Goal: Task Accomplishment & Management: Complete application form

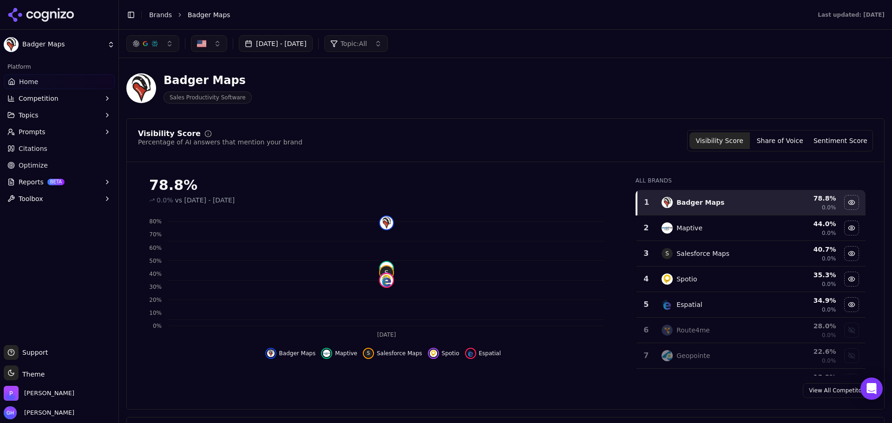
click at [277, 46] on button "[DATE] - [DATE]" at bounding box center [276, 43] width 74 height 17
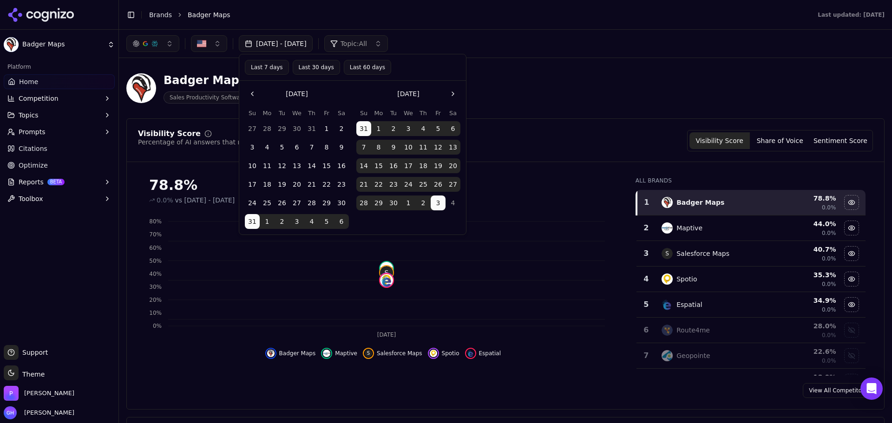
click at [446, 203] on button "4" at bounding box center [453, 203] width 15 height 15
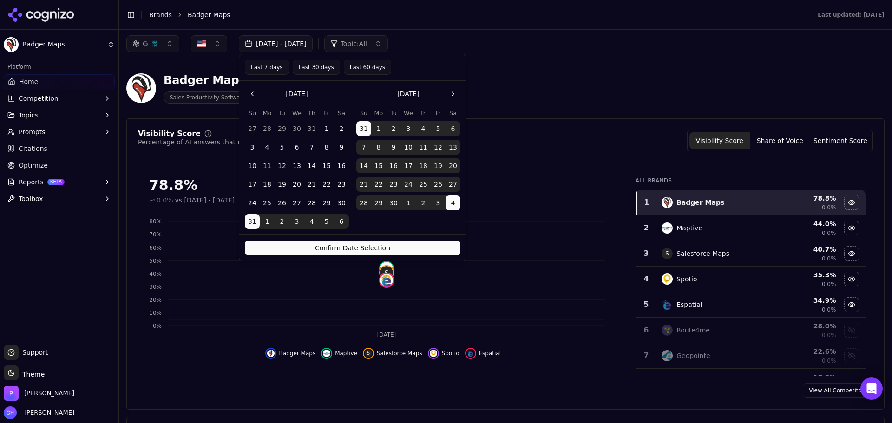
click at [452, 100] on button "Go to the Next Month" at bounding box center [453, 93] width 15 height 15
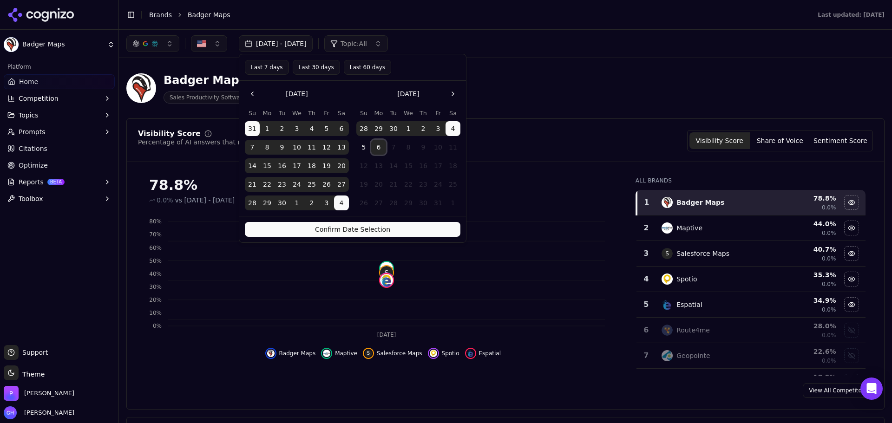
click at [379, 149] on button "6" at bounding box center [378, 147] width 15 height 15
click at [361, 230] on button "Confirm Date Selection" at bounding box center [353, 229] width 216 height 15
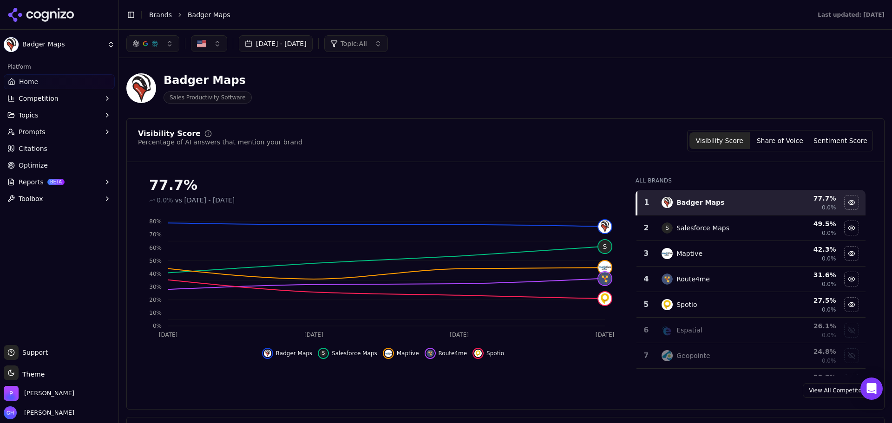
drag, startPoint x: 413, startPoint y: 115, endPoint x: 406, endPoint y: 112, distance: 7.1
click at [413, 115] on header "Badger Maps Sales Productivity Software" at bounding box center [505, 92] width 758 height 53
click at [540, 387] on div "View All Competitors" at bounding box center [505, 390] width 757 height 15
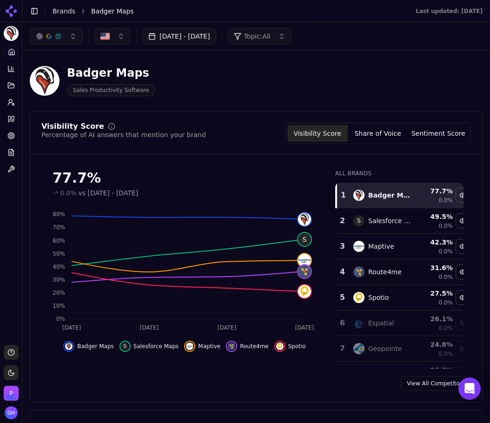
click at [351, 381] on div "View All Competitors" at bounding box center [256, 383] width 452 height 15
click at [14, 53] on icon at bounding box center [11, 51] width 7 height 7
click at [57, 10] on link "Brands" at bounding box center [63, 10] width 23 height 7
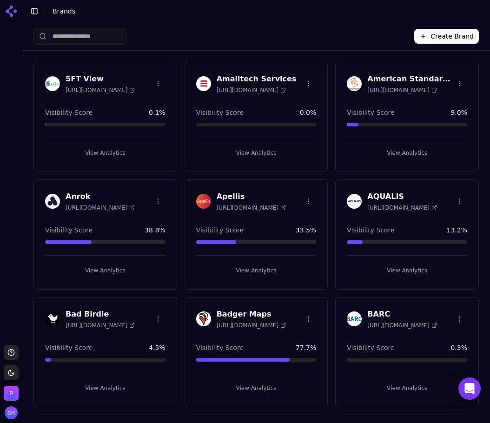
click at [417, 31] on button "Create Brand" at bounding box center [446, 36] width 65 height 15
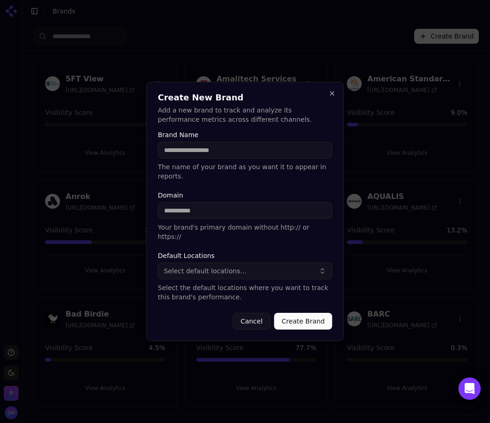
click at [195, 156] on input "Brand Name" at bounding box center [245, 150] width 174 height 17
type input "**********"
click at [256, 210] on input "Domain" at bounding box center [245, 210] width 174 height 17
drag, startPoint x: 262, startPoint y: 170, endPoint x: 270, endPoint y: 166, distance: 8.5
click at [262, 170] on div "**********" at bounding box center [245, 155] width 174 height 49
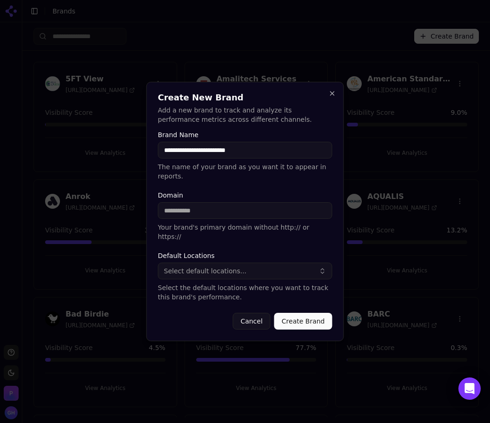
click at [201, 223] on p "Your brand's primary domain without http:// or https://" at bounding box center [245, 232] width 174 height 19
click at [238, 218] on input "Domain" at bounding box center [245, 210] width 174 height 17
type input "**********"
click at [224, 266] on span "Select default locations..." at bounding box center [205, 270] width 83 height 9
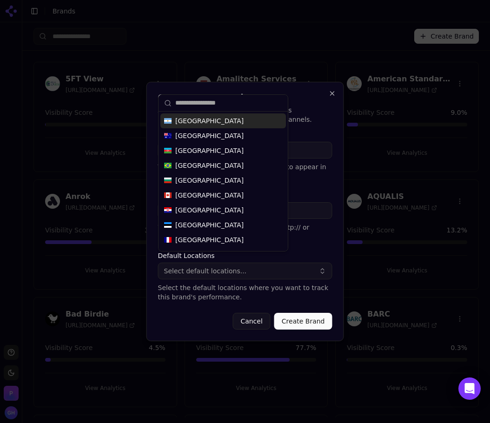
click at [199, 105] on input "text" at bounding box center [228, 103] width 107 height 19
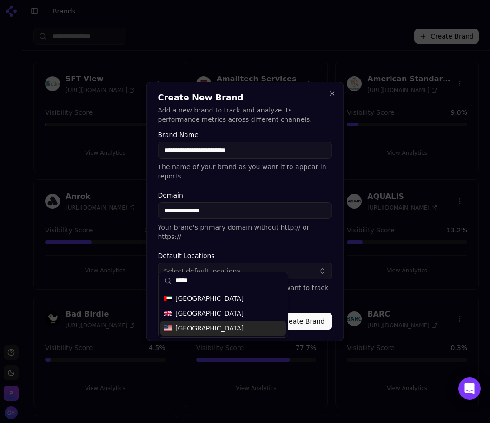
type input "*****"
click at [175, 331] on span "[GEOGRAPHIC_DATA]" at bounding box center [209, 327] width 68 height 9
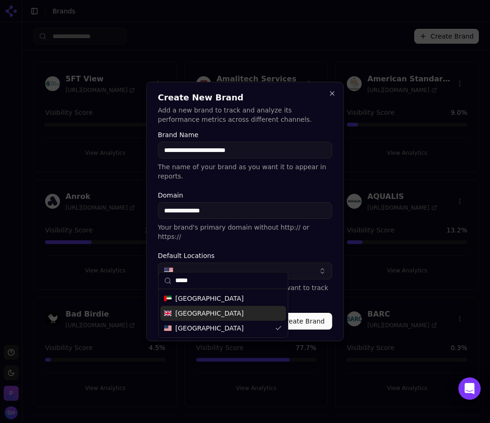
click at [330, 296] on form "**********" at bounding box center [245, 230] width 174 height 198
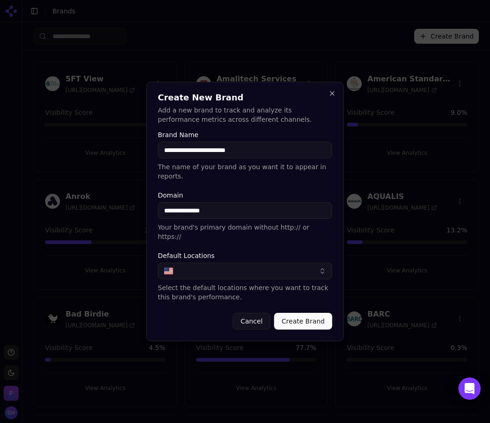
click at [318, 313] on button "Create Brand" at bounding box center [303, 321] width 58 height 17
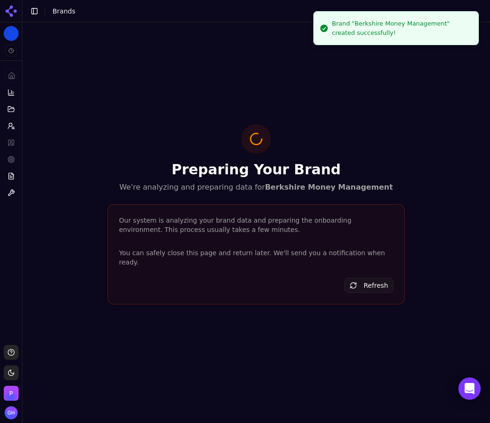
click at [15, 10] on icon at bounding box center [14, 10] width 3 height 3
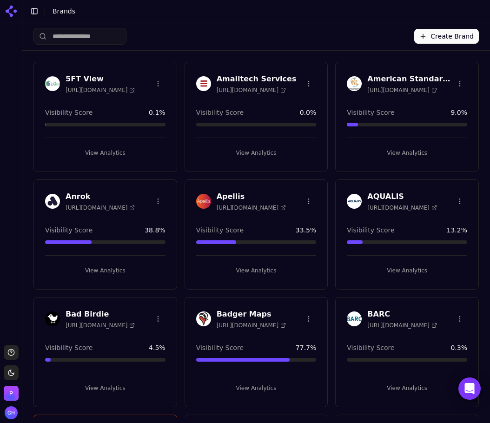
click at [461, 39] on button "Create Brand" at bounding box center [446, 36] width 65 height 15
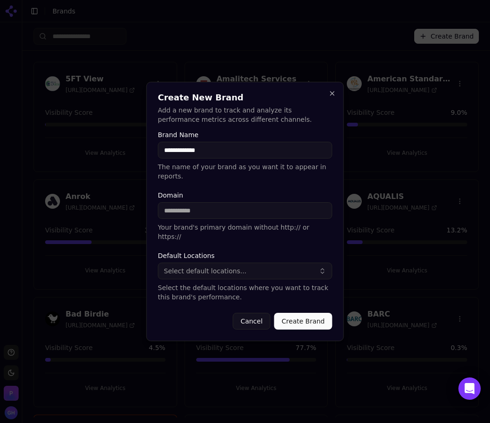
type input "**********"
click at [205, 216] on input "Domain" at bounding box center [245, 210] width 174 height 17
type input "**********"
click at [193, 266] on span "Select default locations..." at bounding box center [205, 270] width 83 height 9
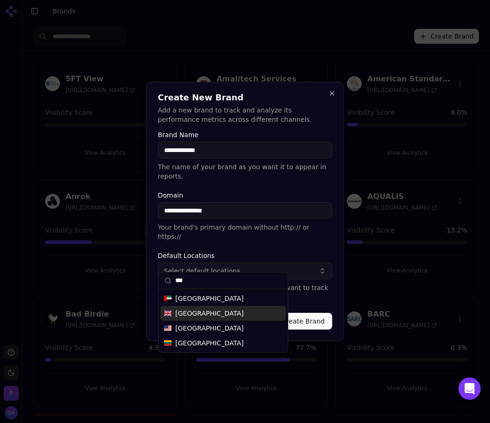
type input "***"
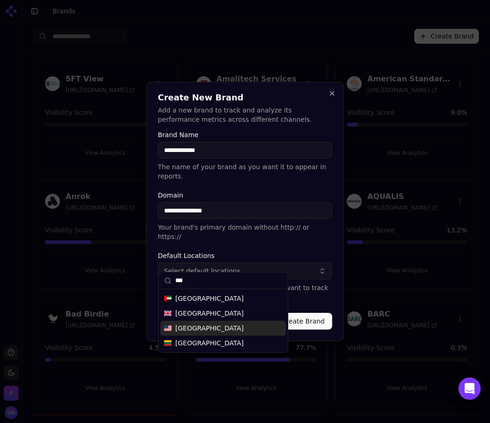
click at [203, 323] on div "[GEOGRAPHIC_DATA]" at bounding box center [222, 328] width 125 height 15
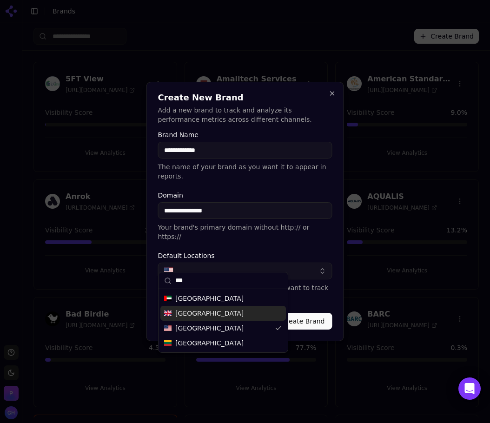
click at [303, 313] on button "Create Brand" at bounding box center [303, 321] width 58 height 17
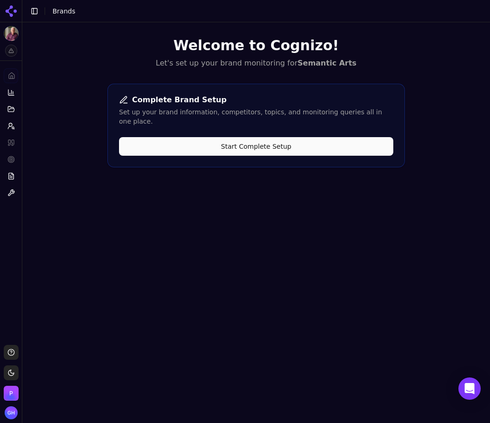
click at [204, 137] on button "Start Complete Setup" at bounding box center [256, 146] width 274 height 19
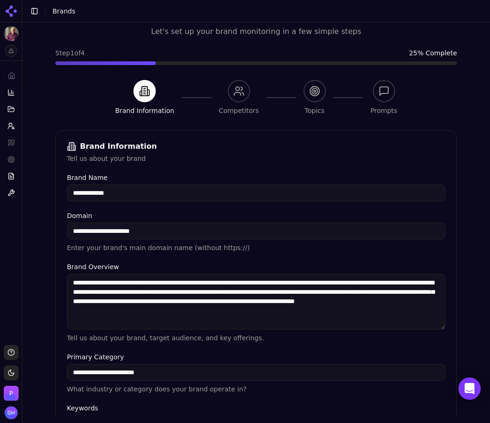
scroll to position [176, 0]
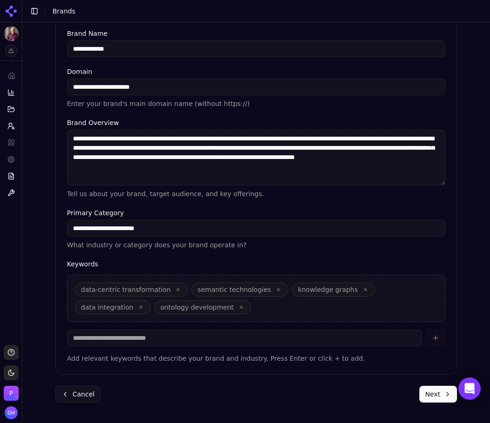
click at [440, 397] on button "Next" at bounding box center [438, 394] width 38 height 17
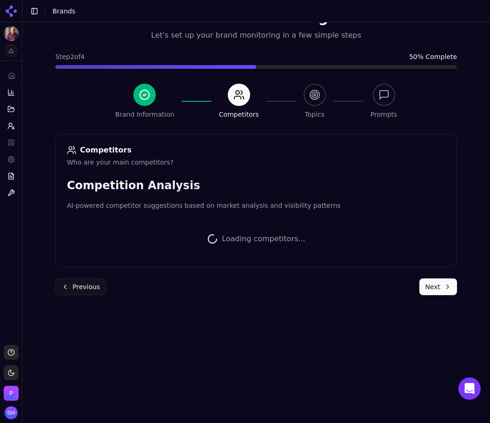
scroll to position [174, 0]
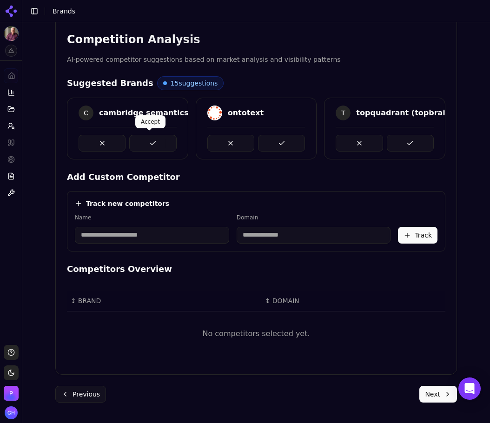
click at [166, 144] on button at bounding box center [152, 143] width 47 height 17
click at [306, 140] on div at bounding box center [256, 139] width 120 height 25
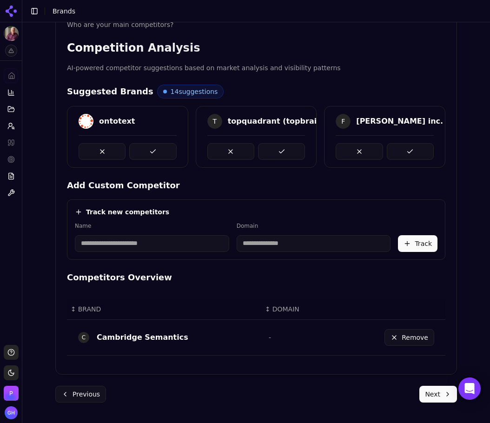
scroll to position [165, 0]
click at [287, 143] on button at bounding box center [281, 151] width 47 height 17
click at [147, 152] on button at bounding box center [152, 151] width 47 height 17
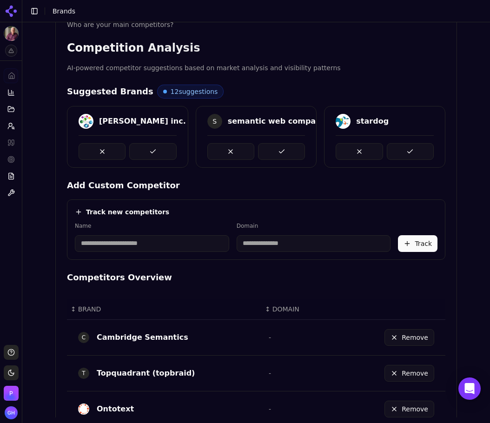
click at [262, 118] on div "semantic web company (poolparty)" at bounding box center [302, 121] width 148 height 11
click at [156, 148] on button at bounding box center [152, 151] width 47 height 17
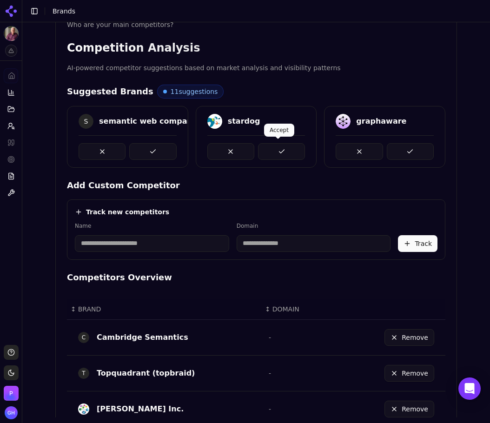
click at [282, 148] on button at bounding box center [281, 151] width 47 height 17
click at [407, 148] on button at bounding box center [410, 151] width 47 height 17
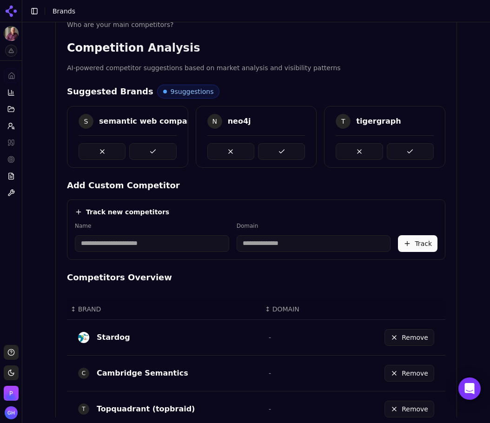
click at [155, 155] on button at bounding box center [152, 151] width 47 height 17
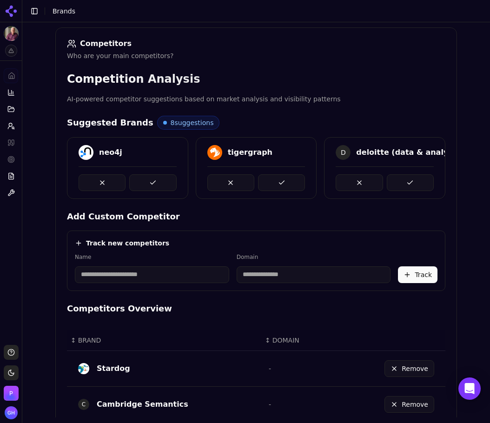
scroll to position [66, 0]
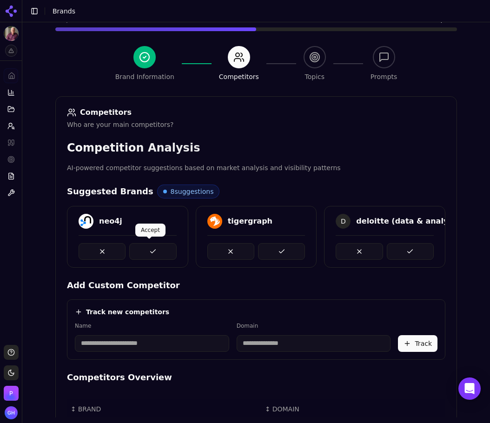
click at [145, 247] on button at bounding box center [152, 251] width 47 height 17
click at [287, 253] on button at bounding box center [281, 251] width 47 height 17
click at [159, 247] on button at bounding box center [152, 251] width 47 height 17
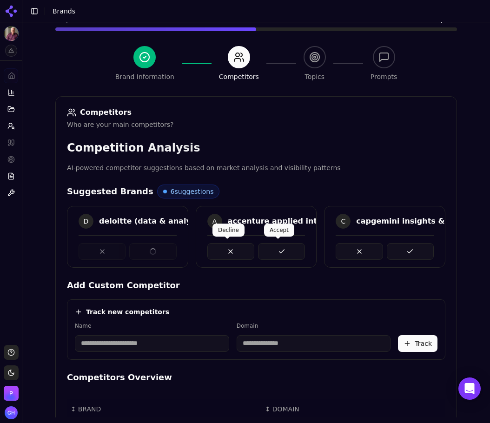
click at [288, 246] on button at bounding box center [281, 251] width 47 height 17
click at [390, 248] on button at bounding box center [410, 251] width 47 height 17
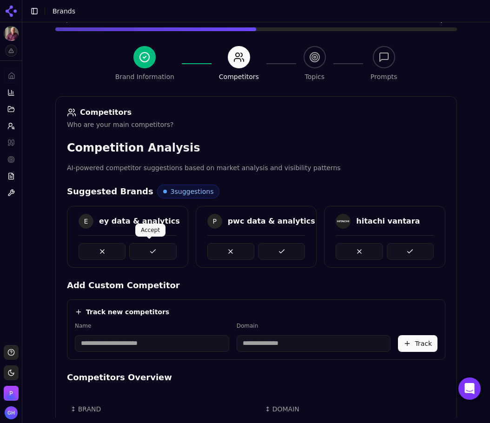
click at [160, 254] on button at bounding box center [152, 251] width 47 height 17
click at [278, 253] on button at bounding box center [281, 251] width 47 height 17
click at [407, 251] on button at bounding box center [410, 251] width 47 height 17
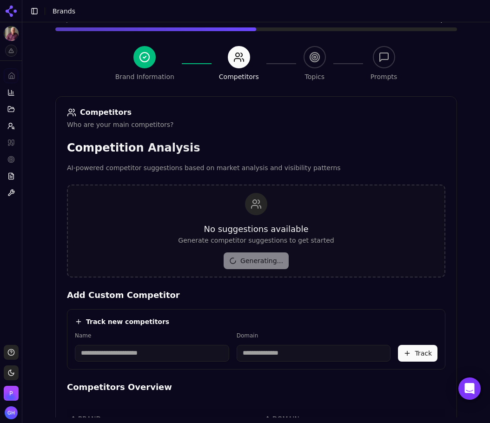
scroll to position [251, 0]
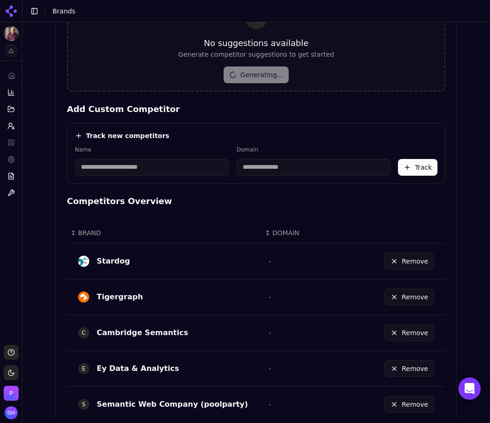
click at [164, 169] on input at bounding box center [152, 167] width 154 height 17
type input "********"
click at [233, 135] on div "Track new competitors" at bounding box center [256, 135] width 362 height 9
type input "**********"
click at [419, 168] on button "Track" at bounding box center [417, 167] width 39 height 17
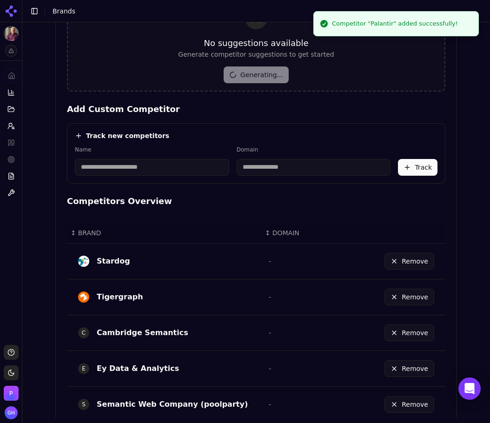
click at [128, 172] on input at bounding box center [152, 167] width 154 height 17
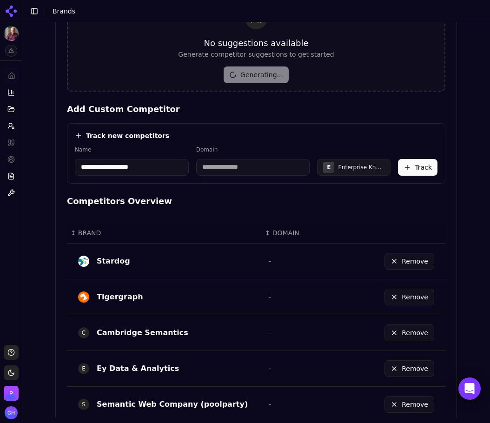
type input "**********"
click at [203, 123] on div "**********" at bounding box center [256, 143] width 378 height 81
type input "**********"
click at [420, 157] on div "**********" at bounding box center [256, 161] width 362 height 30
click at [420, 163] on button "Track" at bounding box center [417, 167] width 39 height 17
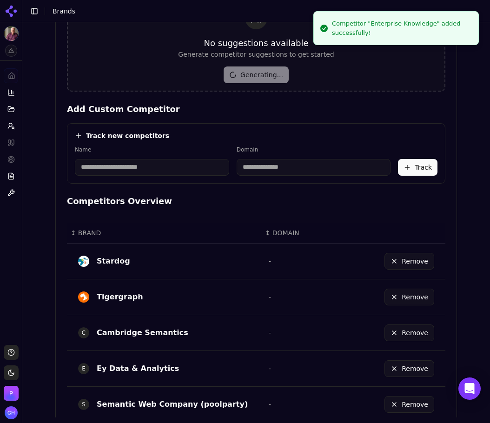
click at [128, 169] on input at bounding box center [152, 167] width 154 height 17
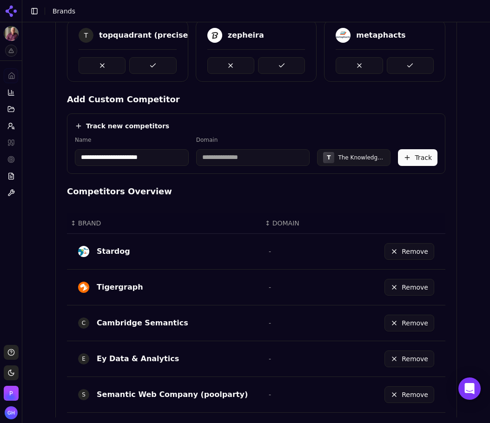
type input "**********"
click at [172, 140] on label "Name" at bounding box center [132, 139] width 114 height 7
click at [225, 159] on input at bounding box center [253, 157] width 114 height 17
paste input "**********"
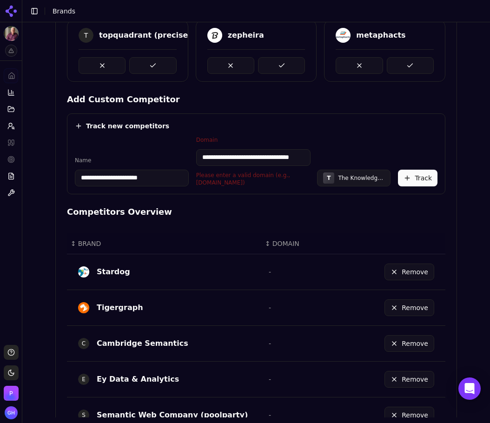
scroll to position [0, 0]
drag, startPoint x: 210, startPoint y: 159, endPoint x: 169, endPoint y: 158, distance: 40.9
click at [169, 158] on div "**********" at bounding box center [256, 161] width 362 height 50
click at [231, 156] on input "**********" at bounding box center [253, 157] width 115 height 17
click at [218, 159] on input "**********" at bounding box center [253, 157] width 115 height 17
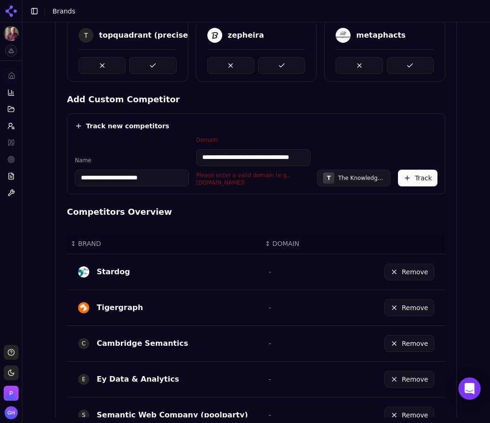
drag, startPoint x: 220, startPoint y: 157, endPoint x: 172, endPoint y: 158, distance: 47.4
click at [172, 158] on div "**********" at bounding box center [256, 161] width 362 height 50
drag, startPoint x: 274, startPoint y: 157, endPoint x: 282, endPoint y: 158, distance: 8.6
click at [275, 157] on input "**********" at bounding box center [253, 157] width 115 height 17
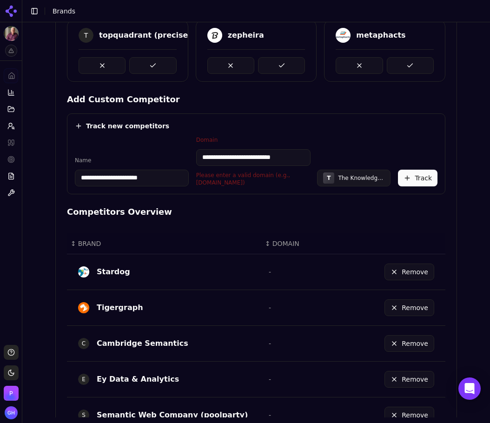
drag, startPoint x: 282, startPoint y: 158, endPoint x: 345, endPoint y: 157, distance: 62.3
click at [345, 157] on div "**********" at bounding box center [256, 161] width 362 height 50
click at [280, 157] on input "**********" at bounding box center [253, 157] width 115 height 17
drag, startPoint x: 294, startPoint y: 155, endPoint x: 289, endPoint y: 160, distance: 6.6
click at [289, 160] on input "**********" at bounding box center [253, 157] width 115 height 17
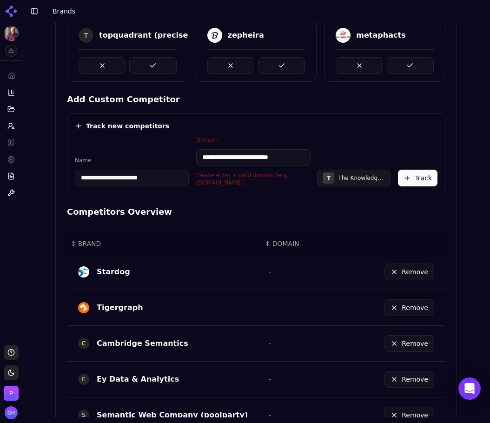
scroll to position [0, 3]
click at [326, 132] on div "**********" at bounding box center [256, 153] width 378 height 81
click at [375, 105] on h4 "Add Custom Competitor" at bounding box center [256, 99] width 378 height 13
click at [430, 186] on button "Track" at bounding box center [417, 178] width 39 height 17
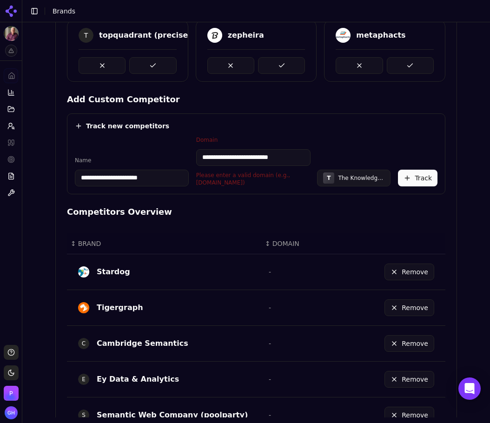
click at [417, 172] on button "Track" at bounding box center [417, 178] width 39 height 17
drag, startPoint x: 215, startPoint y: 158, endPoint x: 179, endPoint y: 161, distance: 35.9
click at [180, 161] on div "**********" at bounding box center [256, 161] width 362 height 50
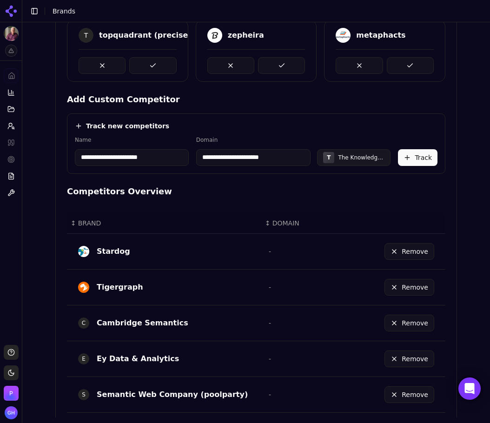
type input "**********"
click at [416, 152] on button "Track" at bounding box center [417, 157] width 39 height 17
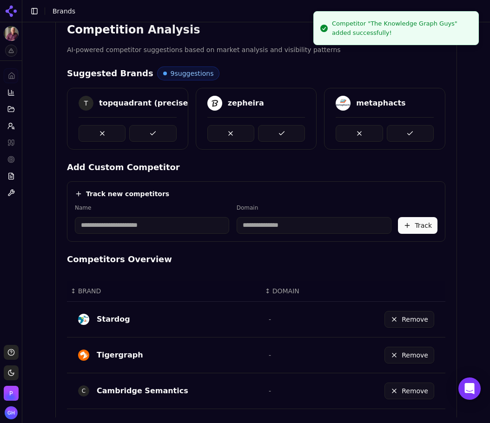
scroll to position [112, 0]
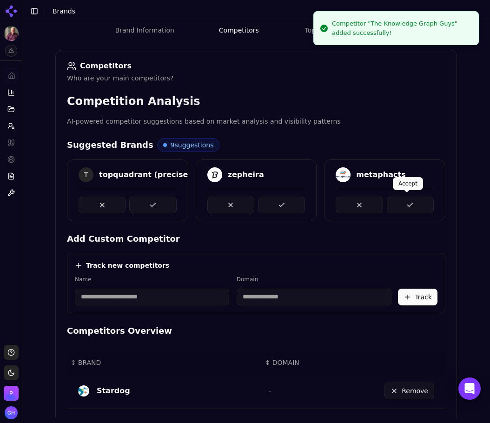
click at [410, 197] on button at bounding box center [410, 205] width 47 height 17
click at [152, 194] on div at bounding box center [128, 201] width 98 height 25
click at [161, 207] on button at bounding box center [152, 205] width 47 height 17
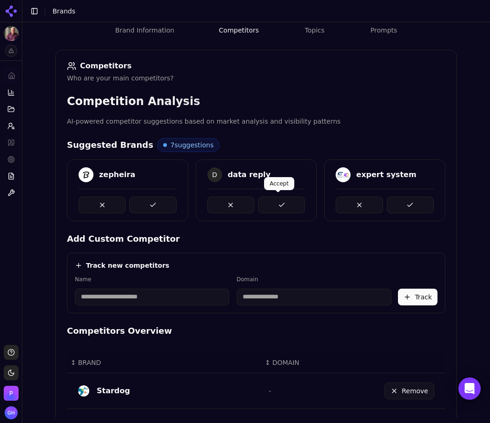
click at [283, 203] on button at bounding box center [281, 205] width 47 height 17
click at [408, 196] on span at bounding box center [406, 194] width 5 height 5
click at [407, 201] on button at bounding box center [410, 205] width 47 height 17
click at [282, 204] on button at bounding box center [281, 205] width 47 height 17
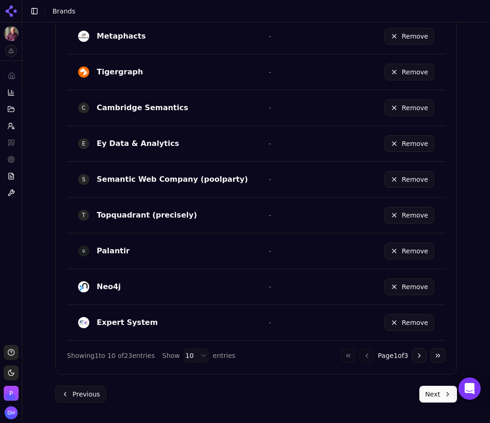
click at [439, 389] on button "Next" at bounding box center [438, 394] width 38 height 17
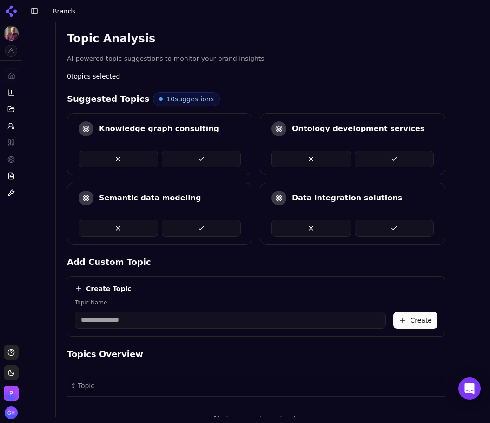
scroll to position [167, 0]
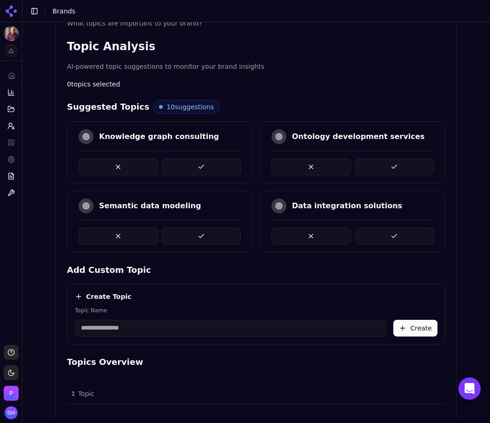
click at [409, 238] on button at bounding box center [393, 236] width 79 height 17
click at [249, 174] on div "Knowledge graph consulting" at bounding box center [159, 152] width 185 height 62
click at [181, 159] on button at bounding box center [201, 166] width 79 height 17
click at [394, 164] on button at bounding box center [393, 166] width 79 height 17
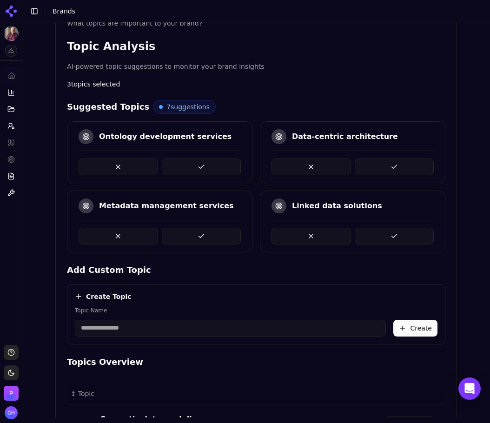
click at [384, 172] on button at bounding box center [393, 166] width 79 height 17
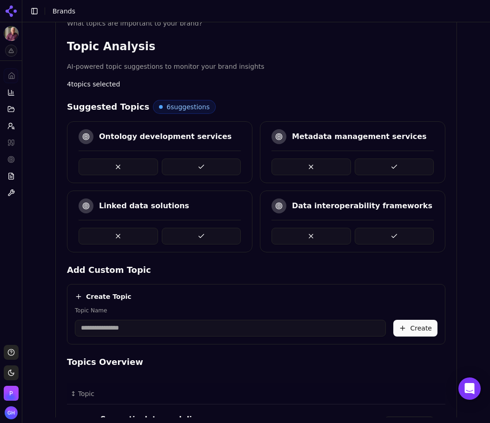
scroll to position [340, 0]
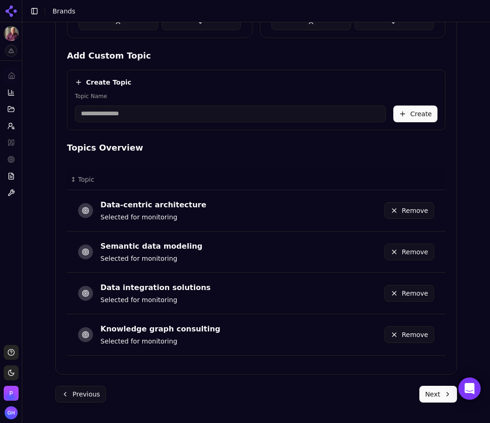
click at [422, 386] on button "Next" at bounding box center [438, 394] width 38 height 17
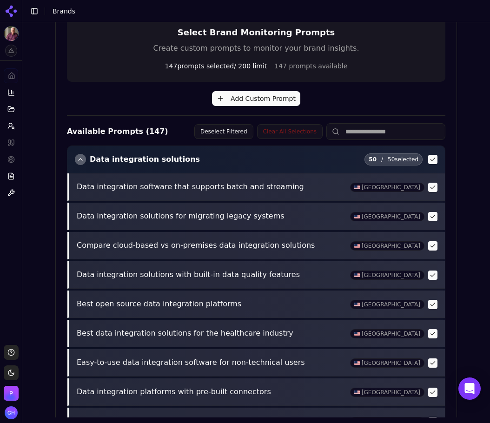
scroll to position [327, 0]
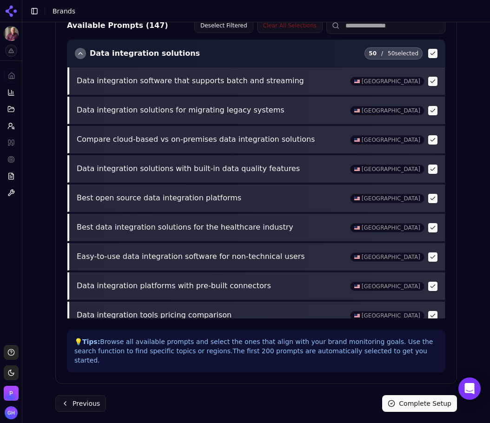
click at [420, 395] on button "Complete Setup" at bounding box center [419, 403] width 75 height 17
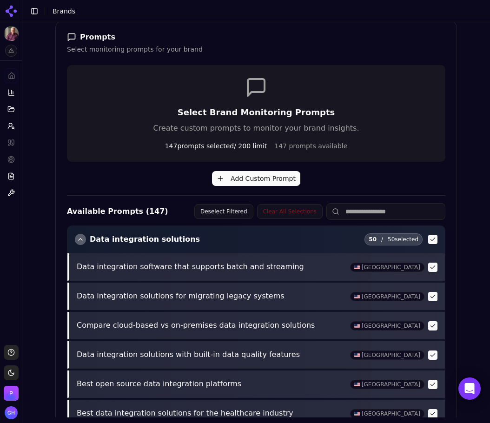
scroll to position [48, 0]
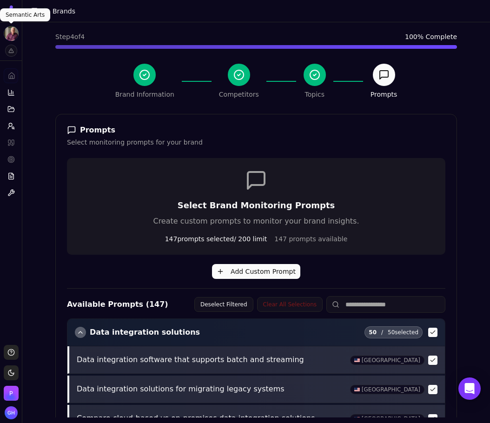
click at [10, 38] on html "Semantic Arts Platform Home Competition Topics Prompts Citations Optimize Repor…" at bounding box center [245, 211] width 490 height 423
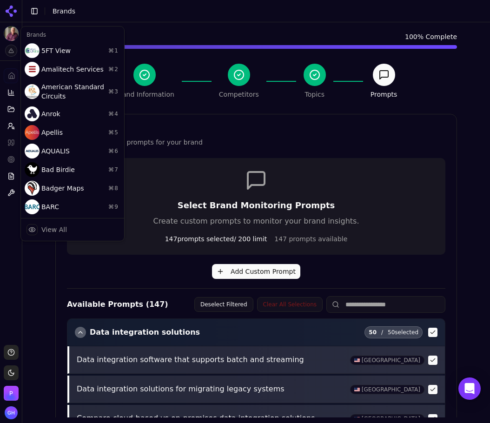
click at [45, 274] on html "Semantic Arts Platform Home Competition Topics Prompts Citations Optimize Repor…" at bounding box center [245, 211] width 490 height 423
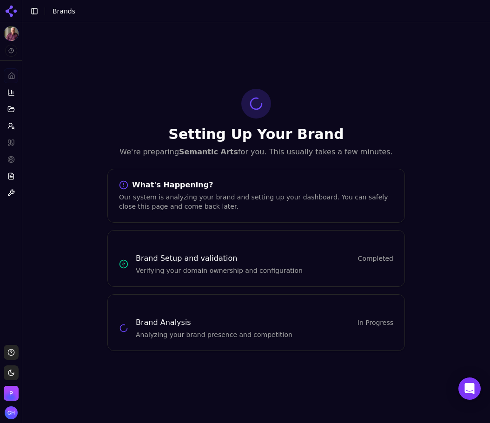
scroll to position [0, 0]
drag, startPoint x: 20, startPoint y: 12, endPoint x: 15, endPoint y: 12, distance: 5.1
click at [20, 12] on button "Toggle Sidebar" at bounding box center [21, 211] width 7 height 423
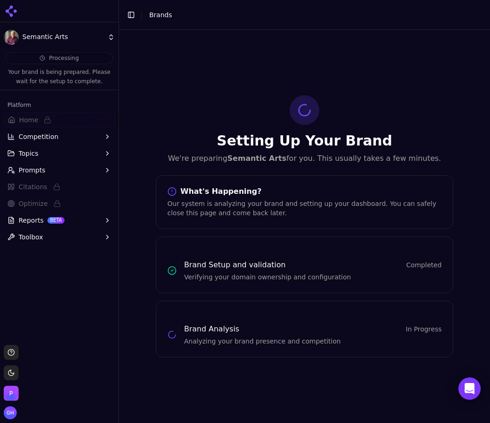
click at [15, 12] on icon at bounding box center [14, 10] width 3 height 3
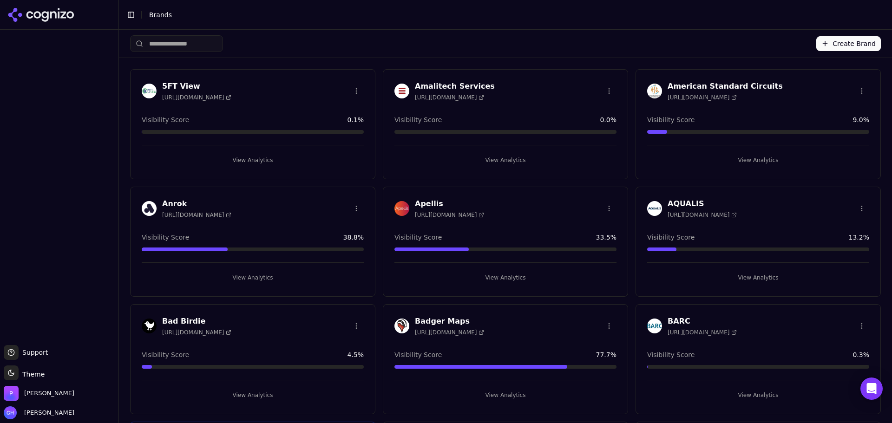
click at [858, 49] on button "Create Brand" at bounding box center [848, 43] width 65 height 15
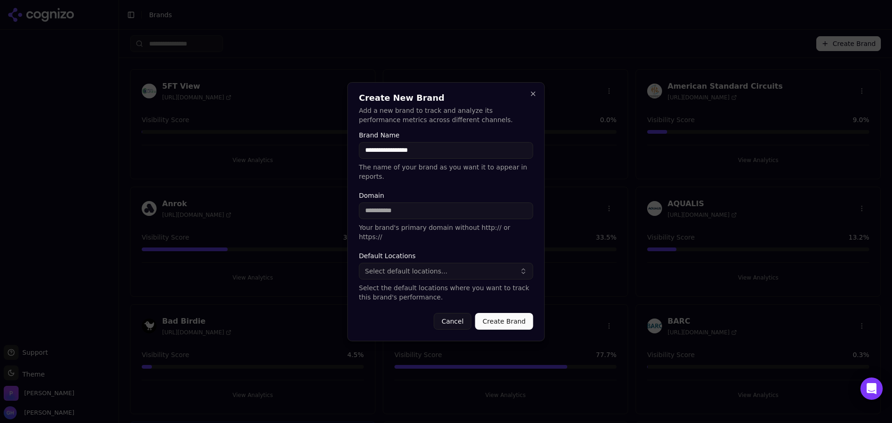
click at [393, 204] on input "Domain" at bounding box center [446, 211] width 174 height 17
drag, startPoint x: 475, startPoint y: 168, endPoint x: 387, endPoint y: 158, distance: 88.8
click at [387, 158] on input "**********" at bounding box center [446, 150] width 174 height 17
type input "*****"
click at [434, 200] on div "Domain Your brand's primary domain without http:// or https://" at bounding box center [446, 216] width 174 height 49
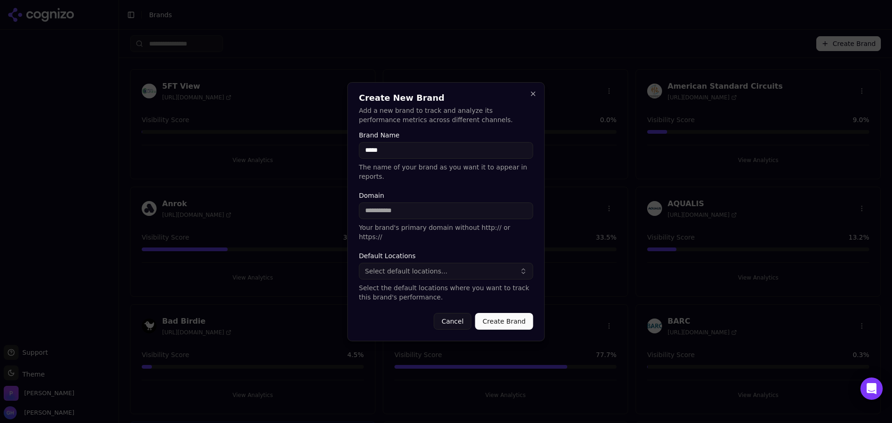
click at [415, 208] on input "Domain" at bounding box center [446, 211] width 174 height 17
type input "**********"
click at [448, 263] on button "Select default locations..." at bounding box center [446, 271] width 174 height 17
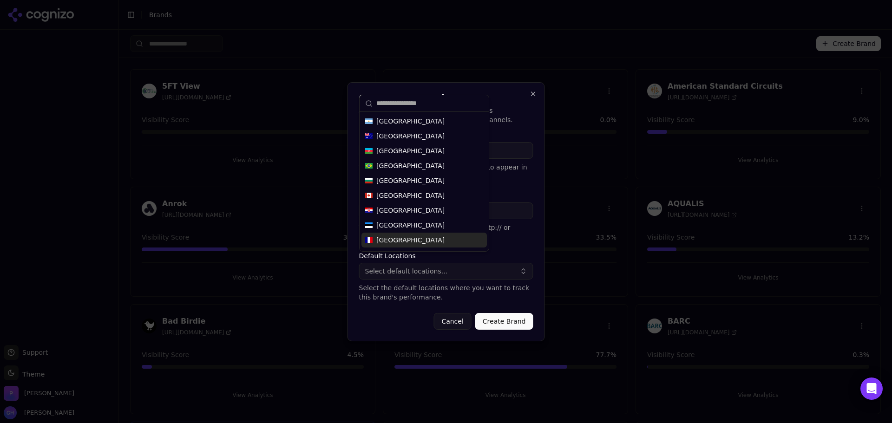
click at [420, 288] on p "Select the default locations where you want to track this brand's performance." at bounding box center [446, 292] width 174 height 19
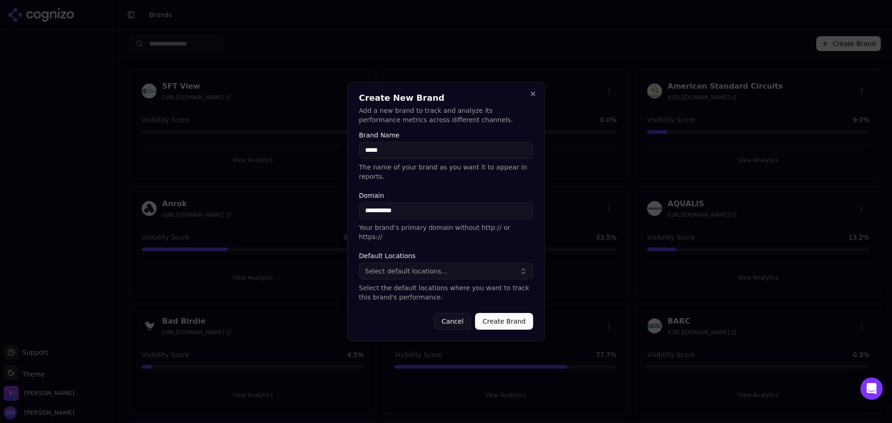
click at [526, 318] on button "Create Brand" at bounding box center [504, 321] width 58 height 17
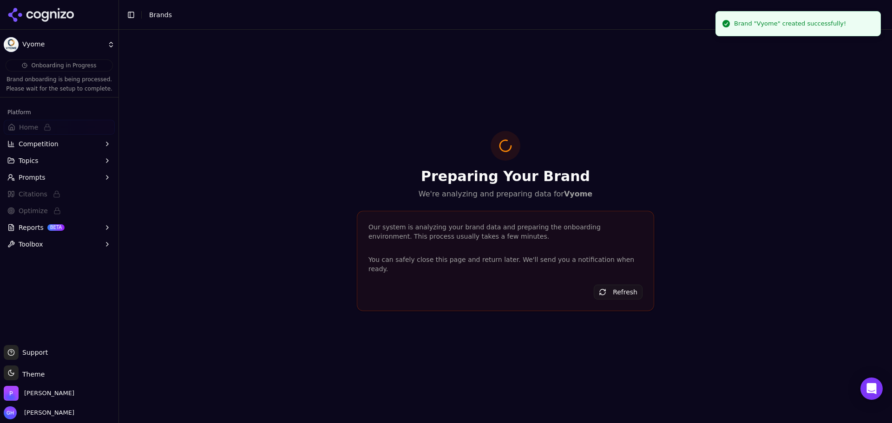
click at [41, 15] on icon at bounding box center [36, 14] width 7 height 7
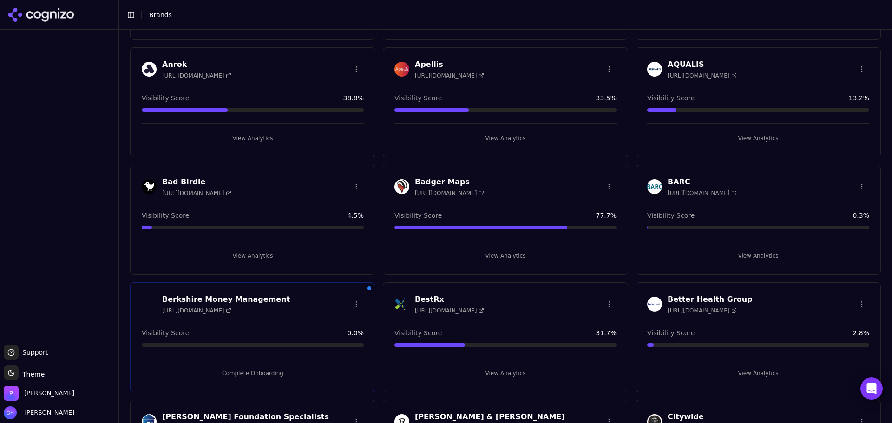
scroll to position [279, 0]
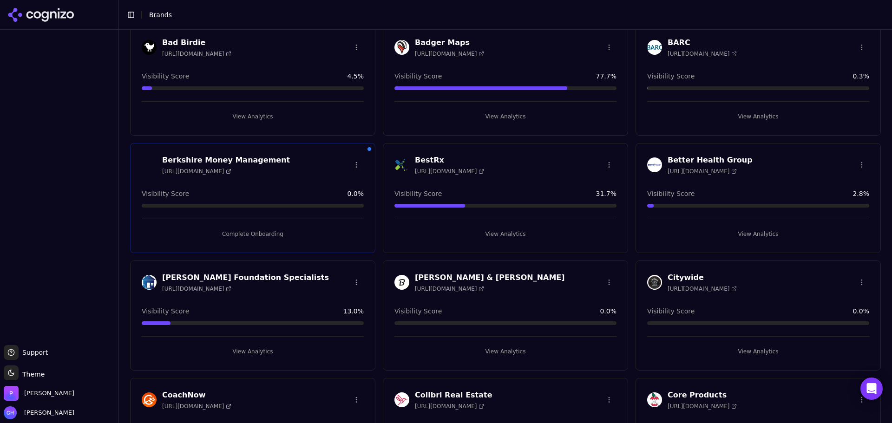
click at [265, 241] on div "Berkshire Money Management [URL][DOMAIN_NAME] Visibility Score 0.0 % Complete O…" at bounding box center [252, 198] width 245 height 110
click at [265, 230] on button "Complete Onboarding" at bounding box center [253, 234] width 222 height 15
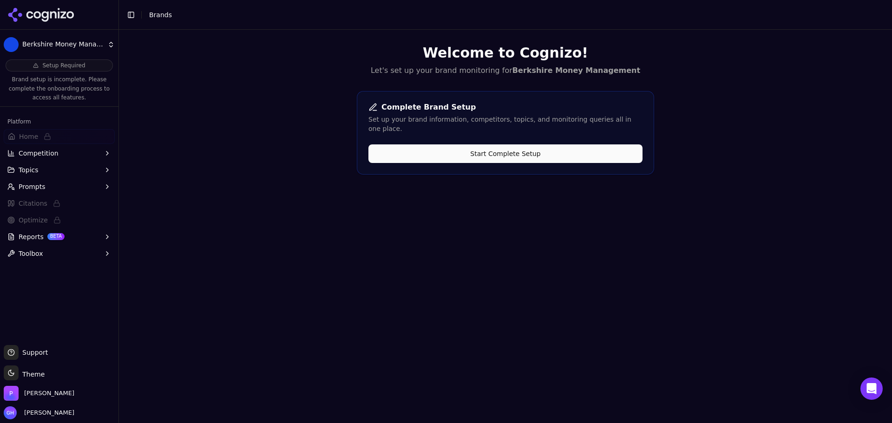
click at [457, 158] on div "Complete Brand Setup Set up your brand information, competitors, topics, and mo…" at bounding box center [505, 133] width 297 height 84
click at [462, 151] on button "Start Complete Setup" at bounding box center [505, 153] width 274 height 19
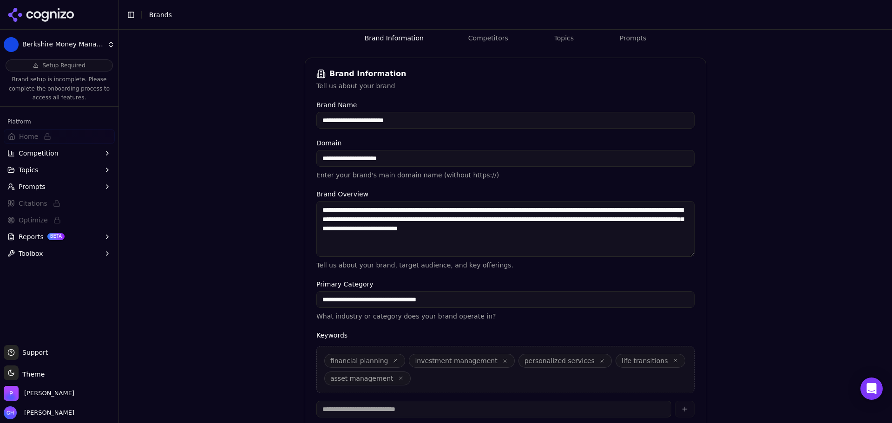
scroll to position [177, 0]
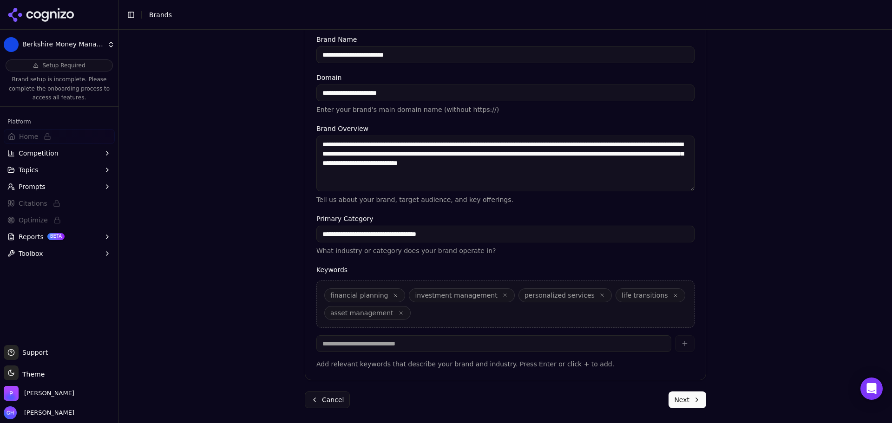
drag, startPoint x: 705, startPoint y: 403, endPoint x: 695, endPoint y: 404, distance: 9.8
click at [704, 404] on div "**********" at bounding box center [505, 138] width 416 height 571
click at [670, 402] on button "Next" at bounding box center [688, 400] width 38 height 17
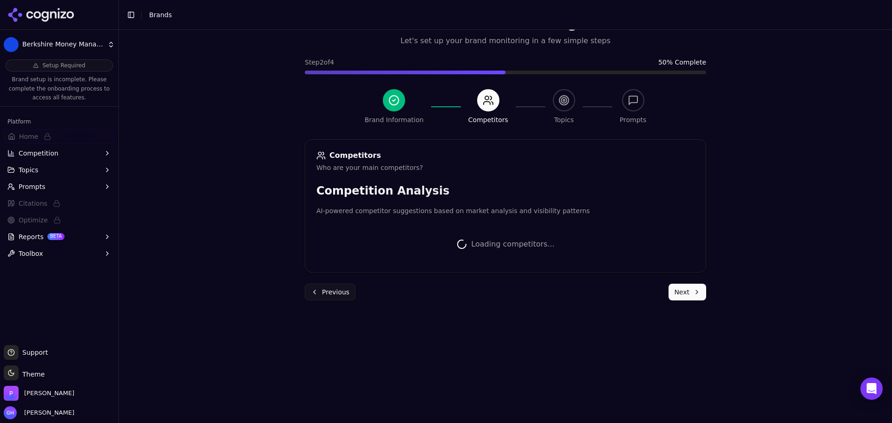
scroll to position [175, 0]
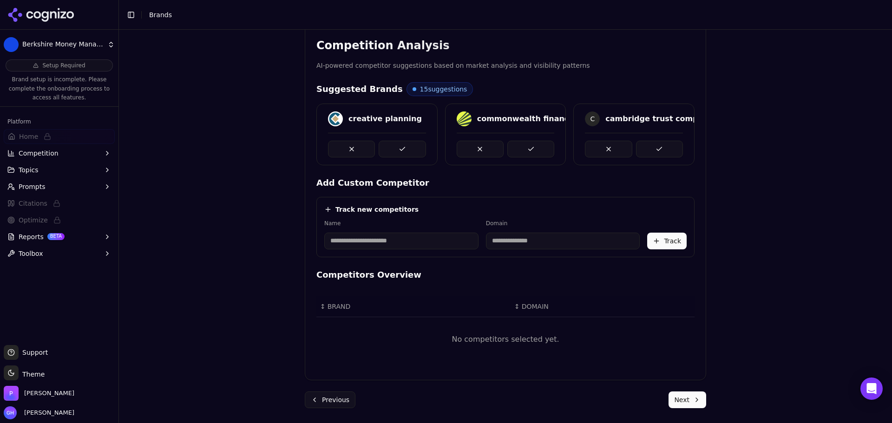
click at [349, 223] on label "Name" at bounding box center [401, 223] width 154 height 7
click at [345, 239] on input at bounding box center [401, 241] width 154 height 17
type input "**********"
click at [542, 200] on div "**********" at bounding box center [505, 227] width 378 height 60
click at [511, 242] on input at bounding box center [503, 241] width 114 height 17
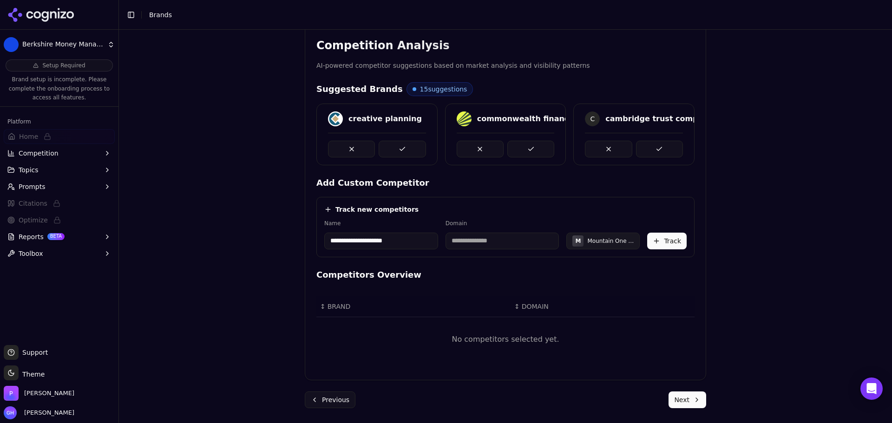
click at [515, 209] on div "Track new competitors" at bounding box center [505, 209] width 362 height 9
click at [479, 246] on input at bounding box center [503, 241] width 114 height 17
type input "**********"
click at [558, 167] on div "**********" at bounding box center [505, 225] width 378 height 287
click at [623, 224] on div "**********" at bounding box center [505, 235] width 362 height 30
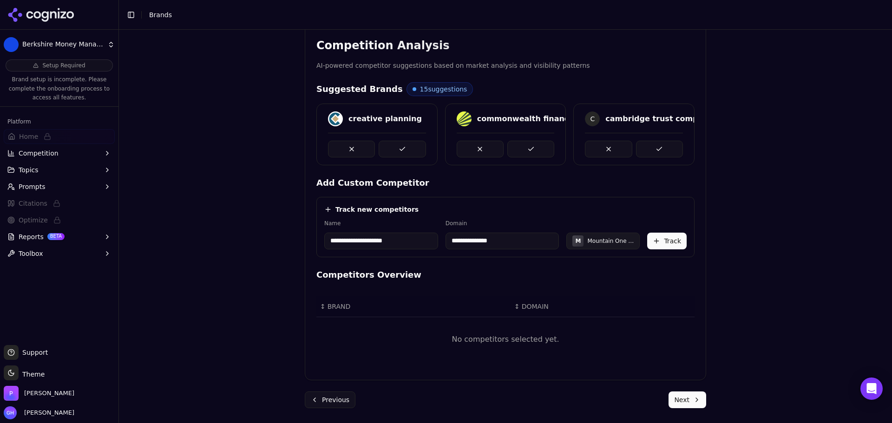
click at [596, 241] on div "Mountain One Financial" at bounding box center [610, 240] width 46 height 7
click at [667, 238] on button "Track" at bounding box center [666, 241] width 39 height 17
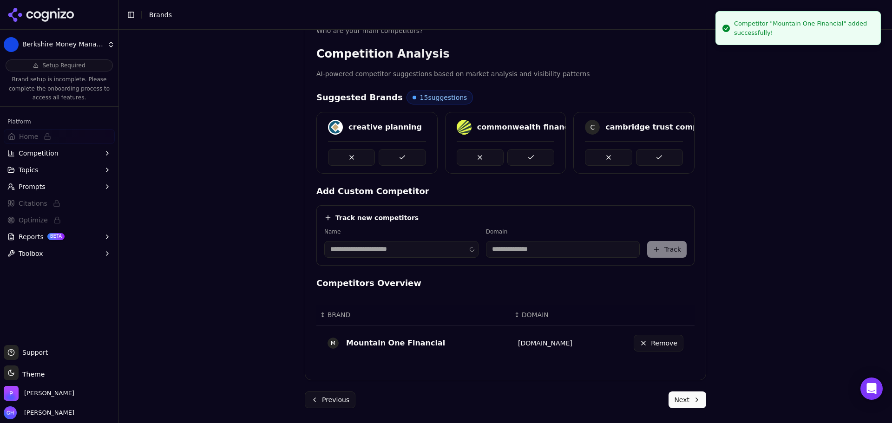
scroll to position [167, 0]
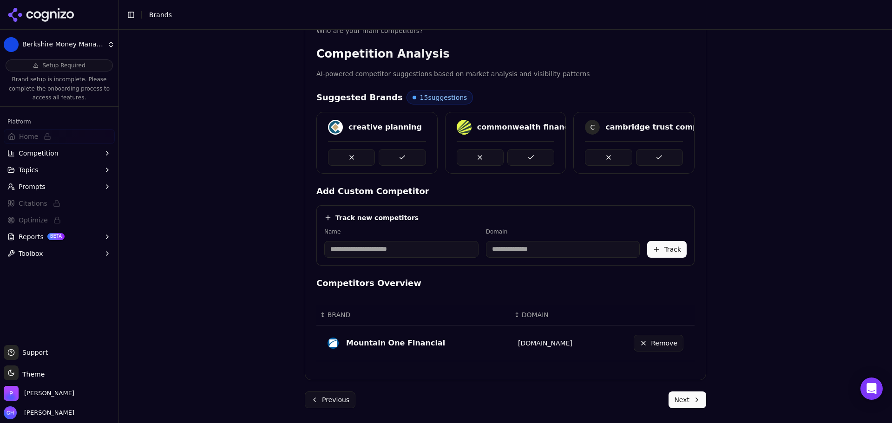
click at [376, 248] on input at bounding box center [401, 249] width 154 height 17
type input "**********"
click at [439, 237] on div "**********" at bounding box center [505, 243] width 362 height 30
type input "**********"
click at [675, 245] on button "Track" at bounding box center [666, 249] width 39 height 17
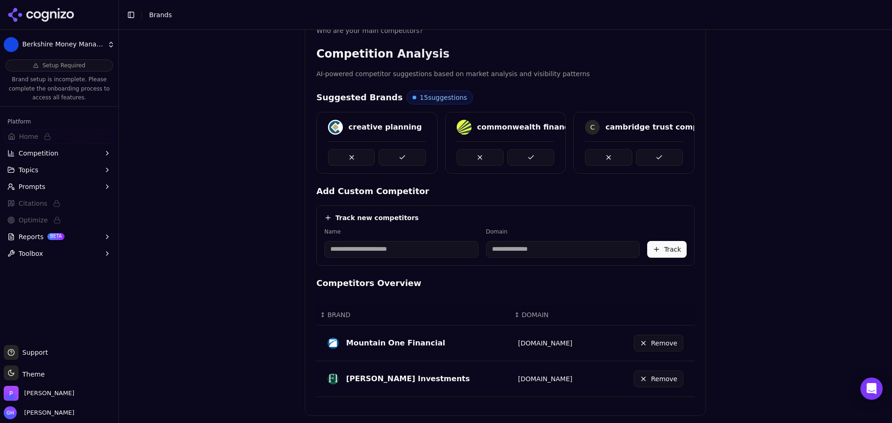
scroll to position [120, 0]
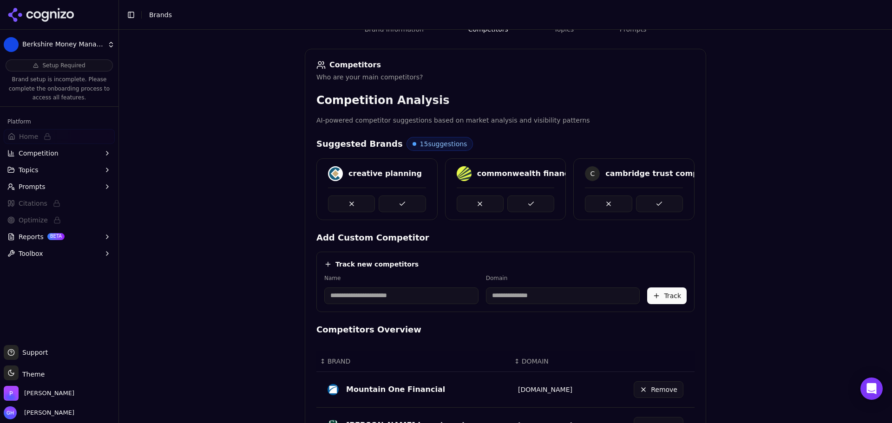
click at [387, 301] on input at bounding box center [401, 296] width 154 height 17
type input "***"
type input "*******"
drag, startPoint x: 396, startPoint y: 293, endPoint x: 249, endPoint y: 277, distance: 147.7
click at [260, 279] on div "Brand Onboarding Let's set up your brand monitoring in a few simple steps Step …" at bounding box center [505, 120] width 773 height 423
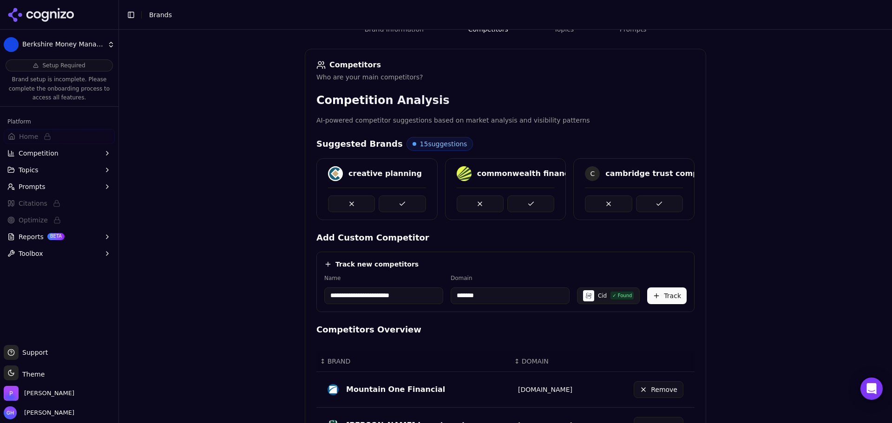
type input "**********"
click at [261, 222] on div "**********" at bounding box center [505, 120] width 773 height 423
click at [503, 304] on input "*******" at bounding box center [510, 296] width 119 height 17
drag, startPoint x: 490, startPoint y: 300, endPoint x: 406, endPoint y: 295, distance: 84.2
click at [406, 295] on div "**********" at bounding box center [505, 290] width 362 height 30
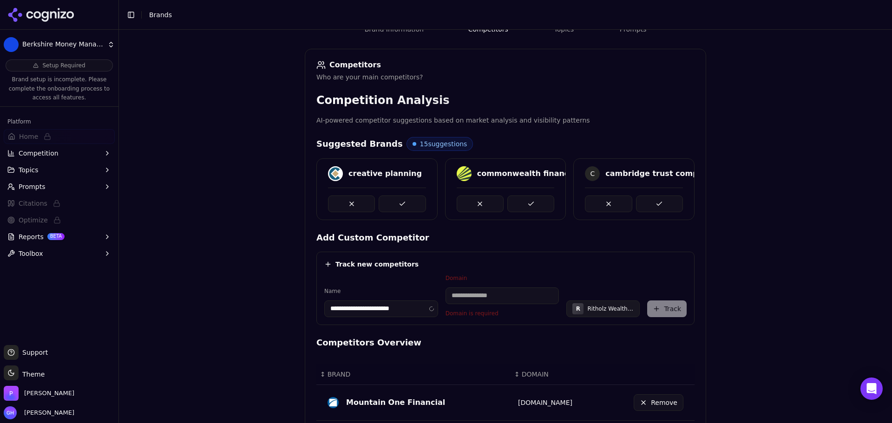
click at [526, 271] on div "**********" at bounding box center [505, 288] width 378 height 73
click at [502, 306] on div "Domain Domain is required" at bounding box center [503, 296] width 114 height 43
click at [493, 295] on input at bounding box center [503, 296] width 114 height 17
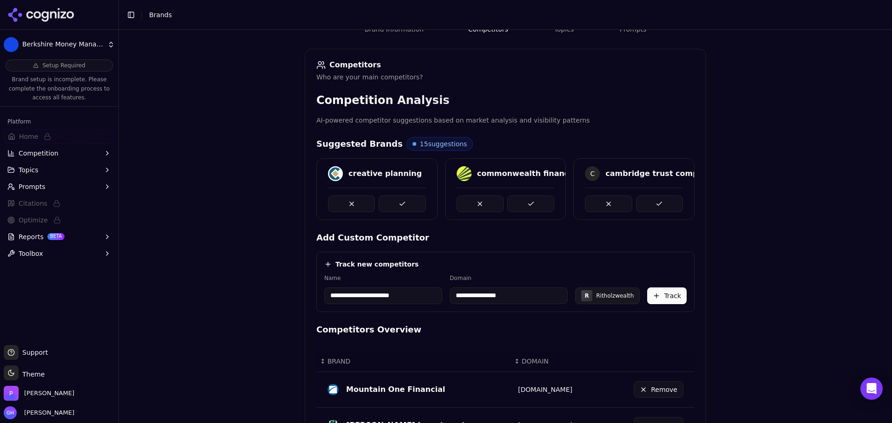
click at [710, 283] on div "**********" at bounding box center [505, 120] width 773 height 423
click at [472, 295] on input "**********" at bounding box center [509, 296] width 118 height 17
type input "**********"
click at [343, 297] on input "**********" at bounding box center [376, 296] width 104 height 17
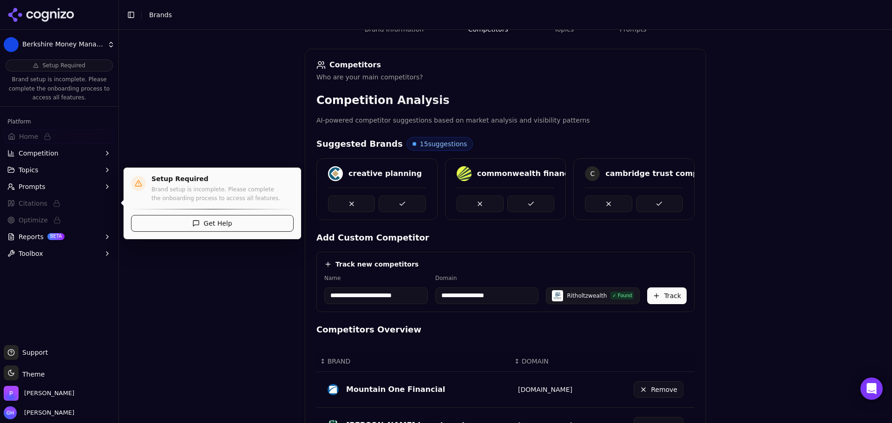
type input "**********"
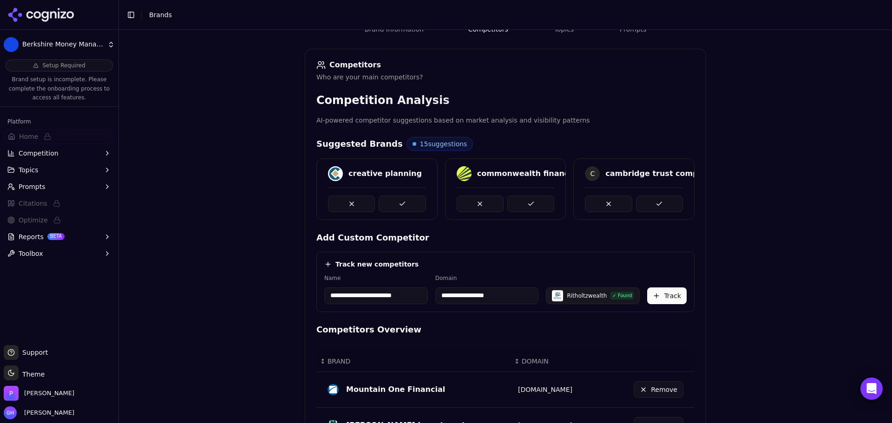
click at [684, 289] on div "**********" at bounding box center [505, 282] width 378 height 60
click at [649, 298] on button "Track" at bounding box center [666, 296] width 39 height 17
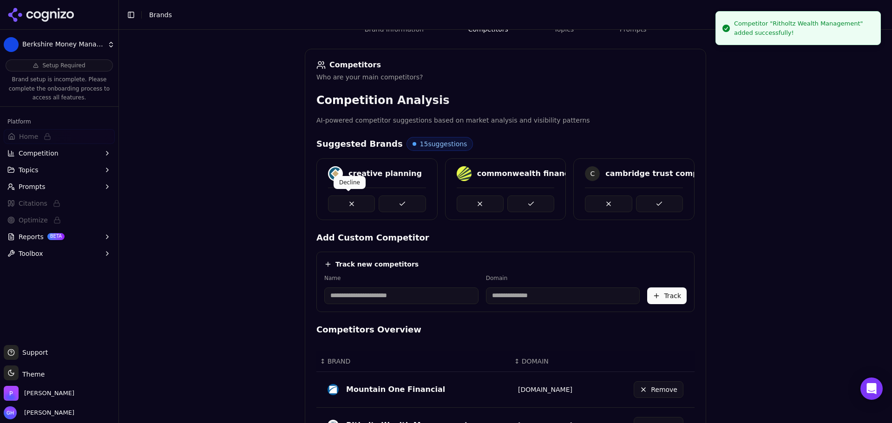
click at [393, 196] on button at bounding box center [402, 204] width 47 height 17
click at [543, 203] on button at bounding box center [530, 204] width 47 height 17
click at [660, 201] on button at bounding box center [659, 204] width 47 height 17
drag, startPoint x: 389, startPoint y: 196, endPoint x: 428, endPoint y: 202, distance: 39.9
click at [389, 196] on button at bounding box center [402, 204] width 47 height 17
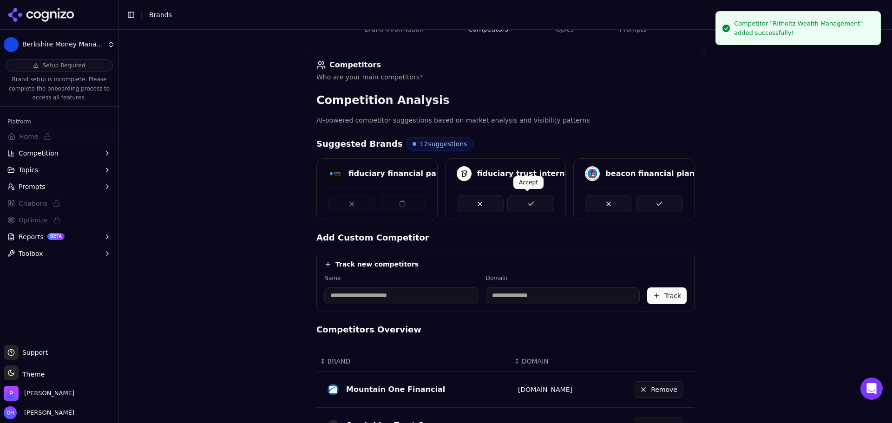
click at [541, 197] on button at bounding box center [530, 204] width 47 height 17
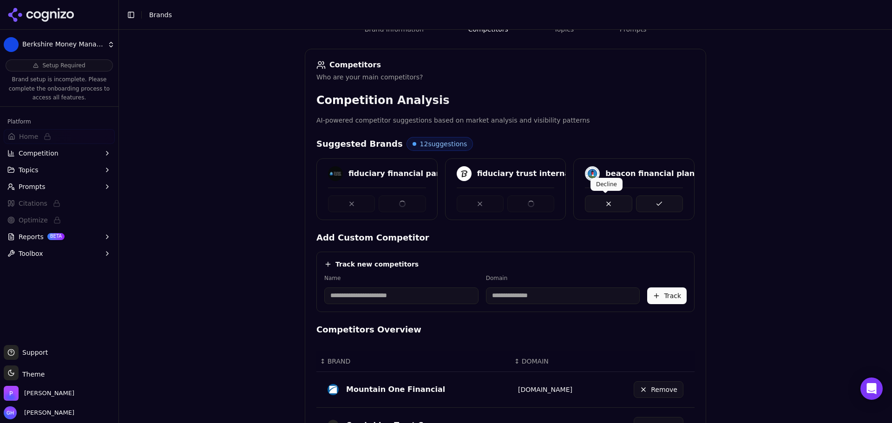
click at [648, 204] on button at bounding box center [659, 204] width 47 height 17
click at [648, 206] on button at bounding box center [659, 204] width 47 height 17
click at [522, 203] on button at bounding box center [530, 204] width 47 height 17
click at [418, 197] on button at bounding box center [402, 204] width 47 height 17
click at [655, 197] on button at bounding box center [659, 204] width 47 height 17
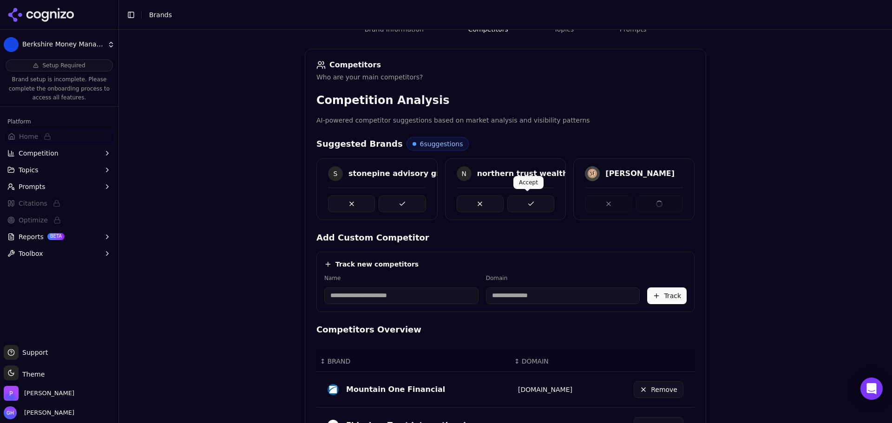
click at [514, 200] on button at bounding box center [530, 204] width 47 height 17
click at [416, 205] on button at bounding box center [402, 204] width 47 height 17
click at [545, 198] on button at bounding box center [530, 204] width 47 height 17
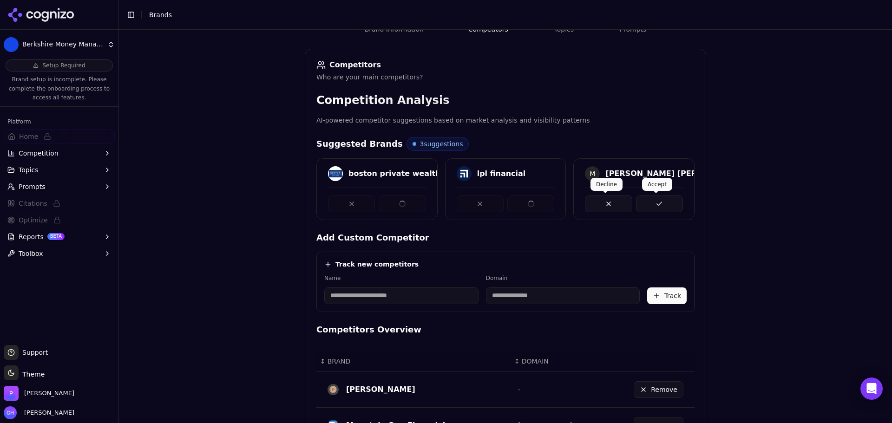
click at [658, 198] on div "boston private wealth lpl financial M [PERSON_NAME] [PERSON_NAME] wealth manage…" at bounding box center [505, 189] width 378 height 62
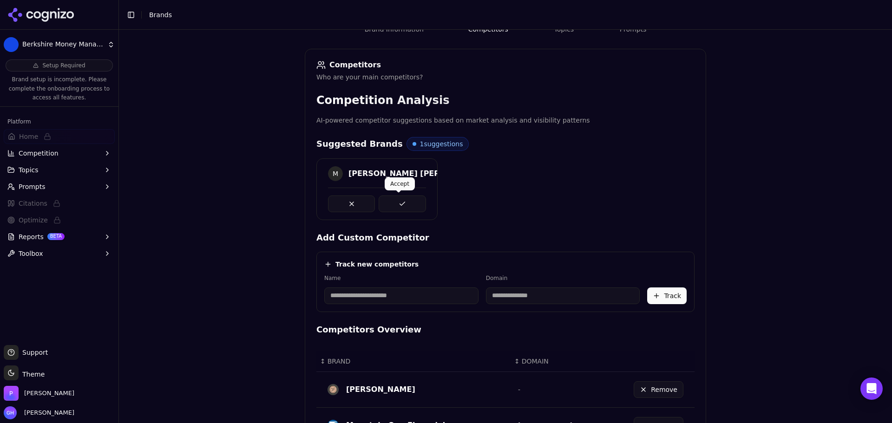
click at [388, 206] on button at bounding box center [402, 204] width 47 height 17
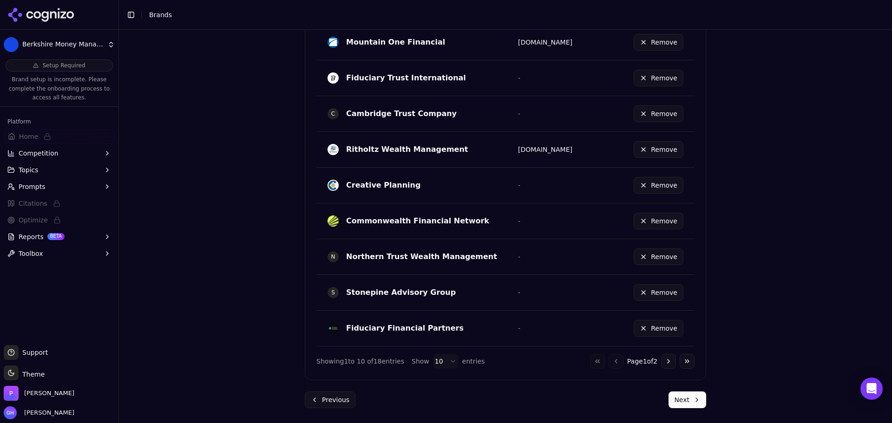
click at [689, 398] on button "Next" at bounding box center [688, 400] width 38 height 17
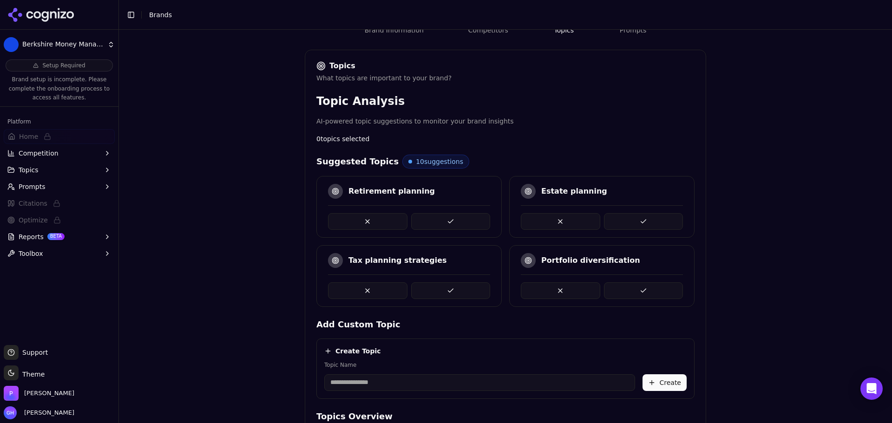
scroll to position [168, 0]
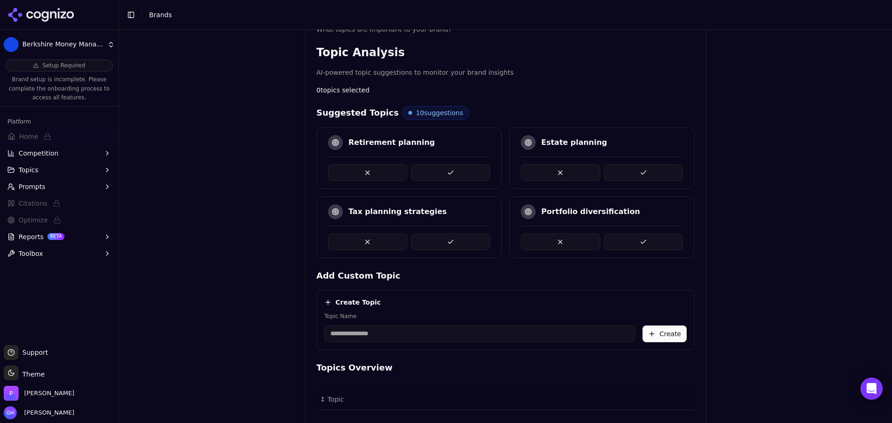
click at [268, 153] on div "Brand Onboarding Let's set up your brand monitoring in a few simple steps Step …" at bounding box center [505, 73] width 773 height 423
click at [817, 129] on div "Brand Onboarding Let's set up your brand monitoring in a few simple steps Step …" at bounding box center [505, 73] width 773 height 423
click at [482, 112] on div "Suggested Topics 10 suggestions" at bounding box center [505, 113] width 378 height 14
click at [482, 109] on div "Suggested Topics 10 suggestions" at bounding box center [505, 113] width 378 height 14
click at [795, 188] on div "Brand Onboarding Let's set up your brand monitoring in a few simple steps Step …" at bounding box center [505, 73] width 773 height 423
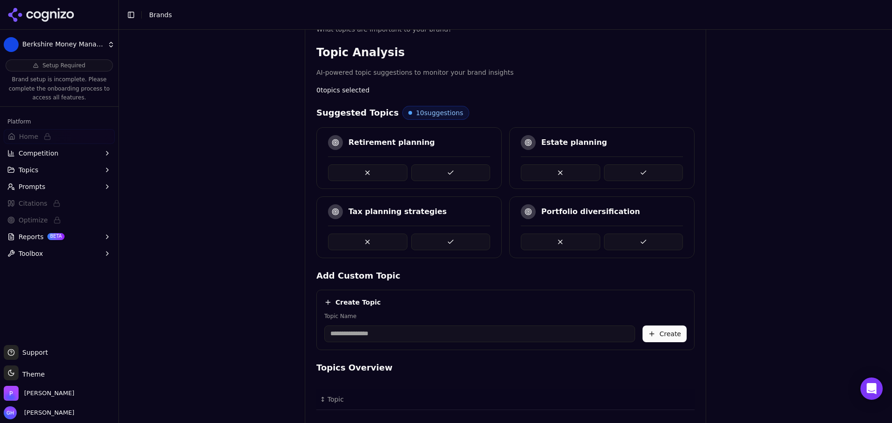
click at [622, 245] on button at bounding box center [643, 242] width 79 height 17
click at [464, 178] on button at bounding box center [450, 172] width 79 height 17
click at [448, 226] on div at bounding box center [409, 238] width 162 height 25
click at [446, 234] on button at bounding box center [450, 242] width 79 height 17
click at [866, 233] on div "Brand Onboarding Let's set up your brand monitoring in a few simple steps Step …" at bounding box center [505, 73] width 773 height 423
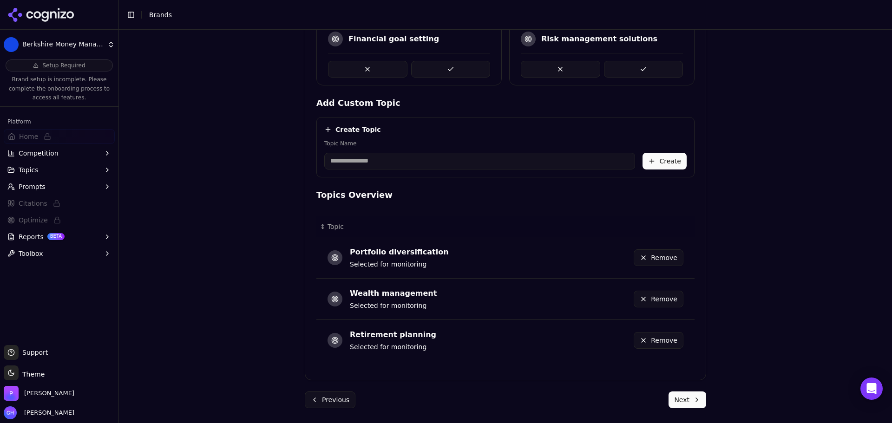
scroll to position [62, 0]
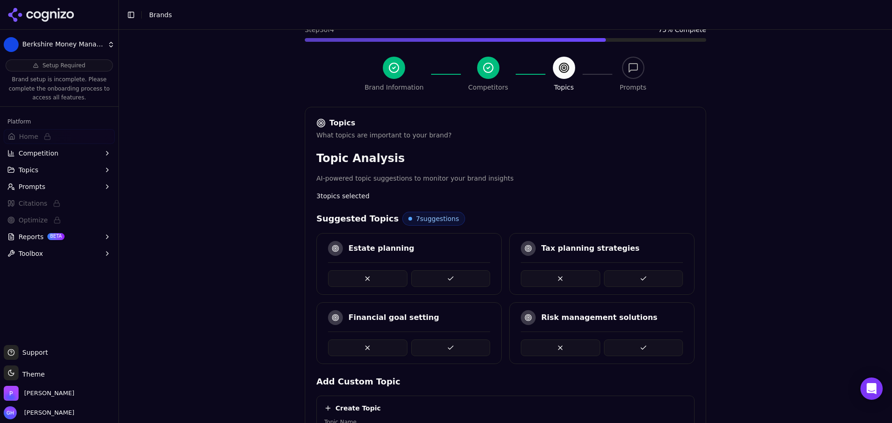
click at [422, 267] on div at bounding box center [409, 274] width 162 height 25
click at [428, 275] on button at bounding box center [450, 278] width 79 height 17
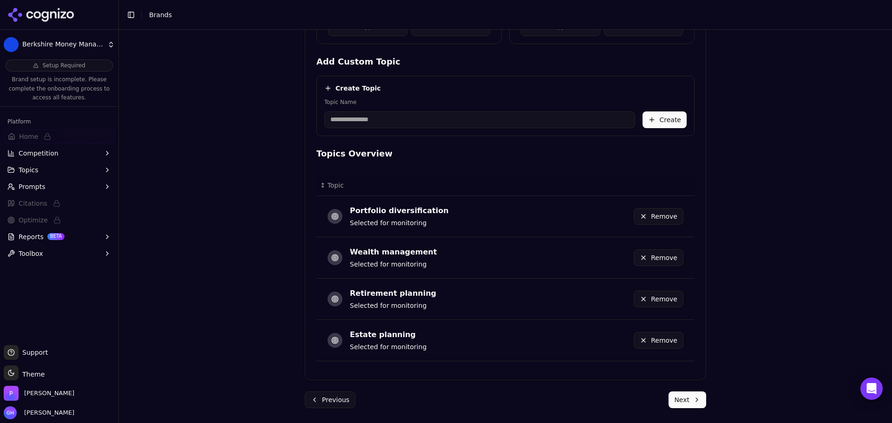
click at [694, 403] on button "Next" at bounding box center [688, 400] width 38 height 17
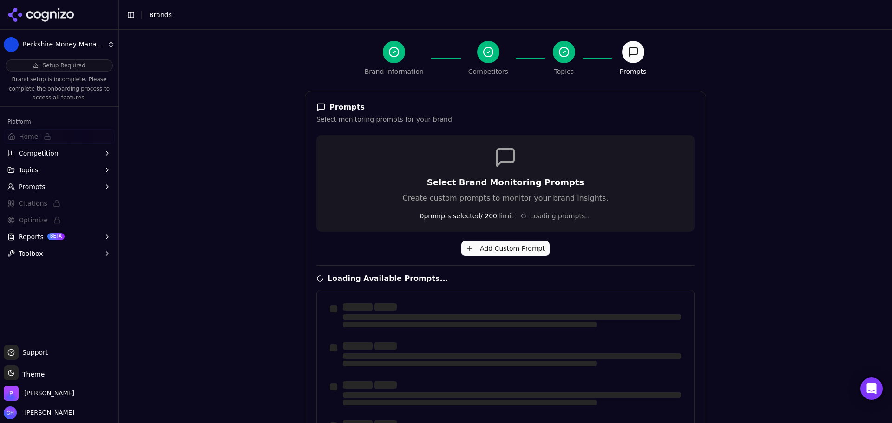
scroll to position [0, 0]
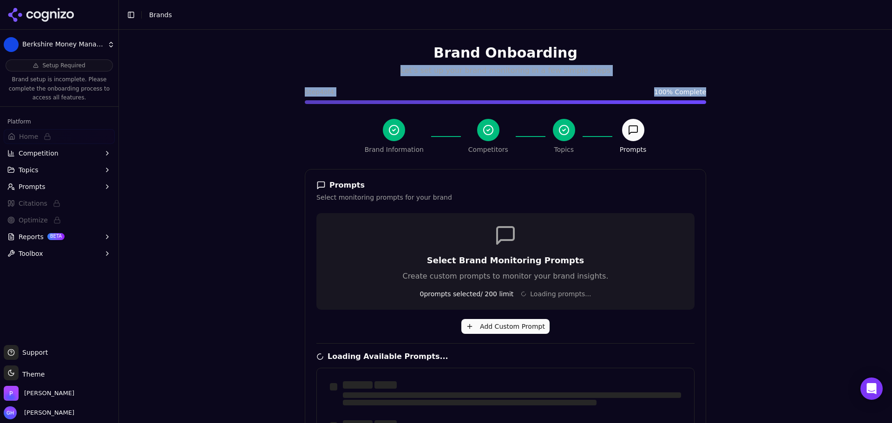
drag, startPoint x: 884, startPoint y: 50, endPoint x: 892, endPoint y: 73, distance: 24.8
click at [884, 86] on div "Brand Onboarding Let's set up your brand monitoring in a few simple steps Step …" at bounding box center [505, 241] width 773 height 423
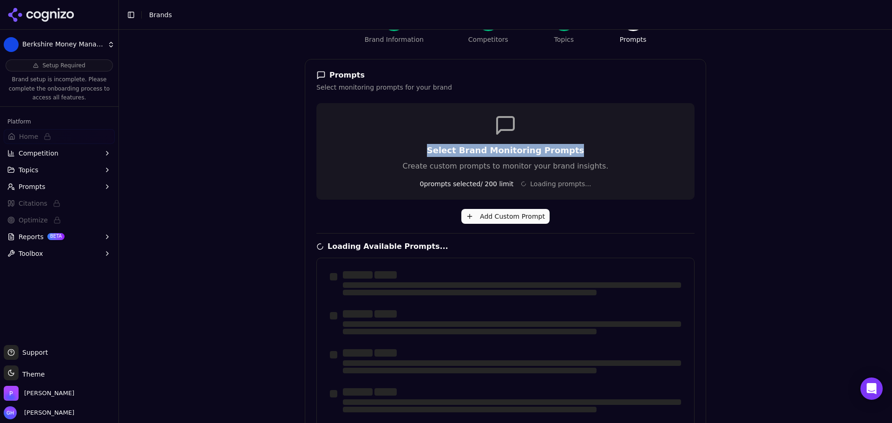
drag, startPoint x: 828, startPoint y: 136, endPoint x: 834, endPoint y: 140, distance: 7.1
click at [828, 138] on div "Brand Onboarding Let's set up your brand monitoring in a few simple steps Step …" at bounding box center [505, 131] width 773 height 423
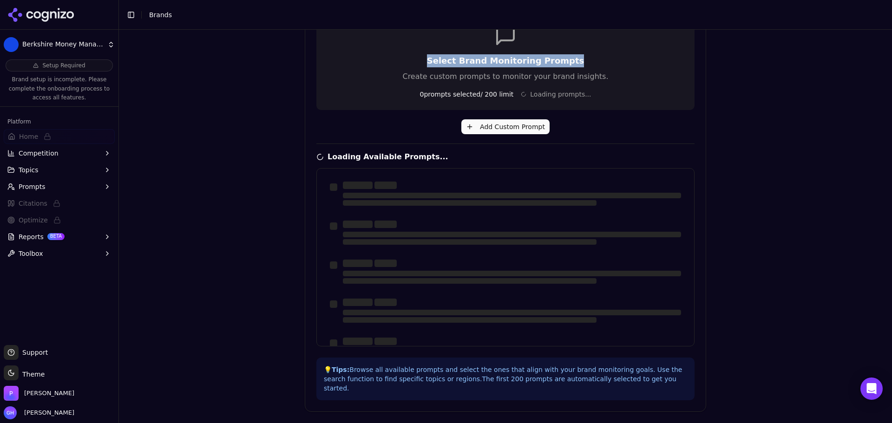
scroll to position [222, 0]
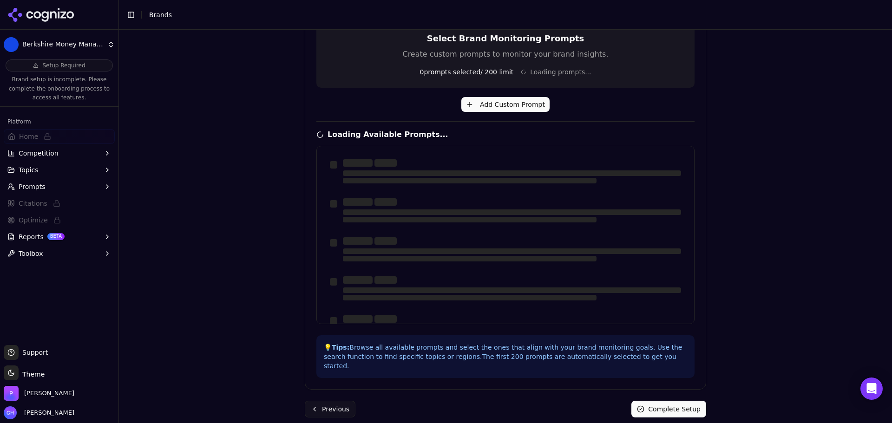
click at [802, 271] on div "Brand Onboarding Let's set up your brand monitoring in a few simple steps Step …" at bounding box center [505, 227] width 773 height 394
click at [797, 282] on div "Brand Onboarding Let's set up your brand monitoring in a few simple steps Step …" at bounding box center [505, 227] width 773 height 394
click at [795, 325] on div "Brand Onboarding Let's set up your brand monitoring in a few simple steps Step …" at bounding box center [505, 227] width 773 height 394
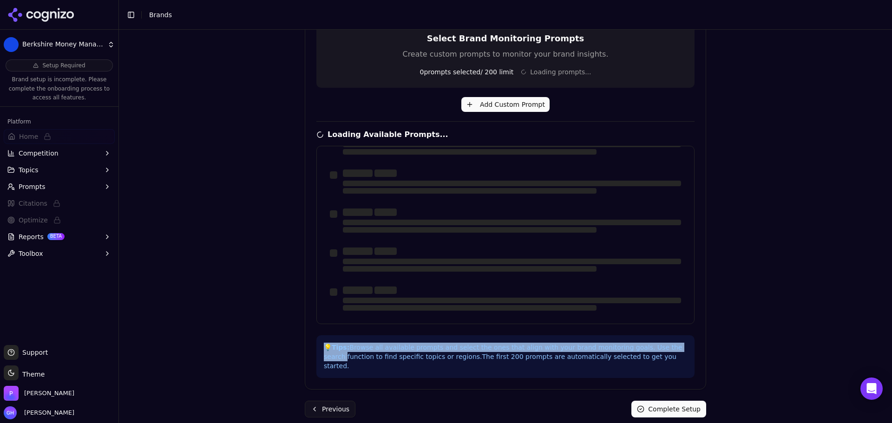
scroll to position [0, 0]
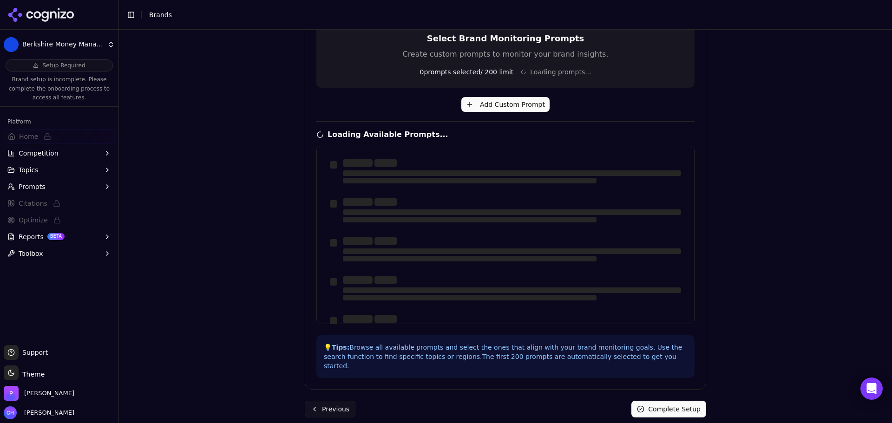
click at [764, 175] on div "Brand Onboarding Let's set up your brand monitoring in a few simple steps Step …" at bounding box center [505, 19] width 773 height 423
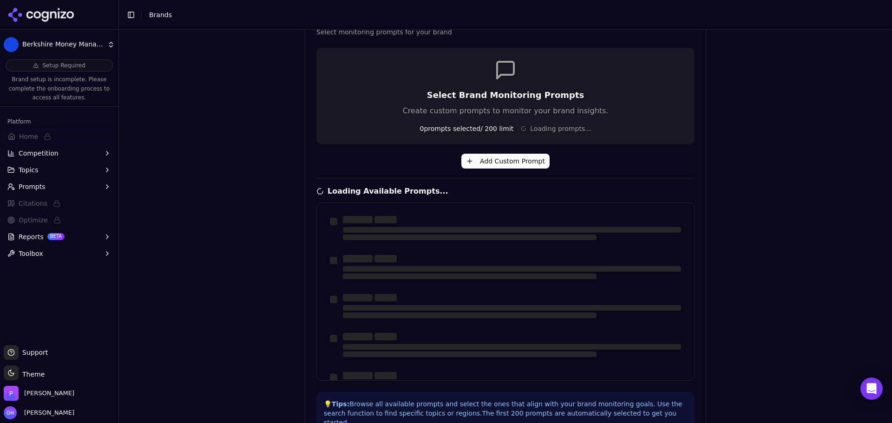
scroll to position [222, 0]
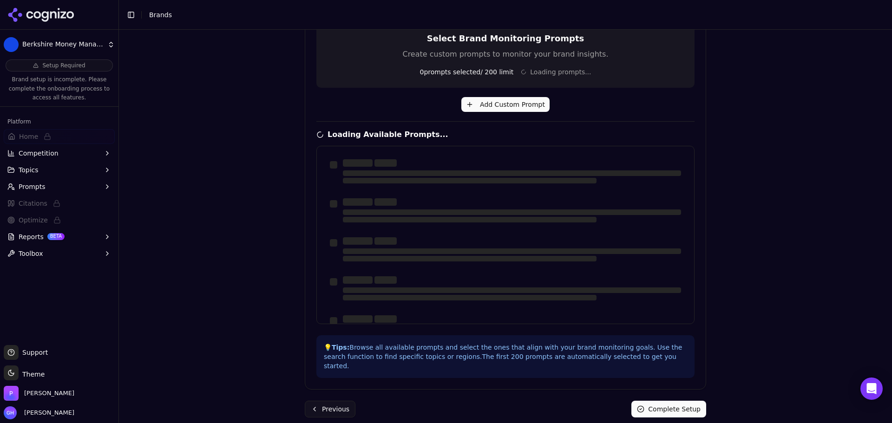
click at [883, 281] on div "Brand Onboarding Let's set up your brand monitoring in a few simple steps Step …" at bounding box center [505, 227] width 773 height 394
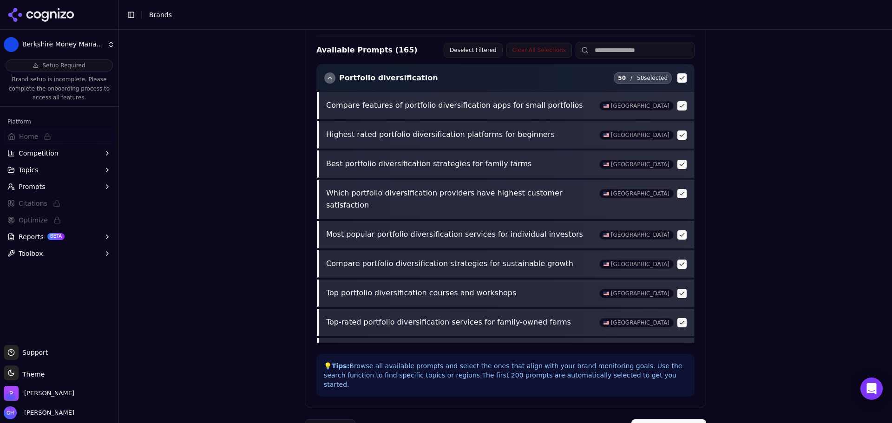
scroll to position [328, 0]
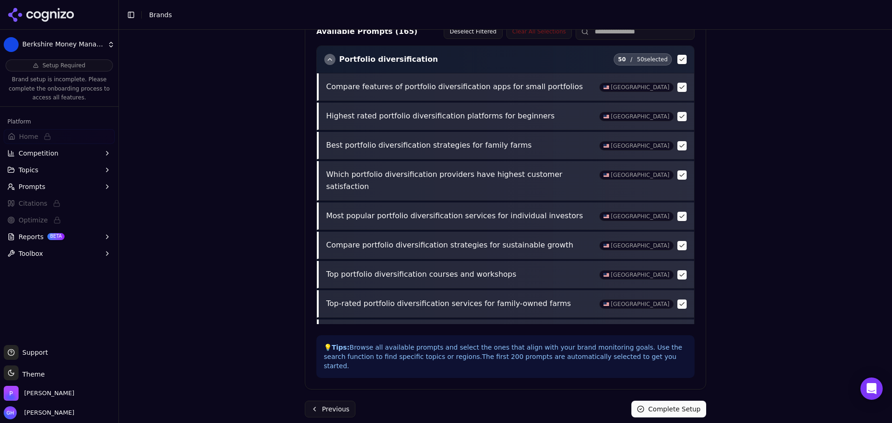
click at [680, 401] on button "Complete Setup" at bounding box center [668, 409] width 75 height 17
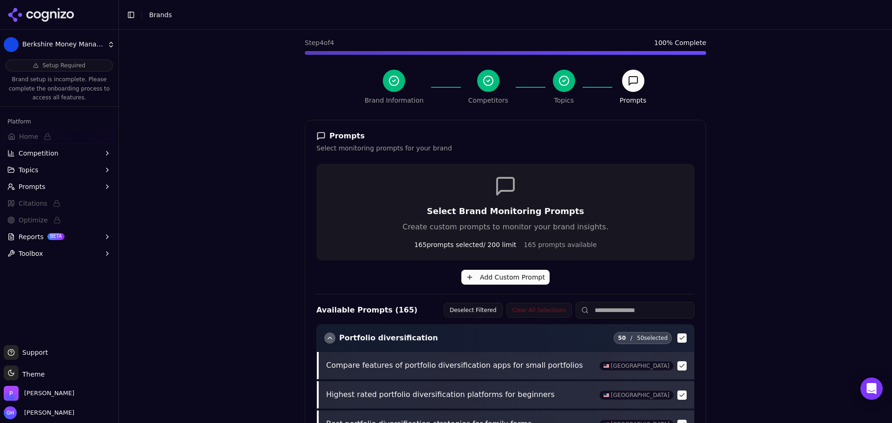
scroll to position [0, 0]
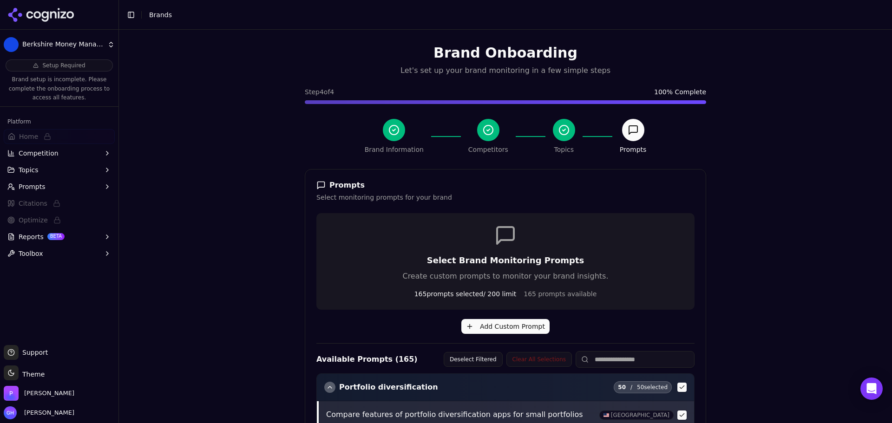
drag, startPoint x: 236, startPoint y: 134, endPoint x: 122, endPoint y: 53, distance: 139.6
click at [235, 133] on div "Brand Onboarding Let's set up your brand monitoring in a few simple steps Step …" at bounding box center [505, 241] width 773 height 423
click at [70, 17] on icon at bounding box center [40, 15] width 67 height 14
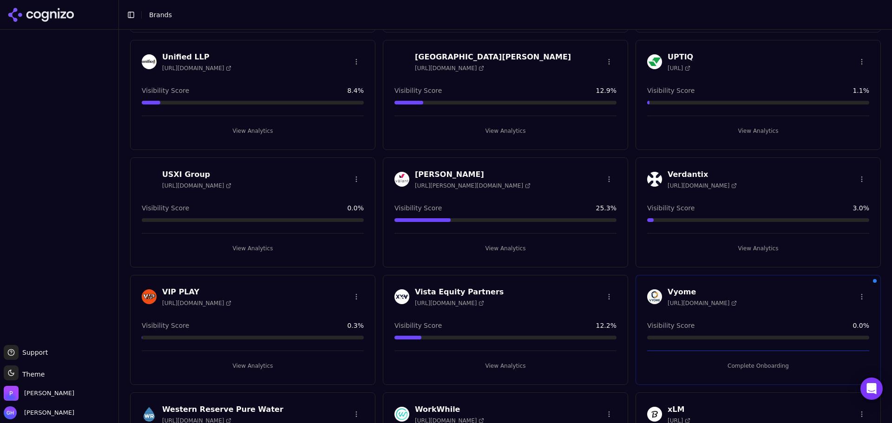
scroll to position [3517, 0]
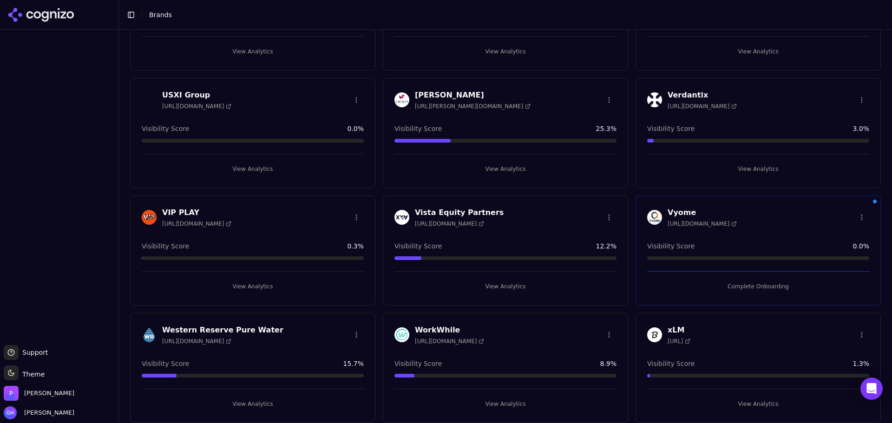
click at [719, 289] on button "Complete Onboarding" at bounding box center [758, 286] width 222 height 15
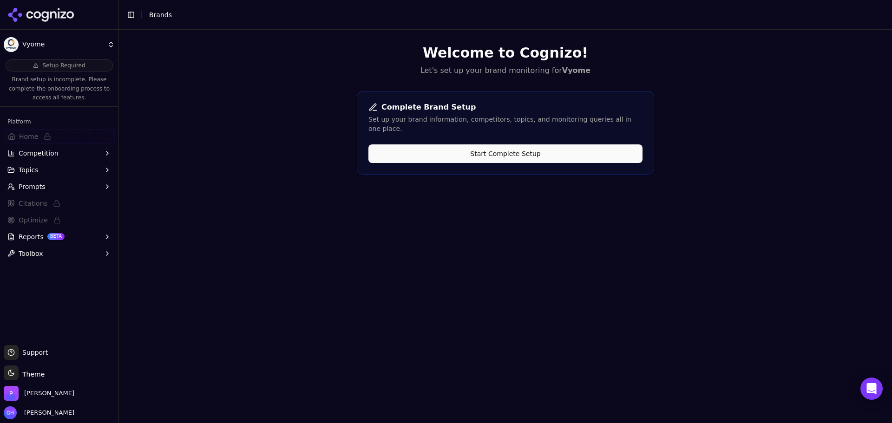
click at [405, 154] on div "Complete Brand Setup Set up your brand information, competitors, topics, and mo…" at bounding box center [505, 133] width 297 height 84
click at [409, 144] on button "Start Complete Setup" at bounding box center [505, 153] width 274 height 19
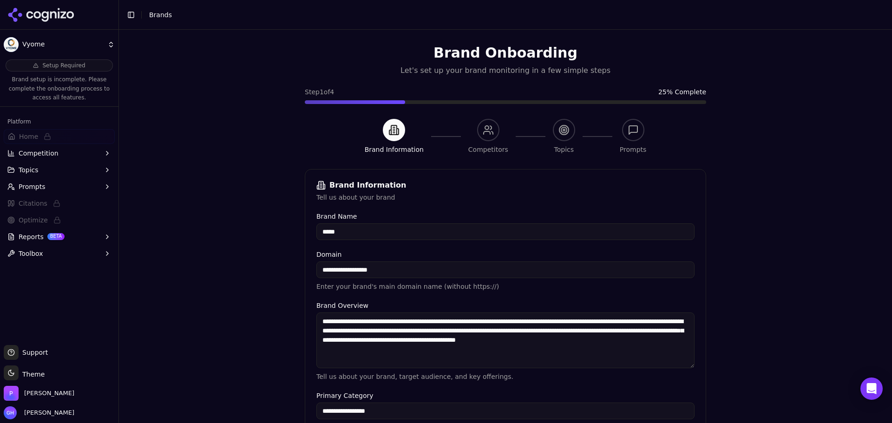
scroll to position [177, 0]
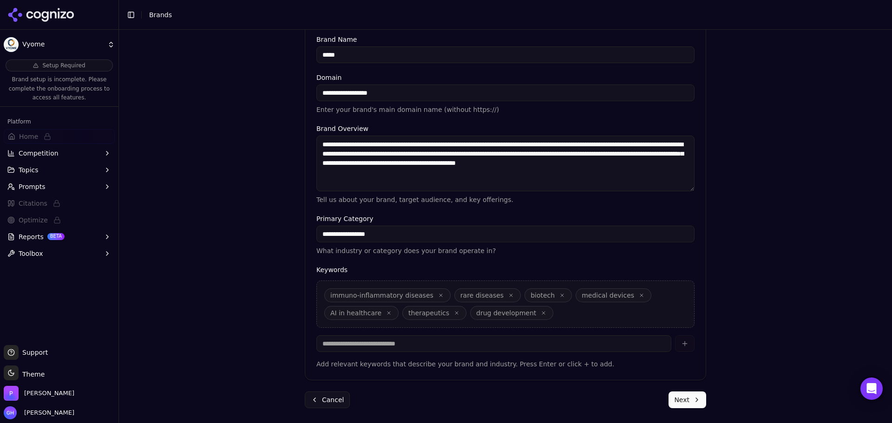
drag, startPoint x: 685, startPoint y: 386, endPoint x: 687, endPoint y: 403, distance: 16.9
click at [685, 392] on form "**********" at bounding box center [505, 200] width 401 height 416
click at [687, 403] on button "Next" at bounding box center [688, 400] width 38 height 17
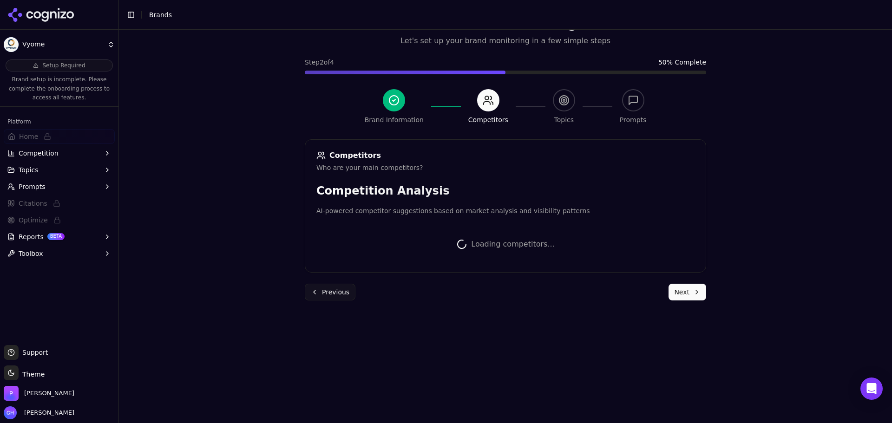
scroll to position [175, 0]
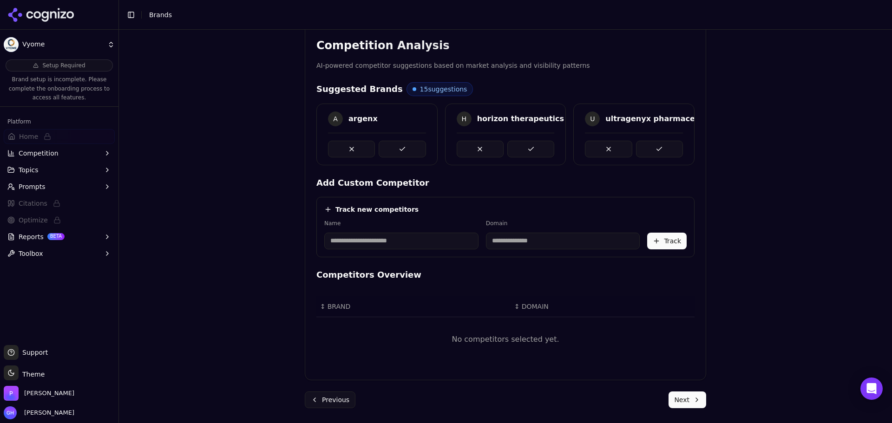
click at [255, 166] on div "Brand Onboarding Let's set up your brand monitoring in a few simple steps Step …" at bounding box center [505, 66] width 773 height 423
click at [380, 248] on input at bounding box center [401, 241] width 154 height 17
type input "******"
click at [380, 223] on label "Name" at bounding box center [388, 223] width 128 height 7
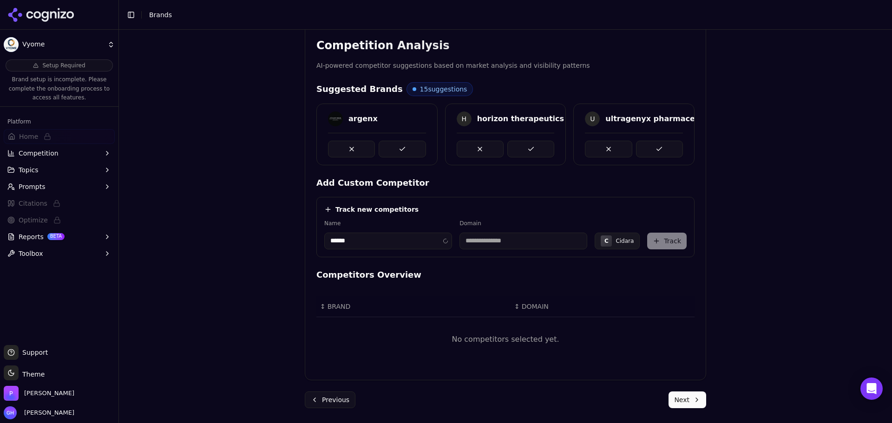
type input "**********"
click at [662, 241] on button "Track" at bounding box center [666, 241] width 39 height 17
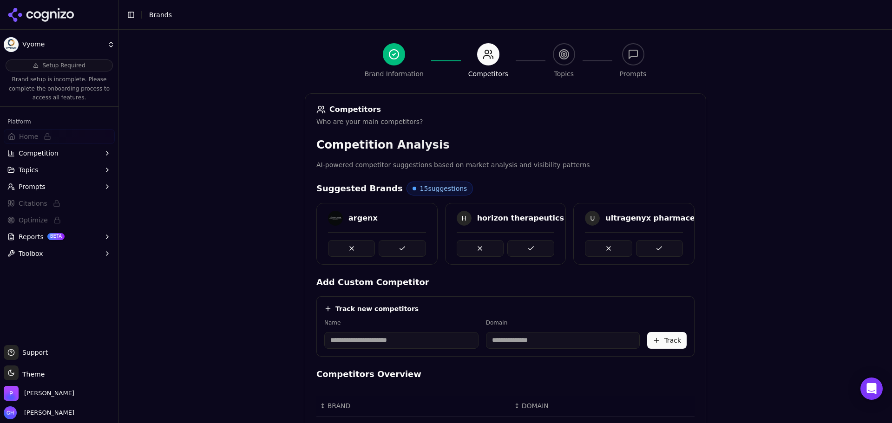
scroll to position [74, 0]
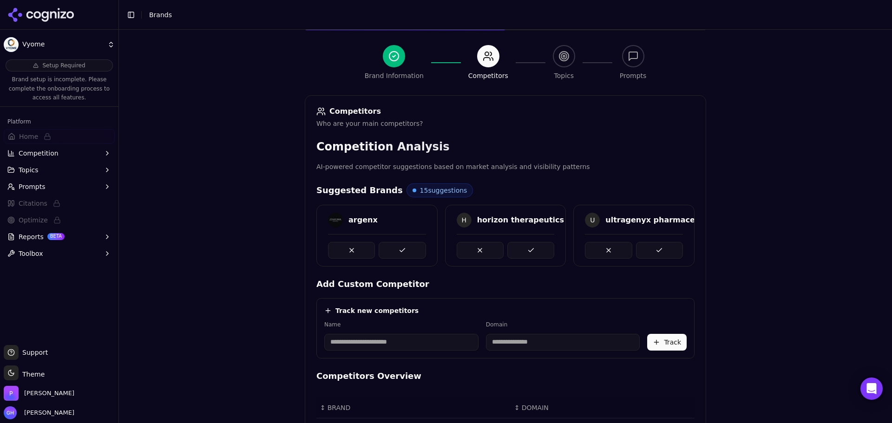
click at [390, 236] on div at bounding box center [377, 246] width 98 height 25
click at [396, 245] on button at bounding box center [402, 250] width 47 height 17
click at [538, 250] on button at bounding box center [530, 250] width 47 height 17
click at [672, 253] on button at bounding box center [659, 250] width 47 height 17
click at [400, 251] on button at bounding box center [402, 250] width 47 height 17
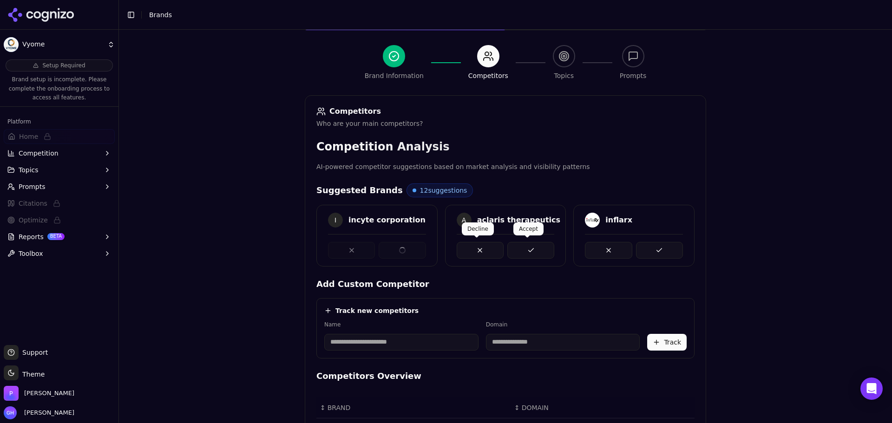
click at [542, 256] on button at bounding box center [530, 250] width 47 height 17
click at [661, 257] on div "inflarx" at bounding box center [633, 236] width 121 height 62
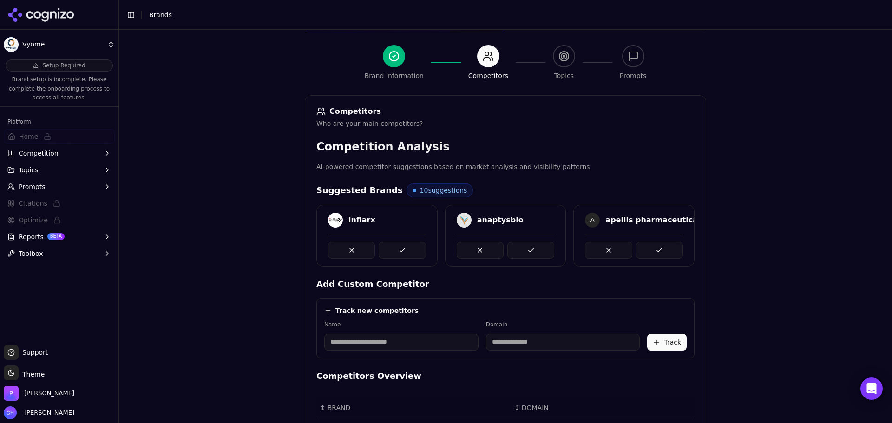
click at [406, 258] on div "inflarx" at bounding box center [376, 236] width 121 height 62
click at [406, 254] on button at bounding box center [402, 250] width 47 height 17
click at [532, 248] on button at bounding box center [530, 250] width 47 height 17
click at [654, 251] on button at bounding box center [659, 250] width 47 height 17
click at [416, 251] on button at bounding box center [402, 250] width 47 height 17
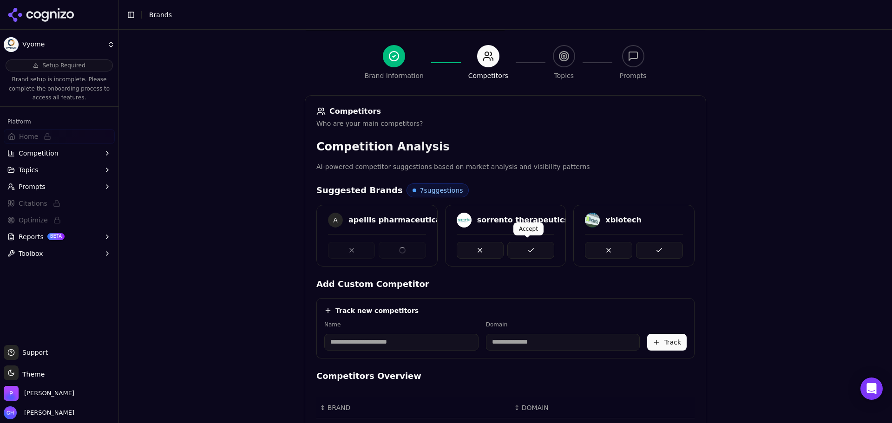
click at [531, 250] on button at bounding box center [530, 250] width 47 height 17
click at [374, 247] on div at bounding box center [377, 250] width 98 height 17
click at [396, 245] on button at bounding box center [402, 250] width 47 height 17
click at [548, 245] on button at bounding box center [530, 250] width 47 height 17
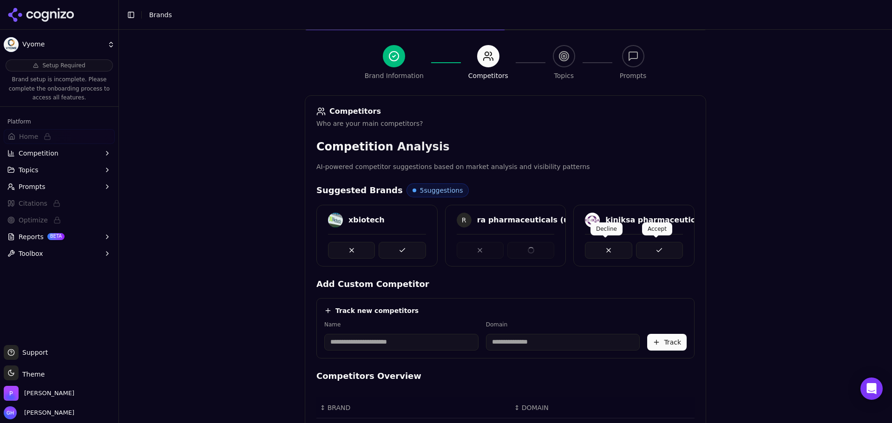
click at [652, 247] on button at bounding box center [659, 250] width 47 height 17
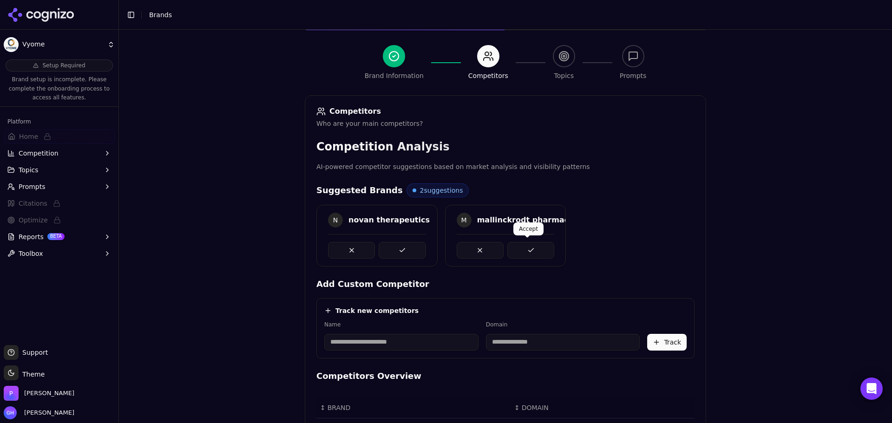
click at [531, 249] on button at bounding box center [530, 250] width 47 height 17
click at [403, 248] on button at bounding box center [402, 250] width 47 height 17
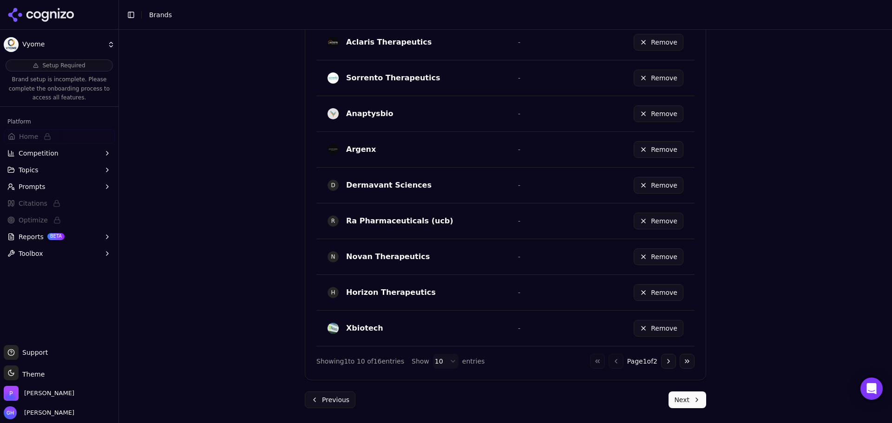
click at [681, 397] on button "Next" at bounding box center [688, 400] width 38 height 17
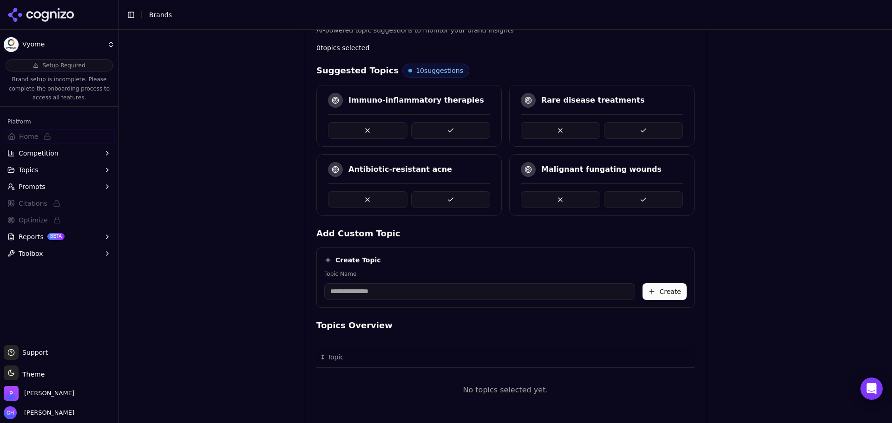
scroll to position [168, 0]
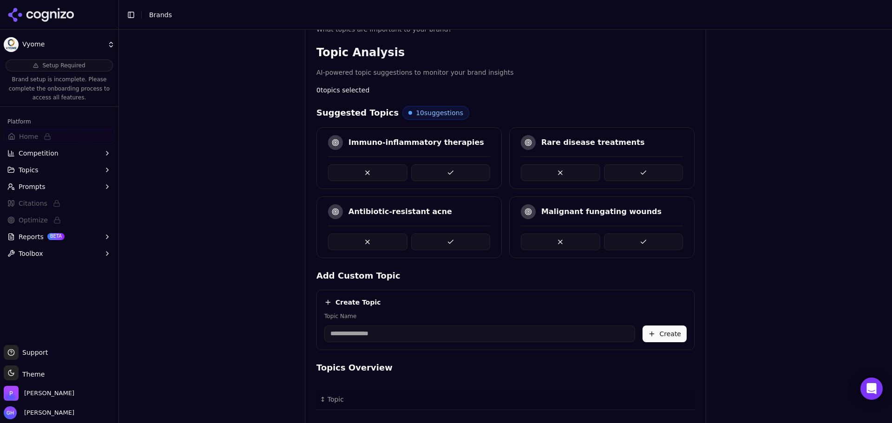
click at [775, 162] on div "Brand Onboarding Let's set up your brand monitoring in a few simple steps Step …" at bounding box center [505, 73] width 773 height 423
click at [217, 246] on div "Brand Onboarding Let's set up your brand monitoring in a few simple steps Step …" at bounding box center [505, 73] width 773 height 423
click at [467, 173] on button at bounding box center [450, 172] width 79 height 17
click at [471, 236] on button at bounding box center [450, 242] width 79 height 17
click at [437, 175] on button at bounding box center [450, 172] width 79 height 17
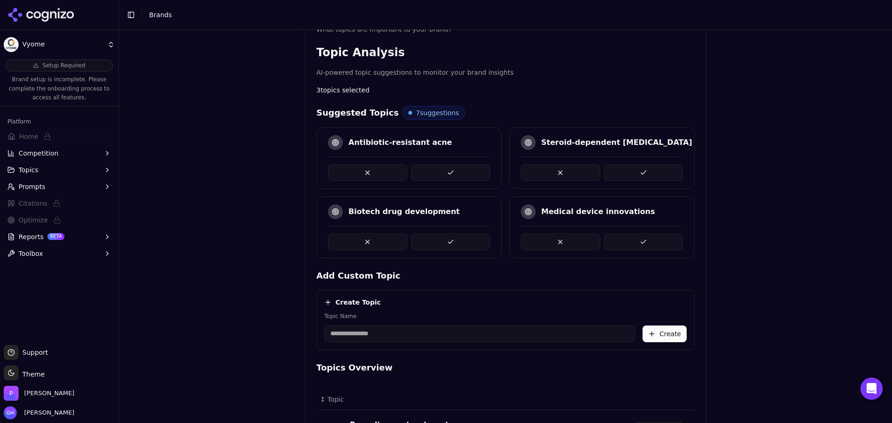
click at [447, 249] on div "Biotech drug development" at bounding box center [408, 228] width 185 height 62
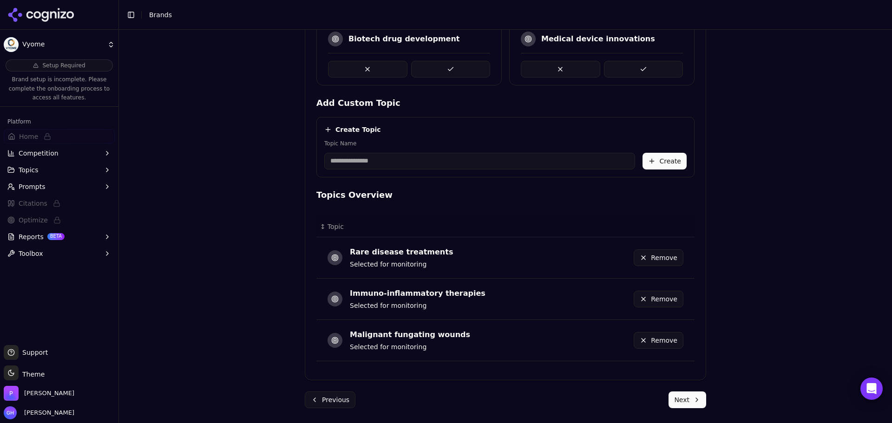
scroll to position [109, 0]
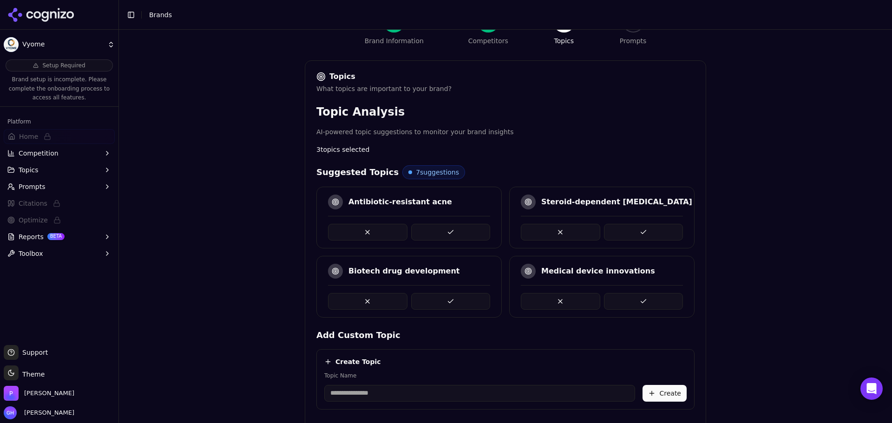
click at [459, 238] on button at bounding box center [450, 232] width 79 height 17
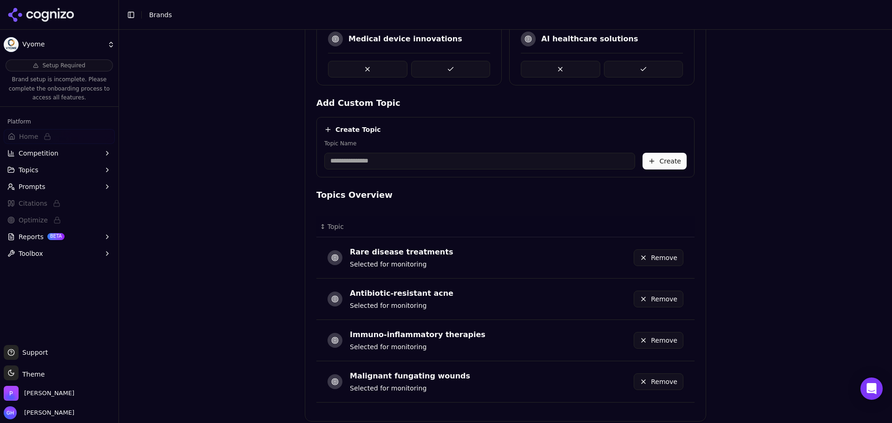
scroll to position [382, 0]
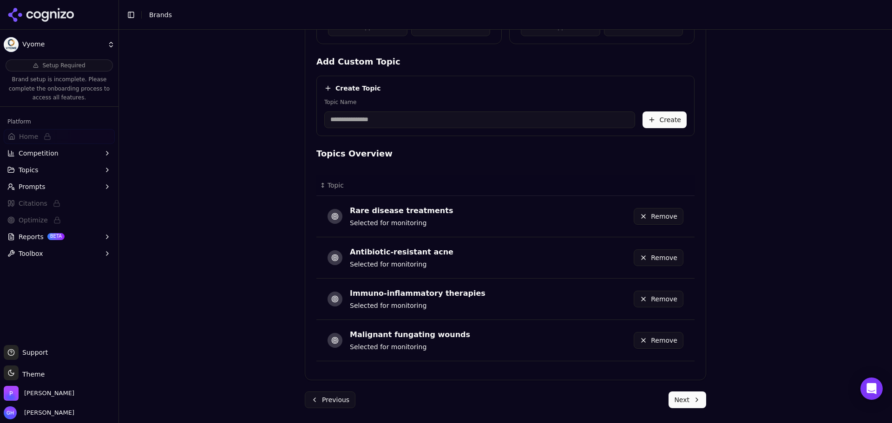
click at [689, 394] on button "Next" at bounding box center [688, 400] width 38 height 17
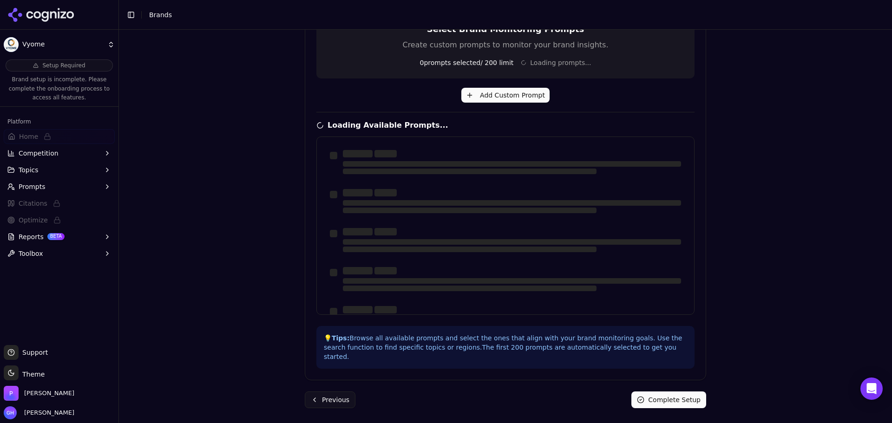
scroll to position [222, 0]
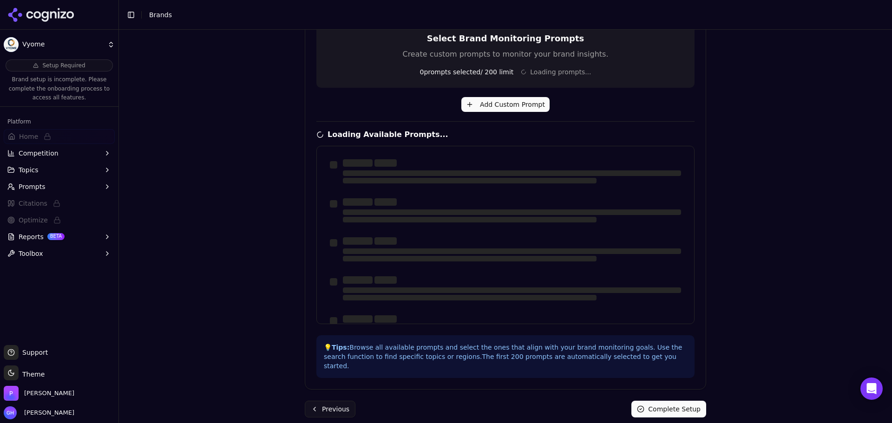
click at [721, 253] on div "Brand Onboarding Let's set up your brand monitoring in a few simple steps Step …" at bounding box center [505, 227] width 773 height 394
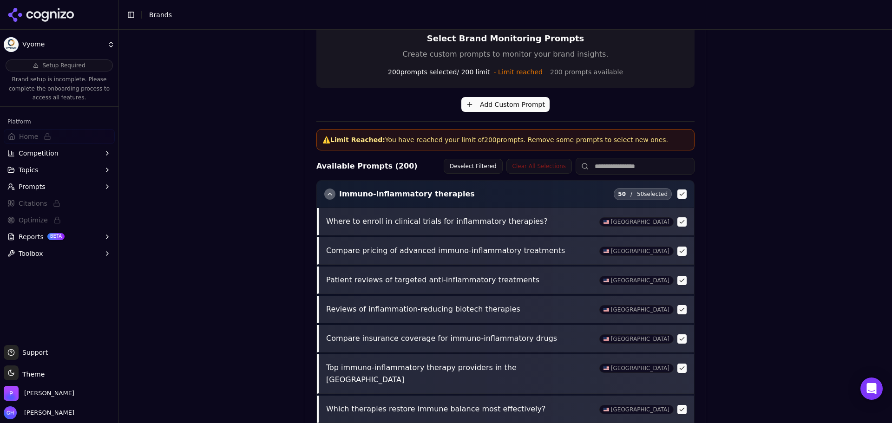
scroll to position [357, 0]
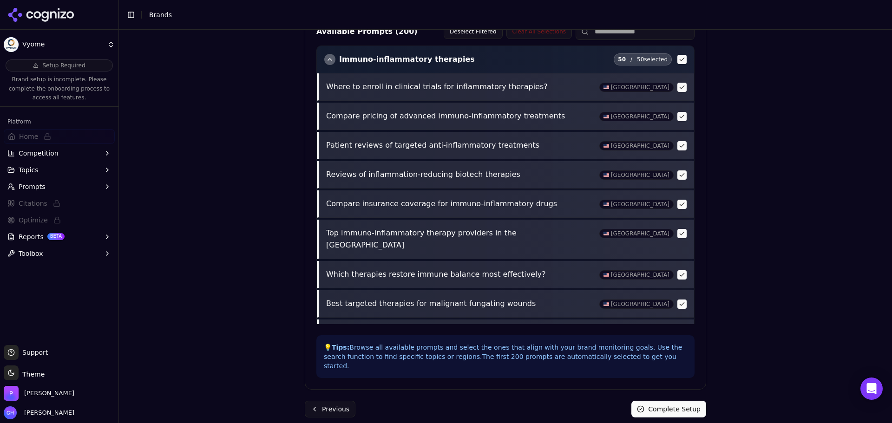
click at [687, 403] on button "Complete Setup" at bounding box center [668, 409] width 75 height 17
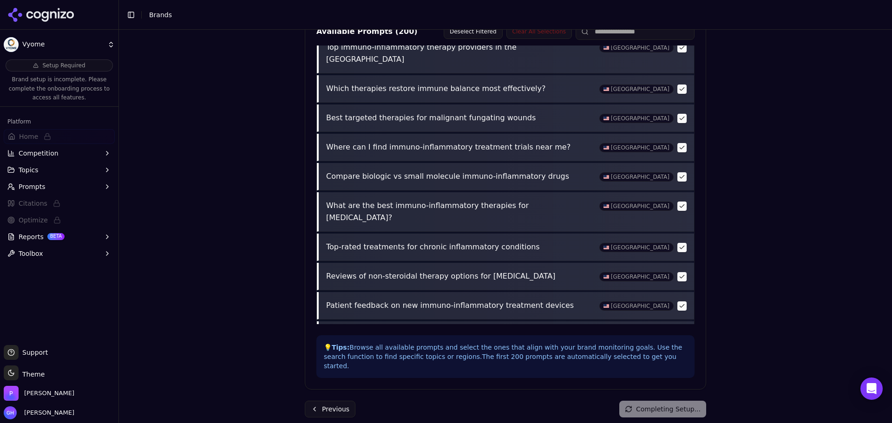
click at [670, 412] on div "Brand Onboarding Let's set up your brand monitoring in a few simple steps Step …" at bounding box center [505, 53] width 416 height 760
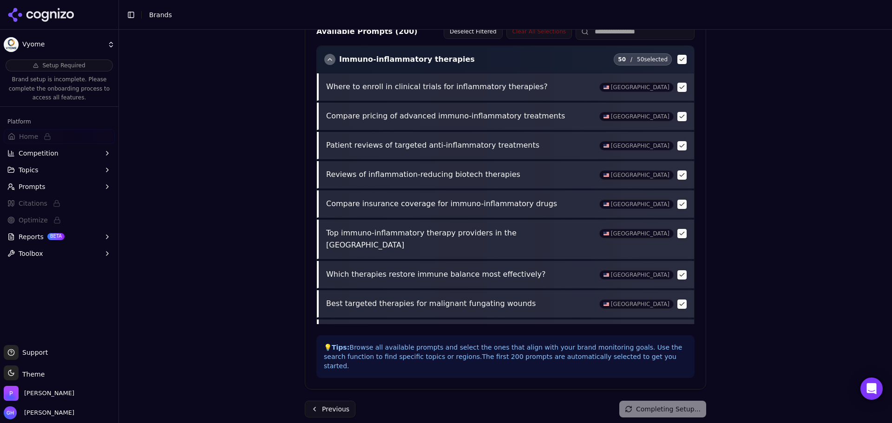
click at [695, 401] on div "Completing Setup..." at bounding box center [662, 409] width 87 height 17
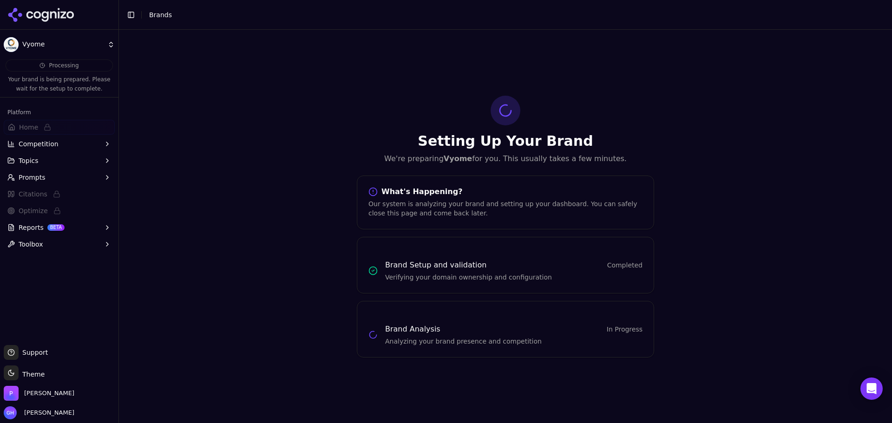
scroll to position [0, 0]
click at [36, 12] on icon at bounding box center [36, 14] width 7 height 7
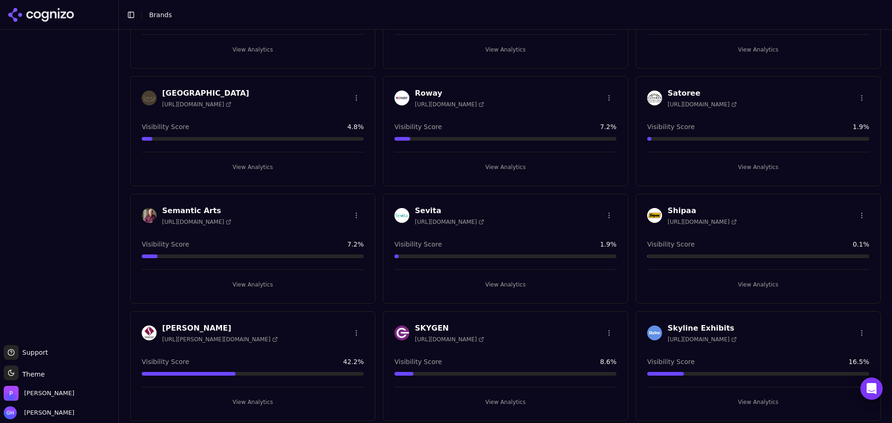
scroll to position [2461, 0]
click at [155, 212] on img at bounding box center [149, 216] width 15 height 15
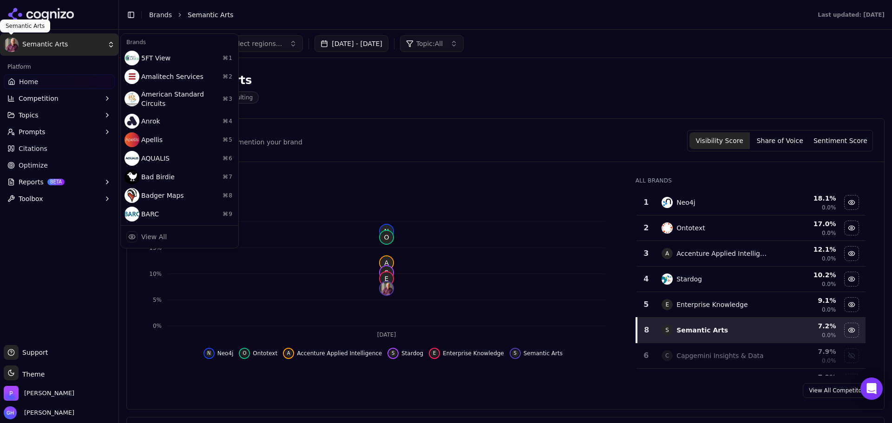
click at [11, 43] on html "Semantic Arts Platform Home Competition Topics Prompts Citations Optimize Repor…" at bounding box center [446, 211] width 892 height 423
click at [427, 101] on html "Semantic Arts Platform Home Competition Topics Prompts Citations Optimize Repor…" at bounding box center [446, 211] width 892 height 423
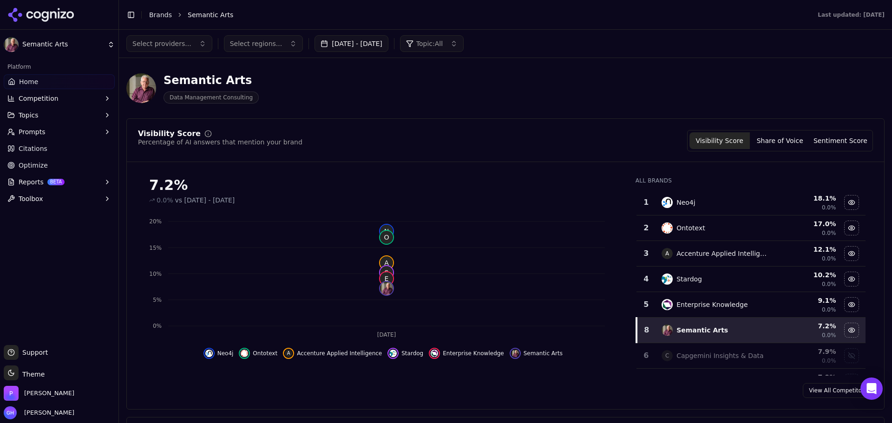
click at [56, 12] on icon at bounding box center [40, 15] width 67 height 14
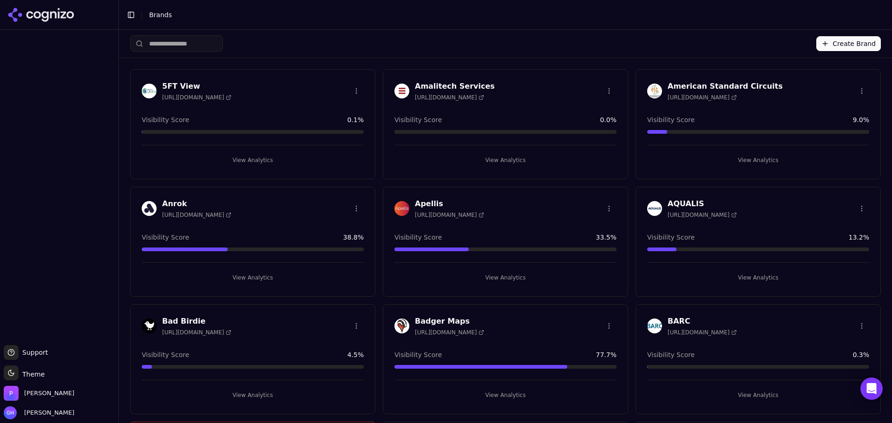
click at [843, 39] on button "Create Brand" at bounding box center [848, 43] width 65 height 15
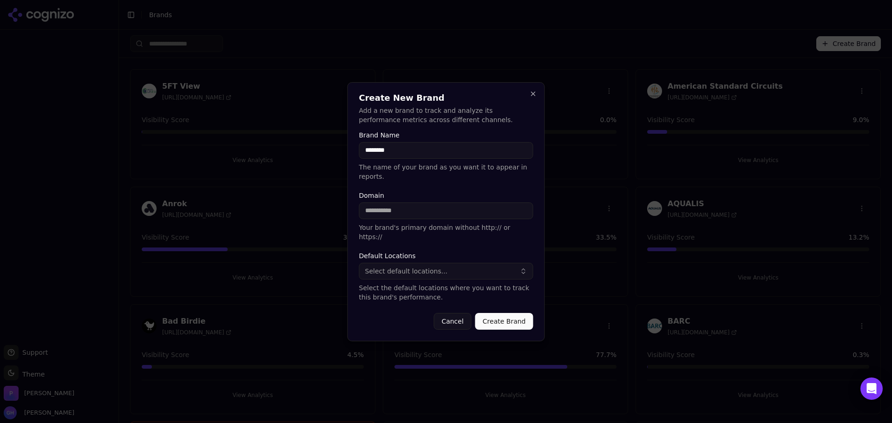
type input "********"
click at [367, 159] on input "********" at bounding box center [446, 150] width 174 height 17
click at [396, 214] on input "Domain" at bounding box center [446, 211] width 174 height 17
type input "*"
type input "**********"
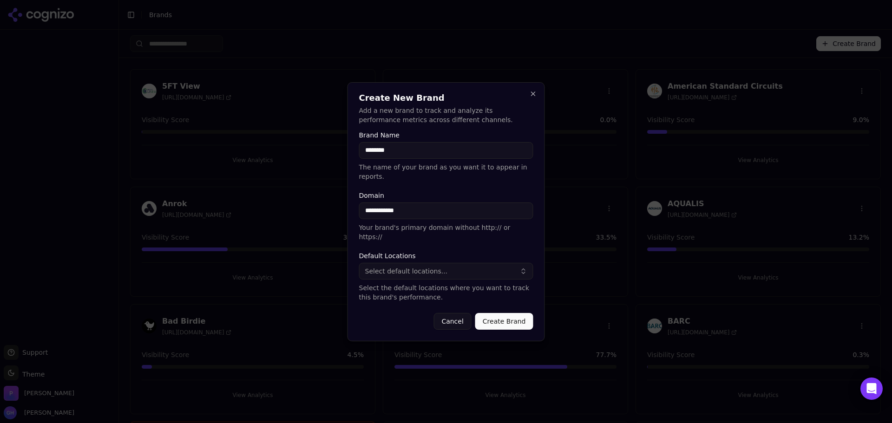
drag, startPoint x: 419, startPoint y: 270, endPoint x: 415, endPoint y: 263, distance: 7.7
click at [418, 268] on button "Select default locations..." at bounding box center [446, 271] width 174 height 17
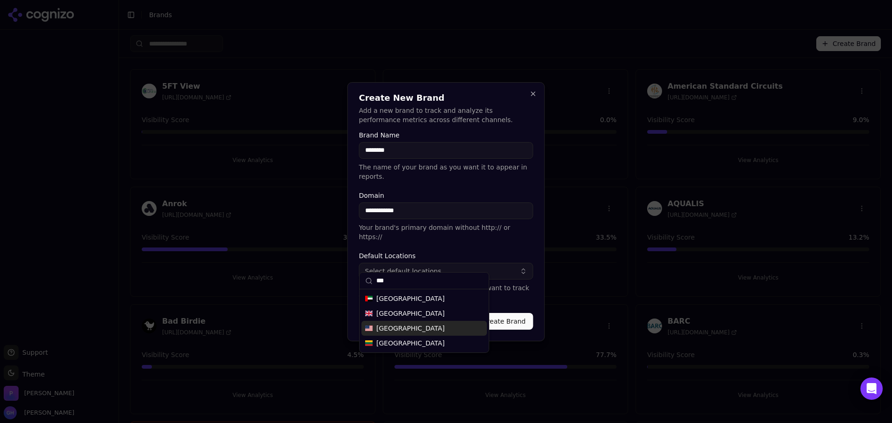
type input "***"
click at [397, 331] on span "[GEOGRAPHIC_DATA]" at bounding box center [410, 328] width 68 height 9
click at [516, 293] on form "**********" at bounding box center [446, 231] width 174 height 198
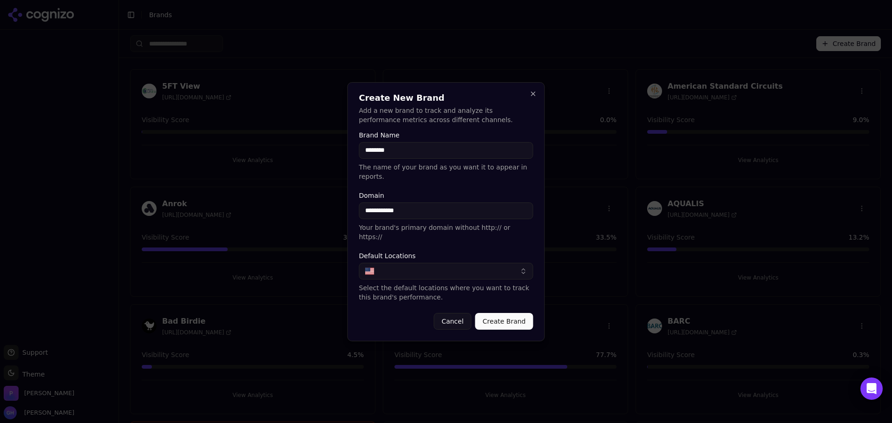
click at [514, 313] on button "Create Brand" at bounding box center [504, 321] width 58 height 17
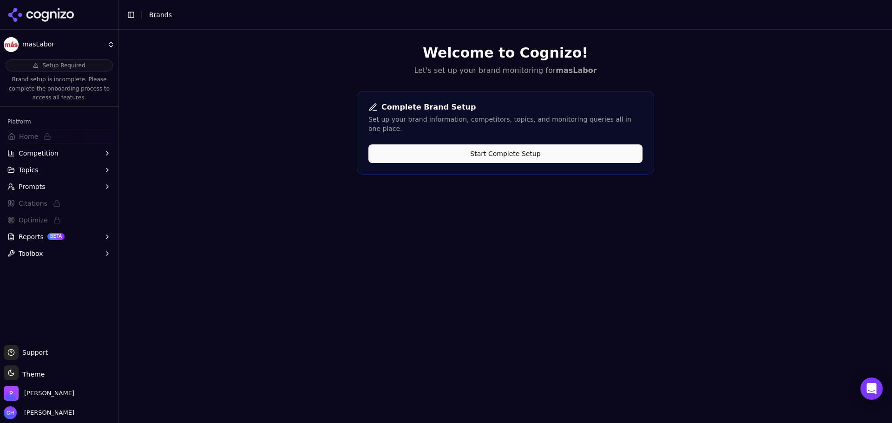
click at [879, 208] on div "Welcome to Cognizo! Let's set up your brand monitoring for masLabor Complete Br…" at bounding box center [505, 241] width 773 height 423
click at [601, 250] on div "Welcome to Cognizo! Let's set up your brand monitoring for masLabor Complete Br…" at bounding box center [505, 241] width 773 height 423
click at [700, 229] on div "Welcome to Cognizo! Let's set up your brand monitoring for masLabor Complete Br…" at bounding box center [505, 241] width 773 height 423
click at [561, 144] on button "Start Complete Setup" at bounding box center [505, 153] width 274 height 19
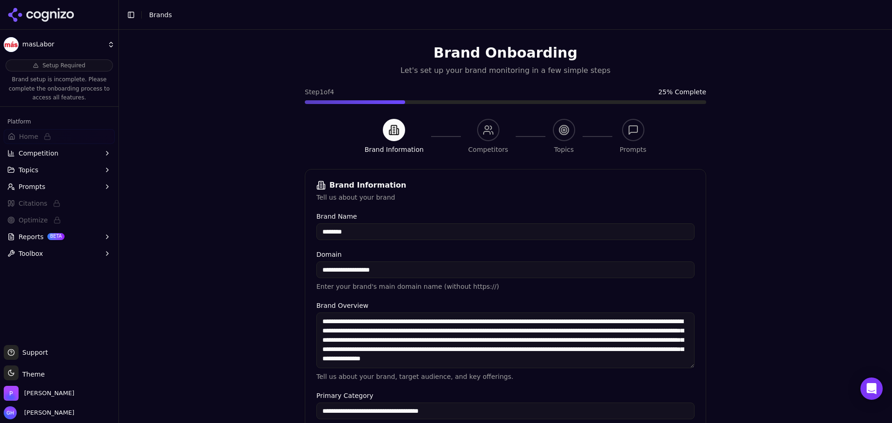
scroll to position [177, 0]
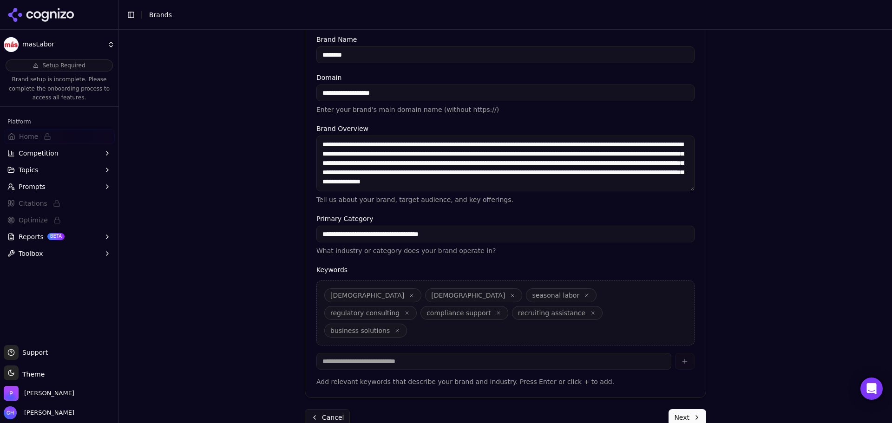
click at [694, 411] on div "**********" at bounding box center [505, 147] width 416 height 588
click at [692, 409] on button "Next" at bounding box center [688, 417] width 38 height 17
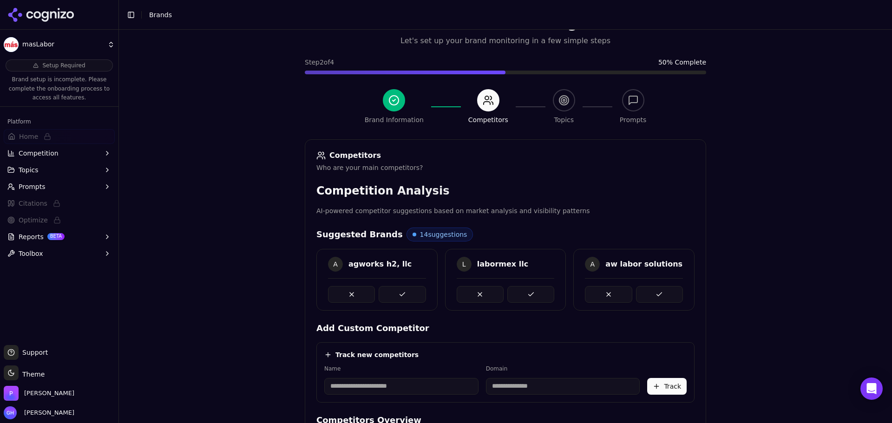
scroll to position [175, 0]
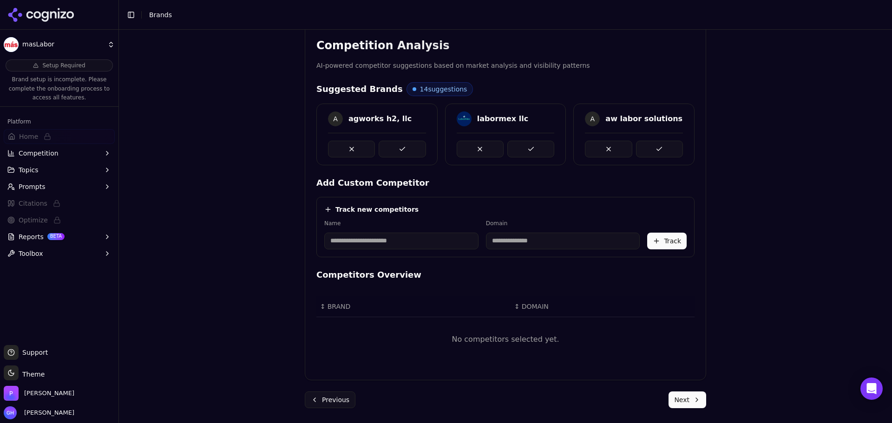
click at [417, 240] on input at bounding box center [401, 241] width 154 height 17
type input "****"
click at [422, 216] on div "Track new competitors Name **** Domain S Seso Track" at bounding box center [505, 227] width 378 height 60
type input "**********"
click at [668, 237] on button "Track" at bounding box center [666, 241] width 39 height 17
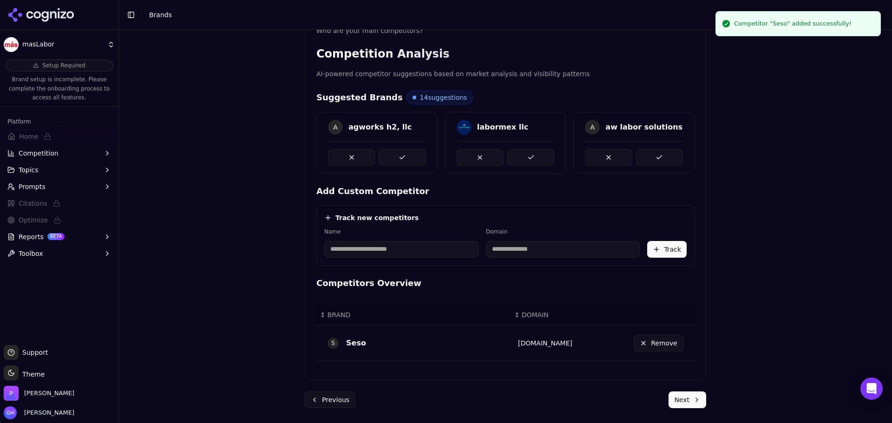
scroll to position [167, 0]
click at [380, 269] on div "Suggested Brands 14 suggestions A agworks h2, llc labormex llc A aw labor solut…" at bounding box center [505, 230] width 378 height 278
click at [368, 250] on input at bounding box center [401, 249] width 154 height 17
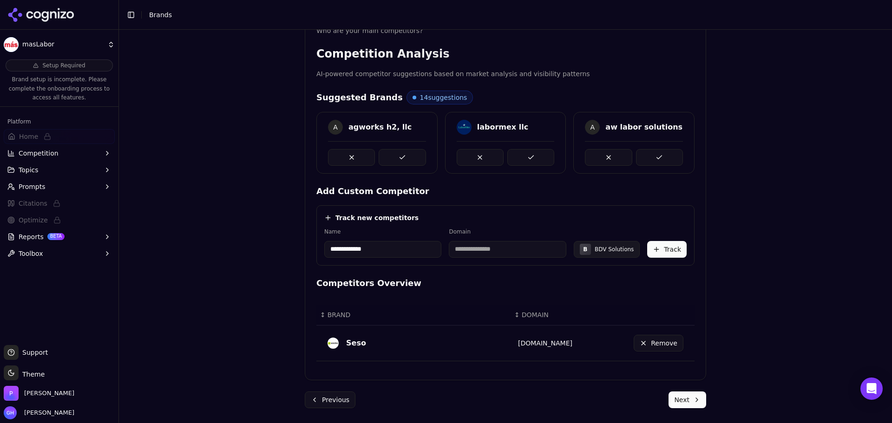
type input "**********"
click at [371, 227] on div "**********" at bounding box center [505, 235] width 378 height 60
click at [449, 236] on div "Domain ********" at bounding box center [507, 243] width 117 height 30
click at [470, 246] on input "********" at bounding box center [507, 249] width 117 height 17
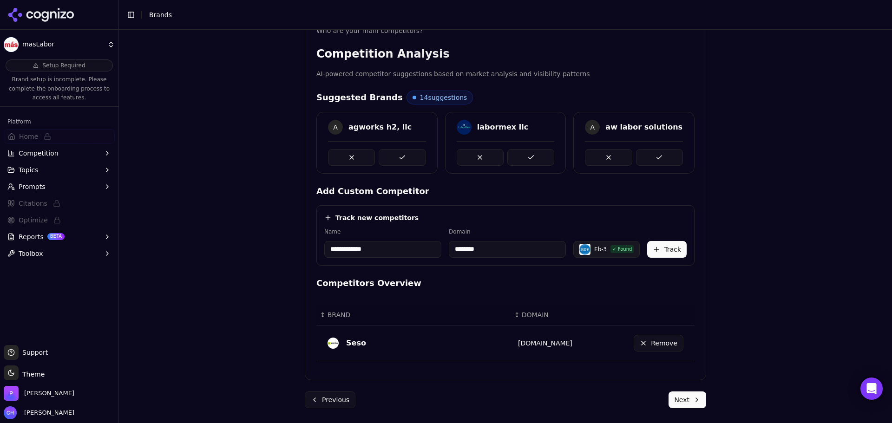
click at [470, 246] on input "********" at bounding box center [507, 249] width 117 height 17
type input "**********"
click at [708, 261] on div "**********" at bounding box center [505, 143] width 416 height 560
click at [673, 252] on button "Track" at bounding box center [666, 249] width 39 height 17
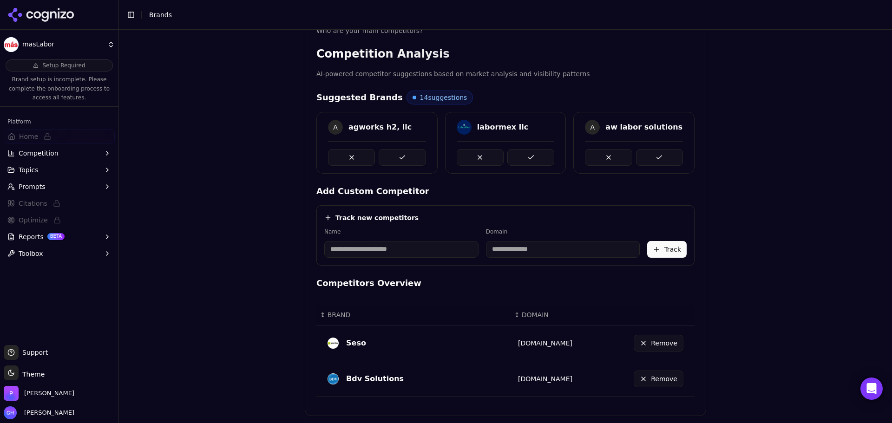
click at [349, 248] on input at bounding box center [401, 249] width 154 height 17
type input "**********"
click at [420, 229] on label "Name" at bounding box center [384, 231] width 121 height 7
drag, startPoint x: 509, startPoint y: 250, endPoint x: 351, endPoint y: 252, distance: 158.0
click at [351, 253] on div "**********" at bounding box center [505, 243] width 362 height 30
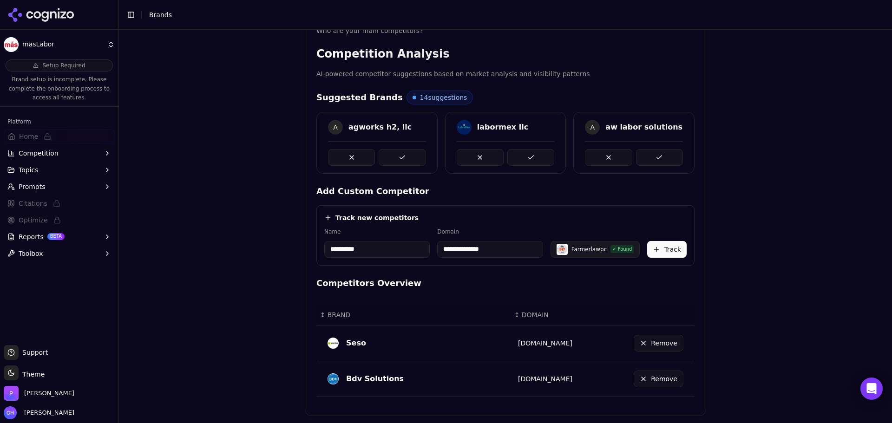
type input "**********"
click at [653, 246] on button "Track" at bounding box center [666, 249] width 39 height 17
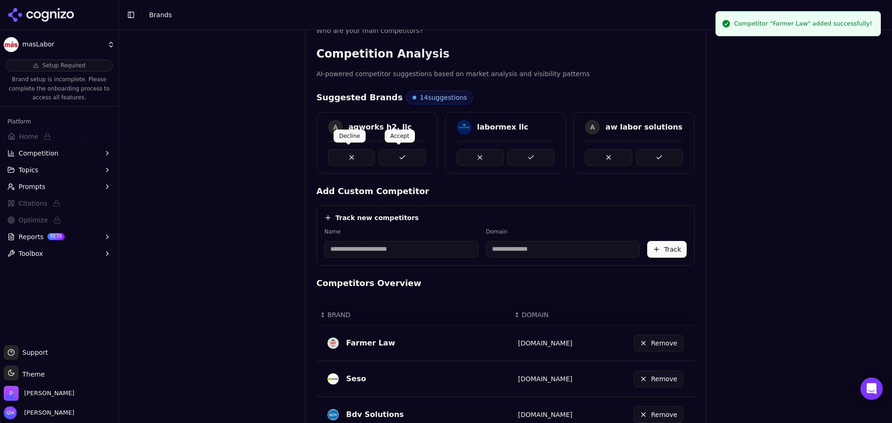
click at [404, 152] on button at bounding box center [402, 157] width 47 height 17
click at [533, 151] on button at bounding box center [530, 157] width 47 height 17
click at [658, 149] on button at bounding box center [659, 157] width 47 height 17
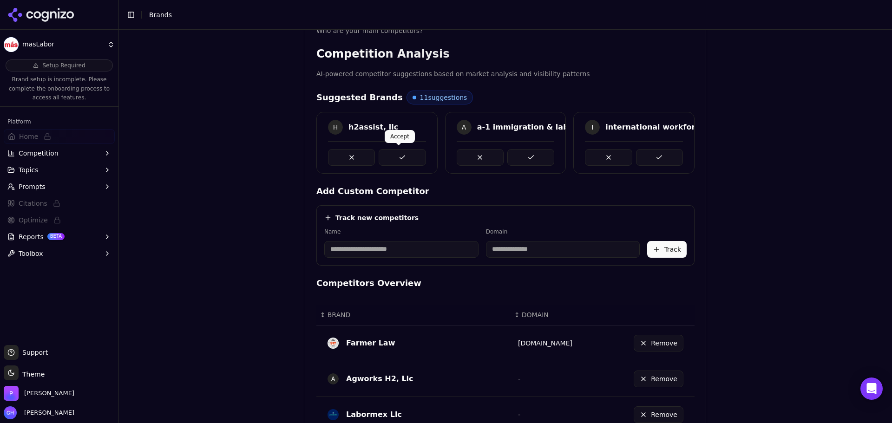
drag, startPoint x: 412, startPoint y: 153, endPoint x: 431, endPoint y: 159, distance: 20.0
click at [412, 155] on button at bounding box center [402, 157] width 47 height 17
click at [536, 154] on button at bounding box center [530, 157] width 47 height 17
click at [659, 155] on button at bounding box center [659, 157] width 47 height 17
drag, startPoint x: 389, startPoint y: 157, endPoint x: 441, endPoint y: 153, distance: 52.1
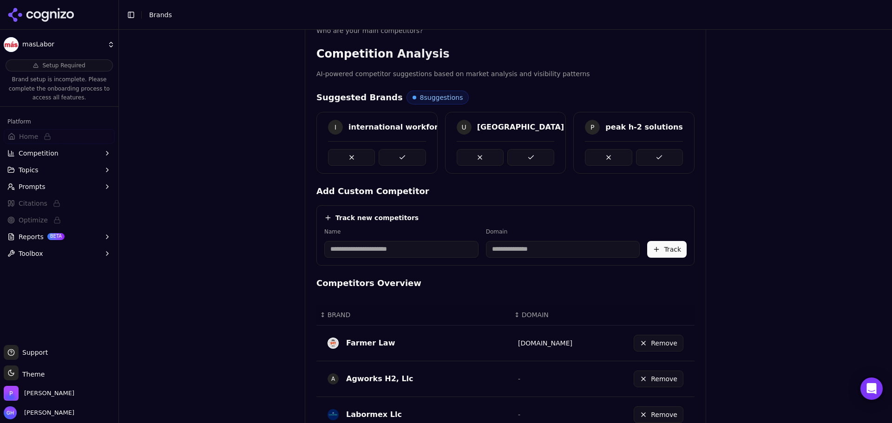
click at [389, 157] on button at bounding box center [402, 157] width 47 height 17
click at [549, 145] on div at bounding box center [506, 153] width 98 height 25
click at [534, 157] on button at bounding box center [530, 157] width 47 height 17
click at [681, 157] on div at bounding box center [634, 153] width 120 height 25
click at [662, 157] on button at bounding box center [659, 157] width 47 height 17
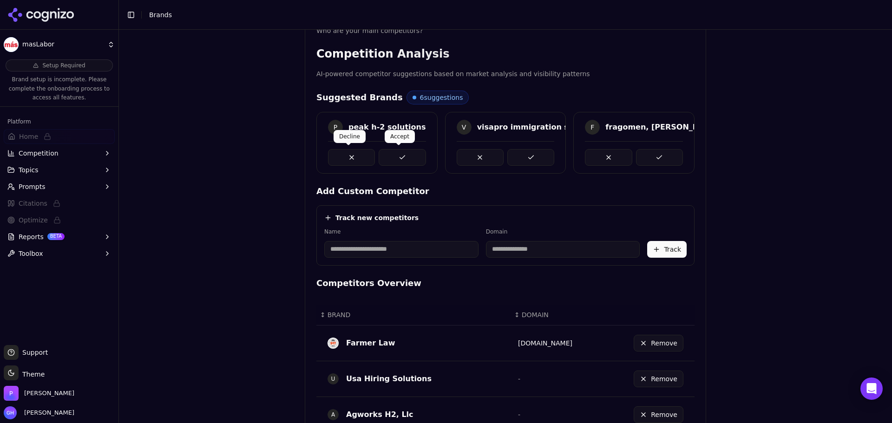
click at [408, 157] on button at bounding box center [402, 157] width 47 height 17
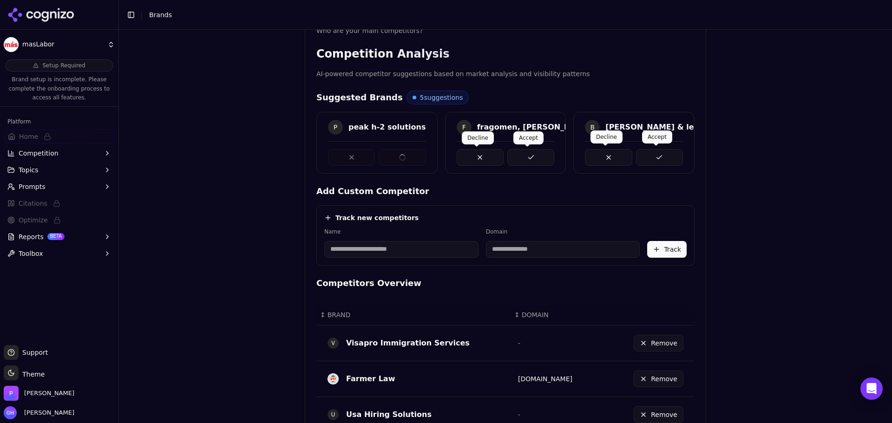
click at [636, 156] on button at bounding box center [659, 157] width 47 height 17
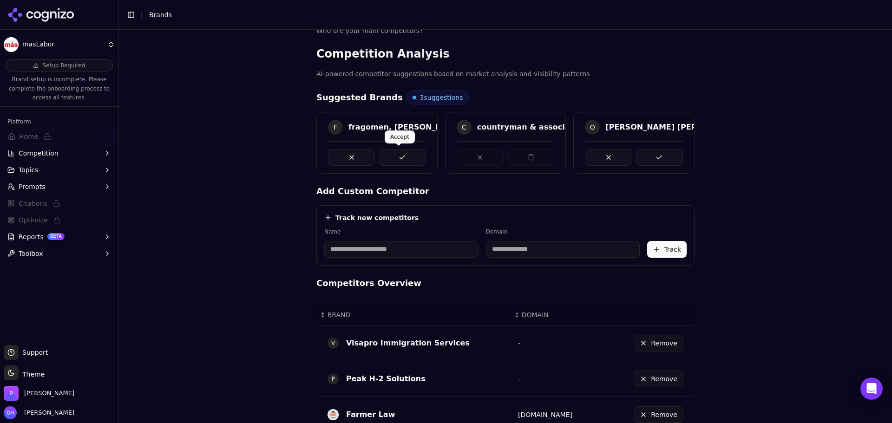
click at [382, 158] on button at bounding box center [402, 157] width 47 height 17
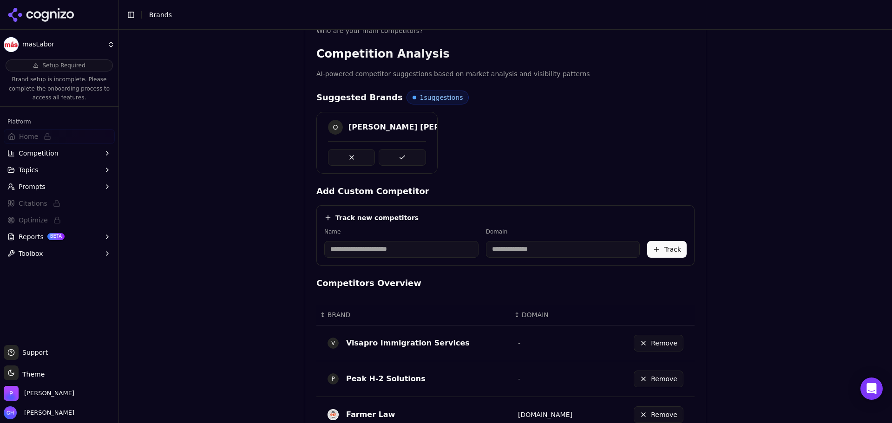
click at [411, 157] on button at bounding box center [402, 157] width 47 height 17
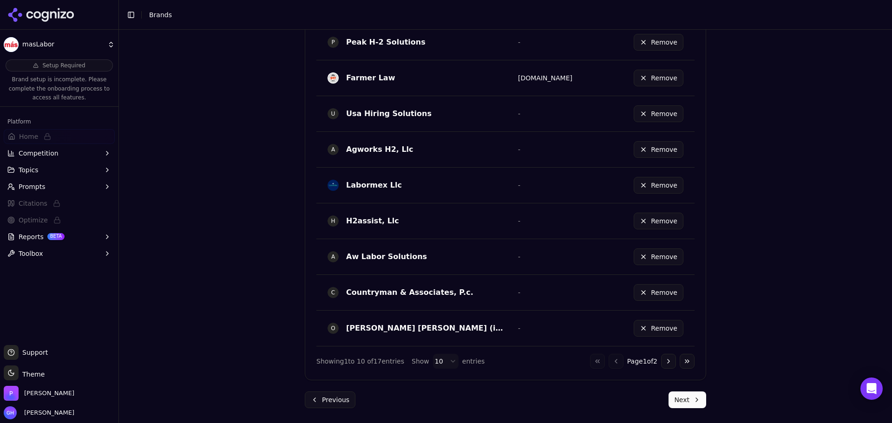
click at [675, 394] on button "Next" at bounding box center [688, 400] width 38 height 17
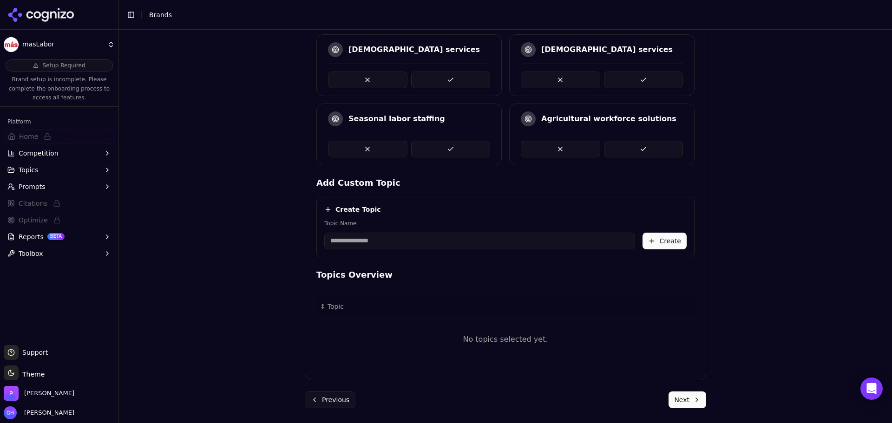
scroll to position [122, 0]
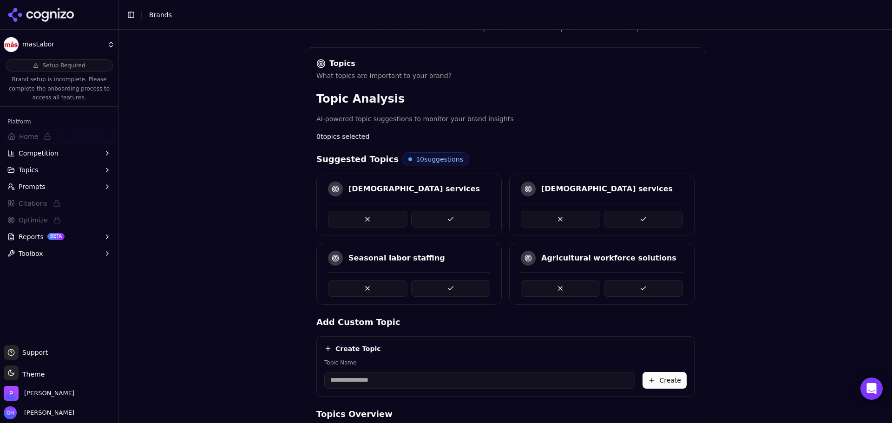
click at [445, 285] on button at bounding box center [450, 288] width 79 height 17
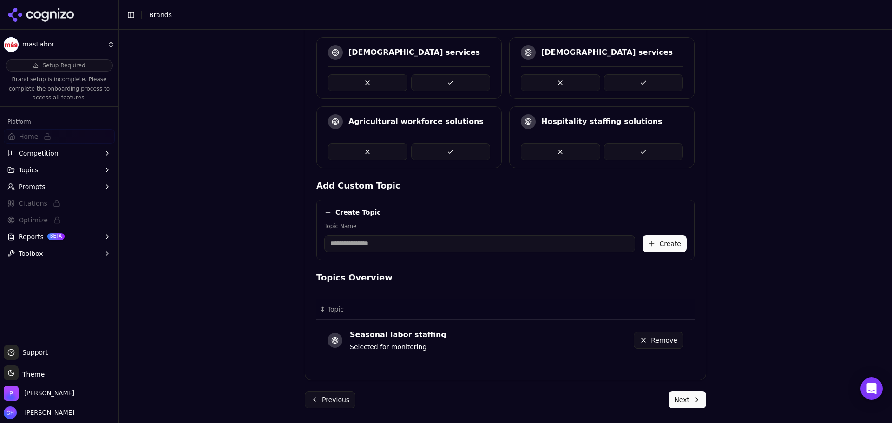
click at [454, 153] on button at bounding box center [450, 152] width 79 height 17
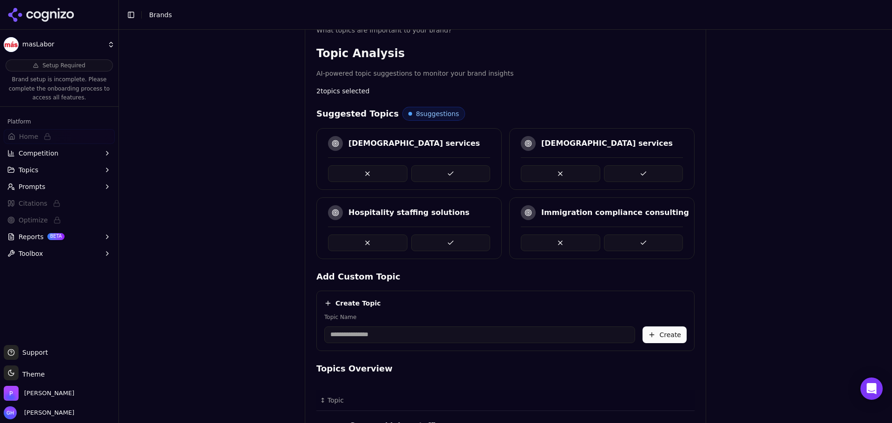
scroll to position [165, 0]
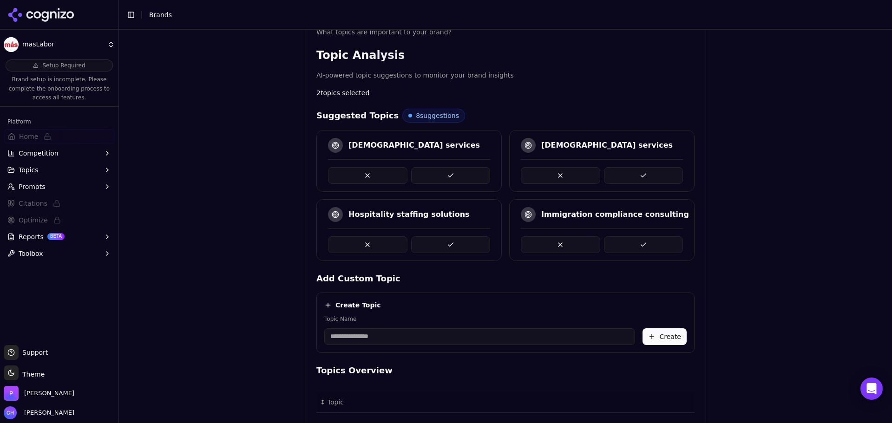
click at [228, 157] on div "Brand Onboarding Let's set up your brand monitoring in a few simple steps Step …" at bounding box center [505, 75] width 773 height 423
click at [772, 266] on div "Brand Onboarding Let's set up your brand monitoring in a few simple steps Step …" at bounding box center [505, 75] width 773 height 423
click at [425, 164] on div at bounding box center [409, 171] width 162 height 25
click at [425, 168] on button at bounding box center [450, 175] width 79 height 17
drag, startPoint x: 439, startPoint y: 180, endPoint x: 445, endPoint y: 179, distance: 5.7
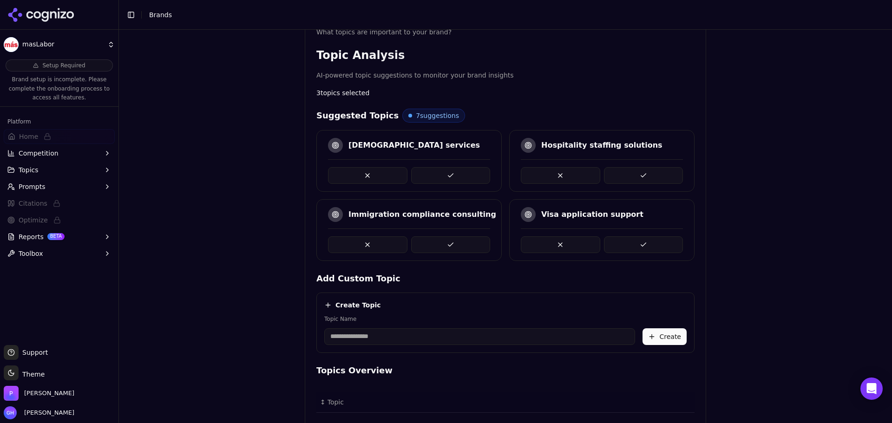
click at [439, 180] on button at bounding box center [450, 175] width 79 height 17
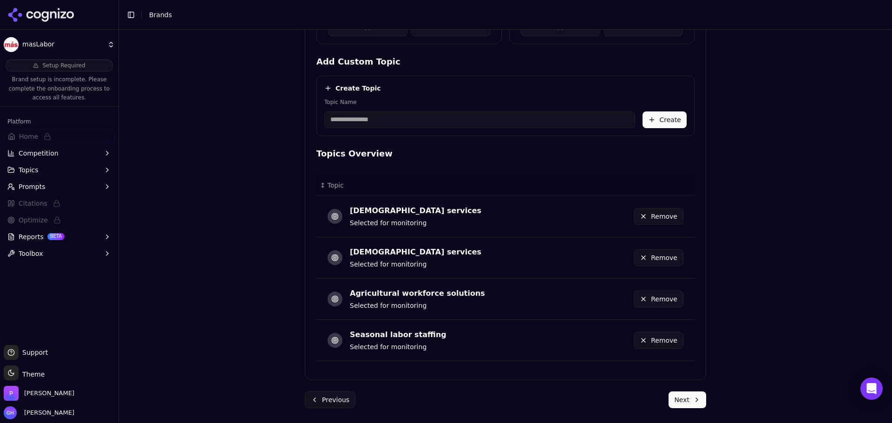
click at [679, 399] on button "Next" at bounding box center [688, 400] width 38 height 17
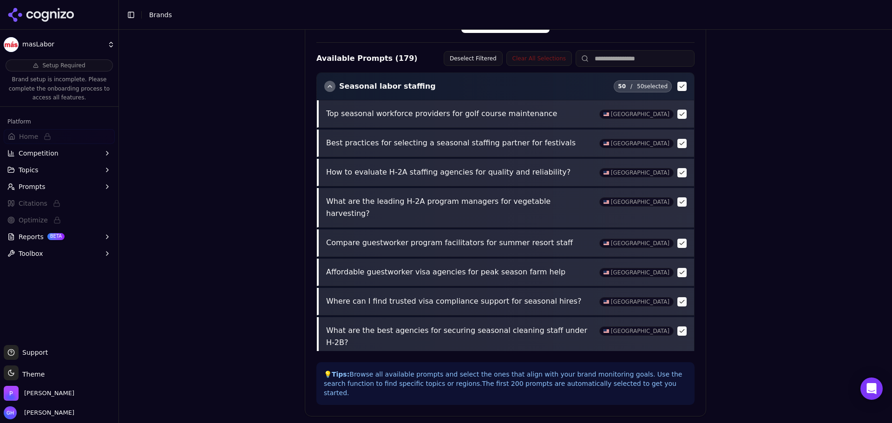
scroll to position [328, 0]
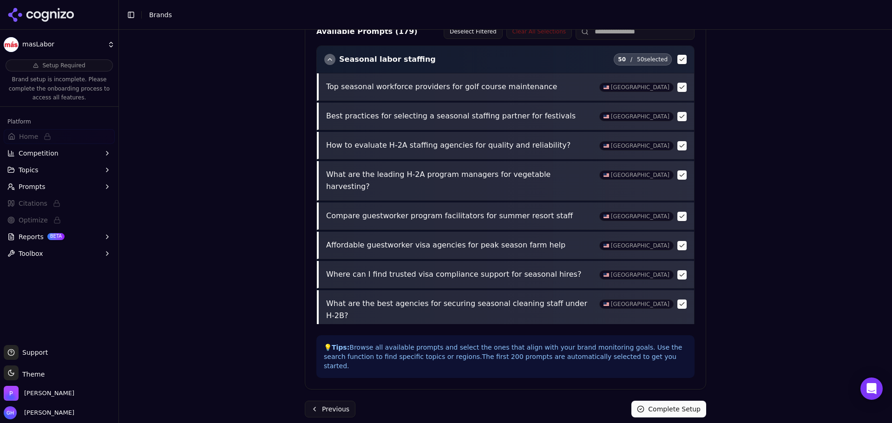
click at [691, 401] on button "Complete Setup" at bounding box center [668, 409] width 75 height 17
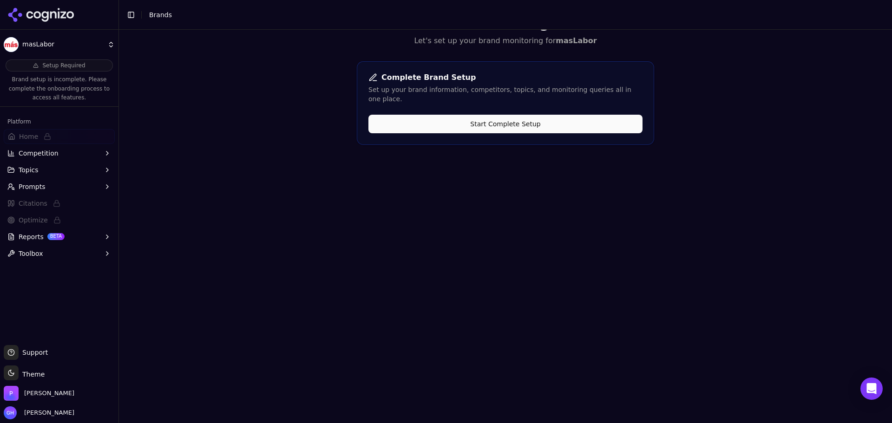
scroll to position [0, 0]
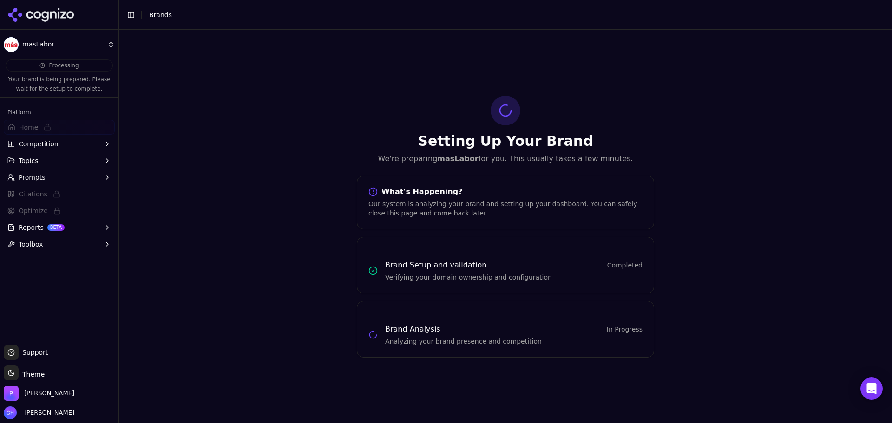
click at [39, 7] on div at bounding box center [59, 15] width 118 height 30
click at [37, 14] on icon at bounding box center [40, 15] width 67 height 14
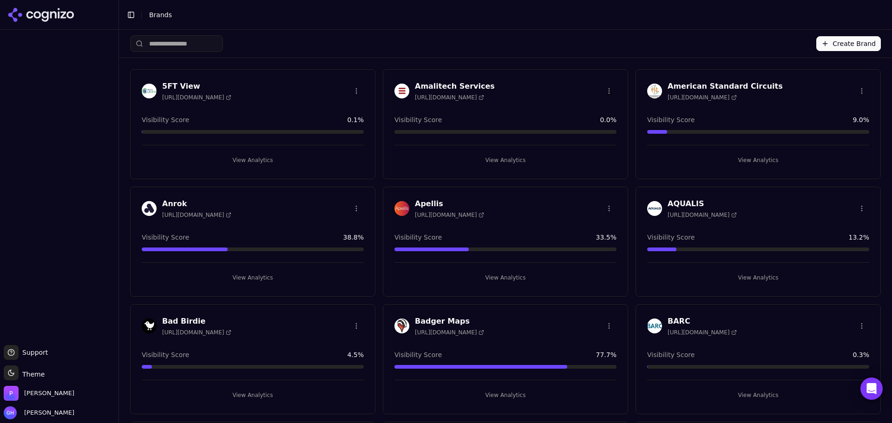
click at [595, 56] on div "Create Brand" at bounding box center [505, 44] width 751 height 28
click at [508, 286] on div "Apellis https://apellis.com Visibility Score 33.5 % View Analytics" at bounding box center [505, 242] width 245 height 110
click at [502, 281] on button "View Analytics" at bounding box center [505, 277] width 222 height 15
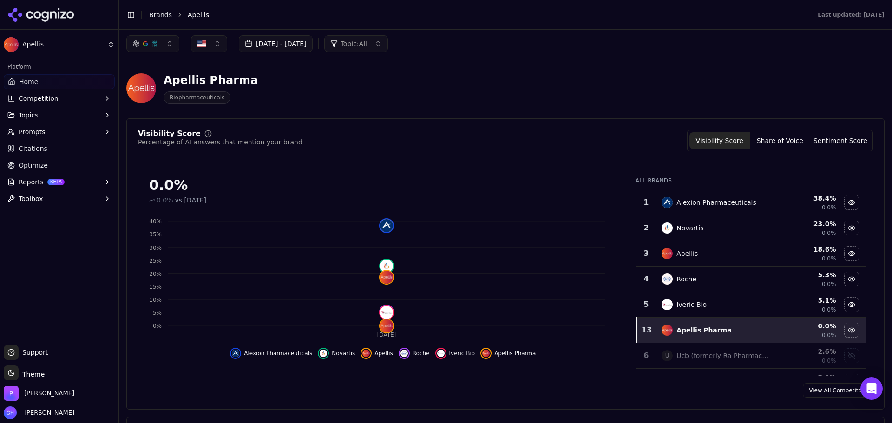
click at [292, 37] on button "Oct 03, 2025 - Oct 03, 2025" at bounding box center [276, 43] width 74 height 17
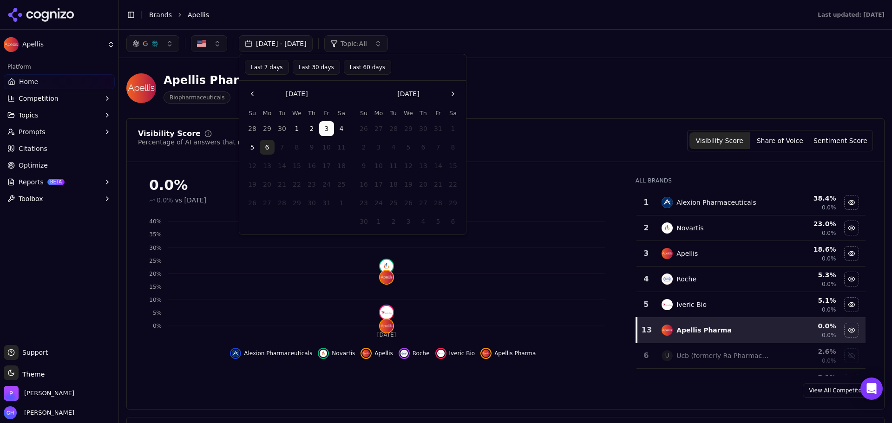
click at [255, 97] on button "Go to the Previous Month" at bounding box center [252, 93] width 15 height 15
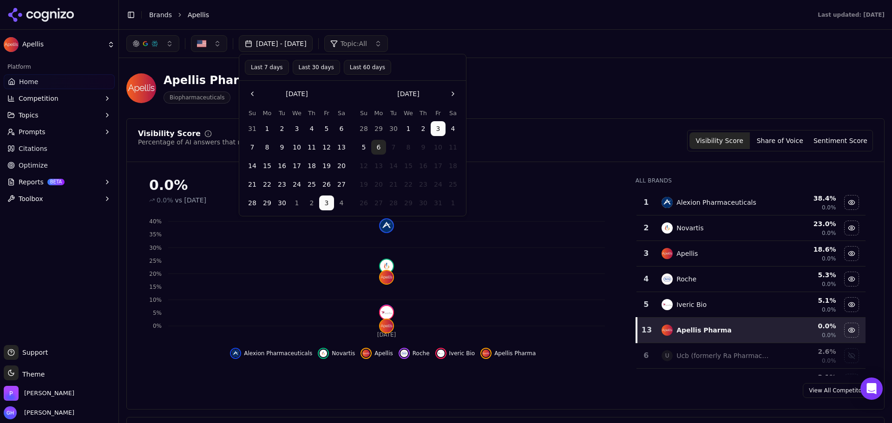
click at [375, 143] on button "6" at bounding box center [378, 147] width 15 height 15
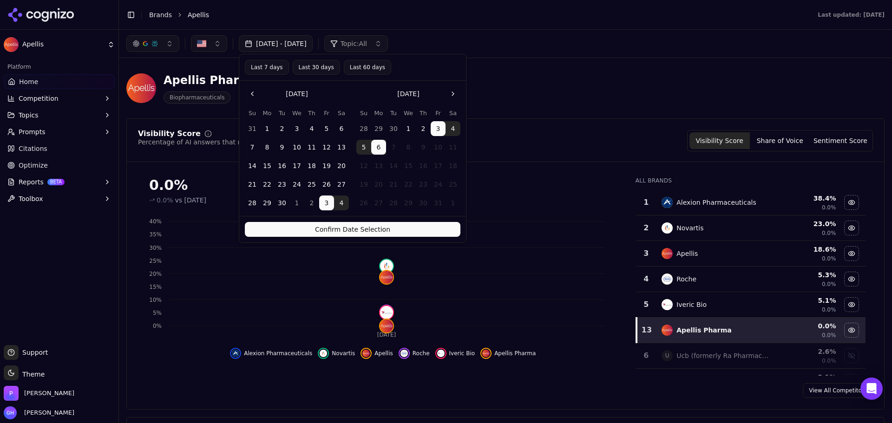
click at [379, 229] on button "Confirm Date Selection" at bounding box center [353, 229] width 216 height 15
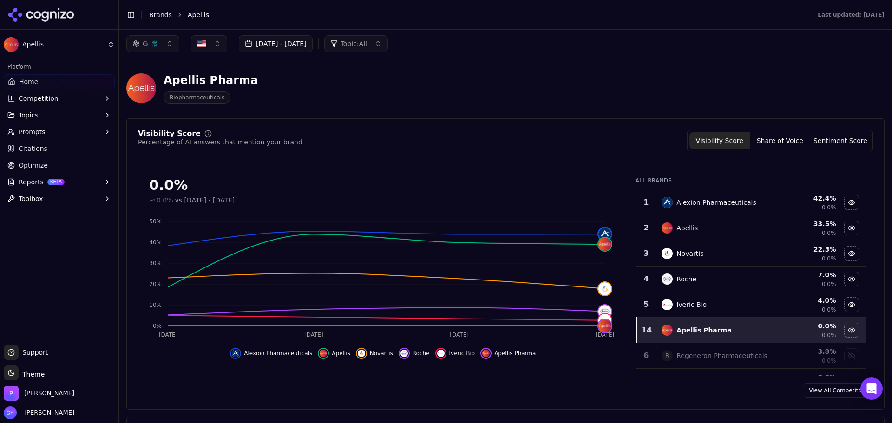
click at [602, 85] on div "Apellis Pharma Biopharmaceuticals" at bounding box center [505, 89] width 758 height 46
click at [5, 46] on html "Apellis Platform Home Competition Topics Prompts Citations Optimize Reports BET…" at bounding box center [446, 211] width 892 height 423
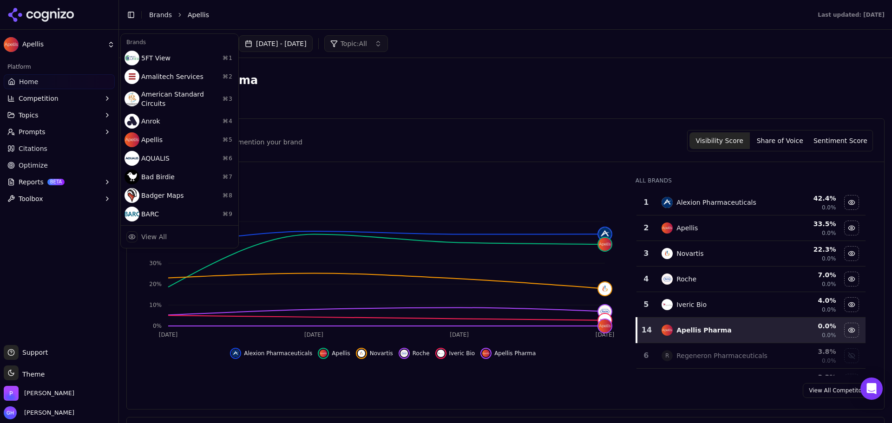
click at [172, 15] on html "Apellis Platform Home Competition Topics Prompts Citations Optimize Reports BET…" at bounding box center [446, 211] width 892 height 423
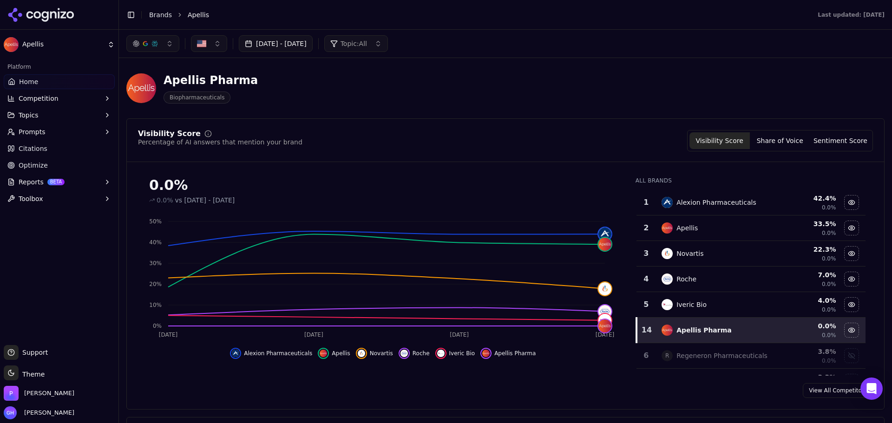
click at [142, 16] on div "Toggle Sidebar Brands Apellis" at bounding box center [463, 14] width 688 height 13
click at [162, 12] on link "Brands" at bounding box center [160, 14] width 23 height 7
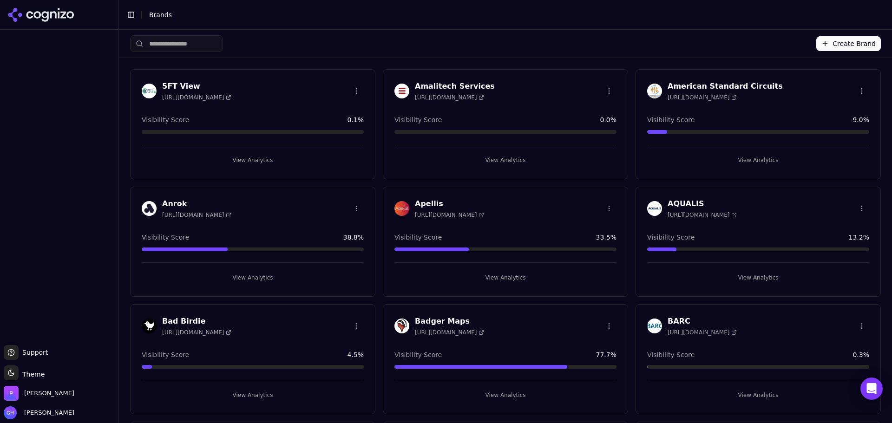
click at [20, 206] on div at bounding box center [59, 187] width 118 height 308
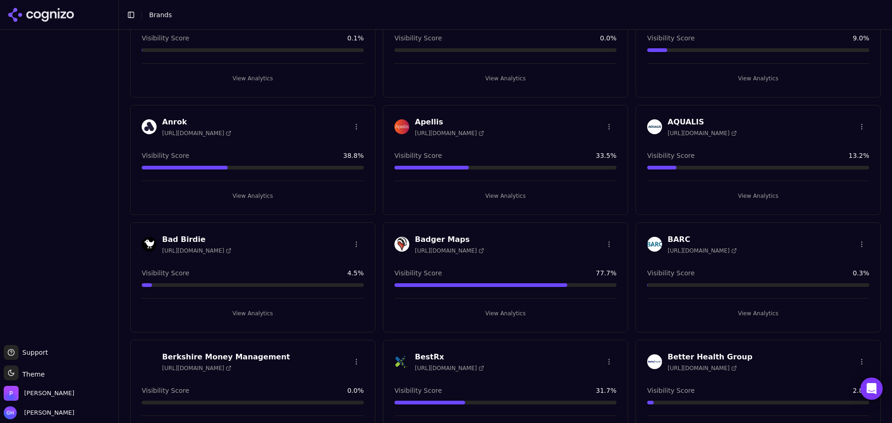
scroll to position [93, 0]
